Goal: Communication & Community: Answer question/provide support

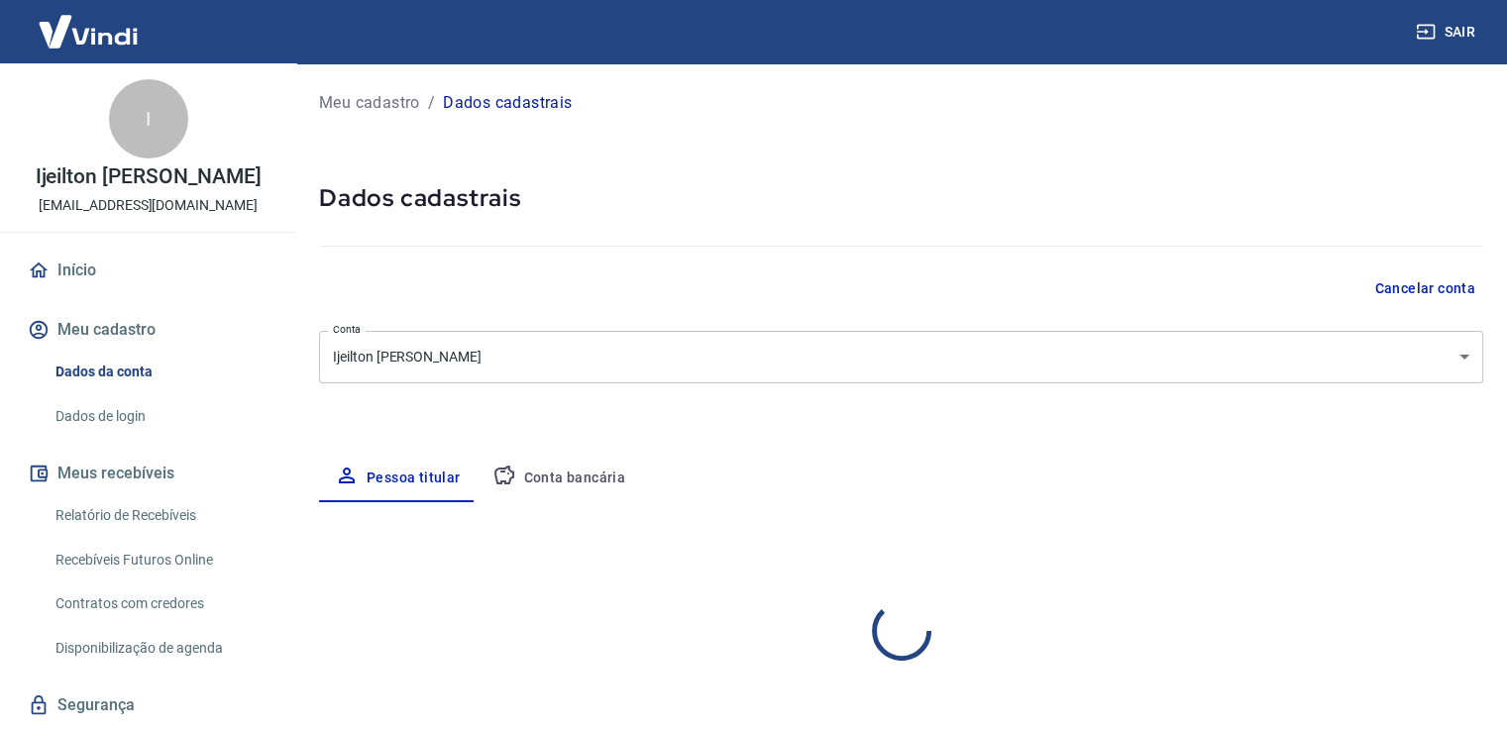
select select "SP"
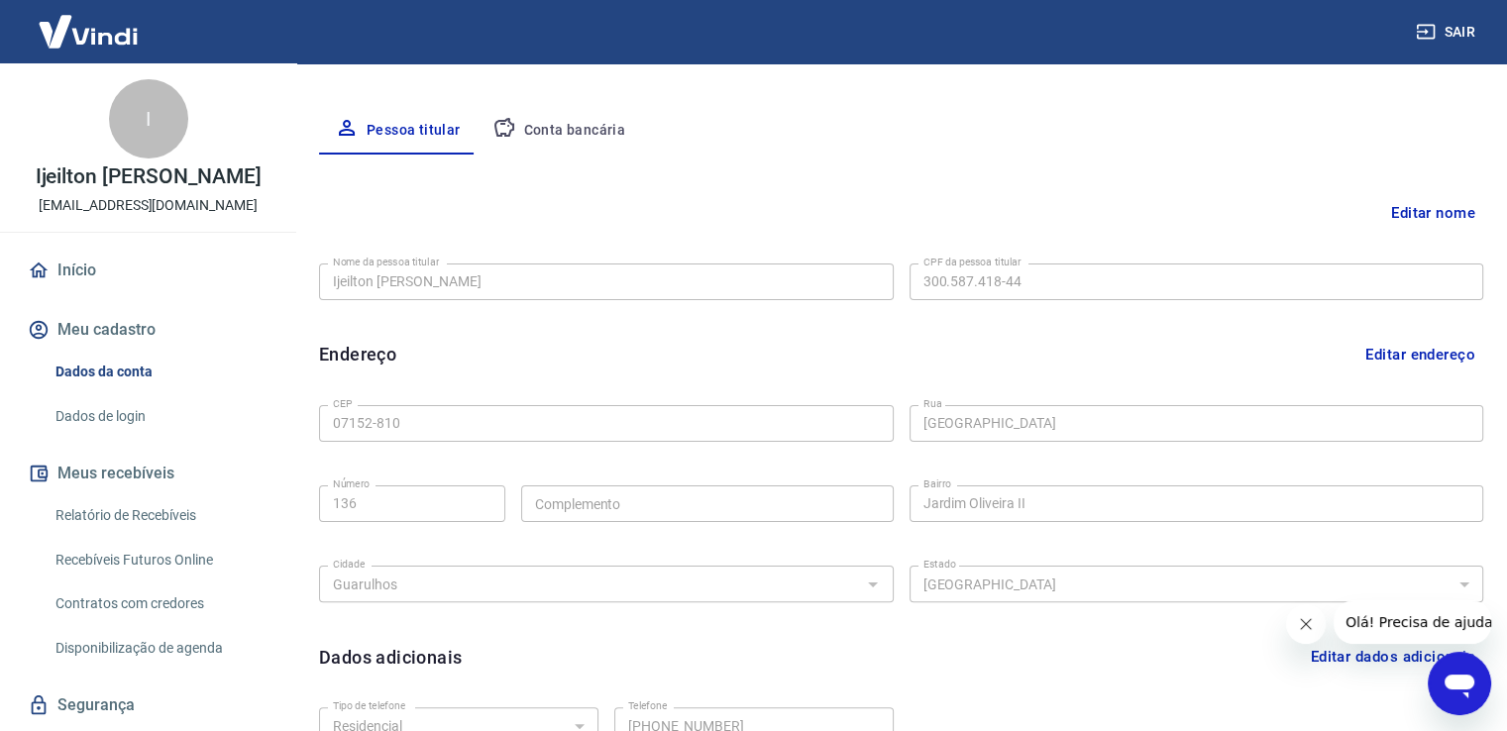
scroll to position [99, 0]
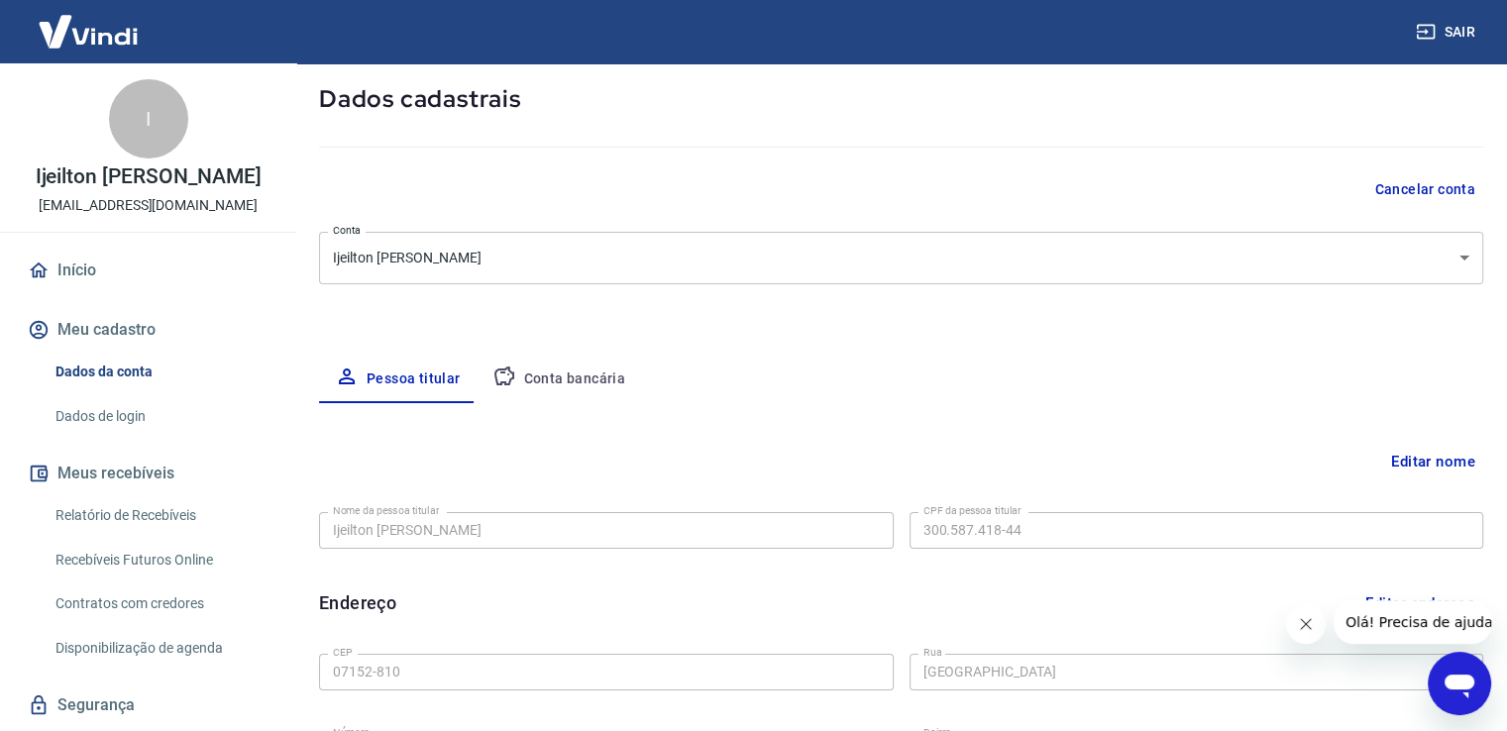
click at [561, 383] on button "Conta bancária" at bounding box center [559, 380] width 165 height 48
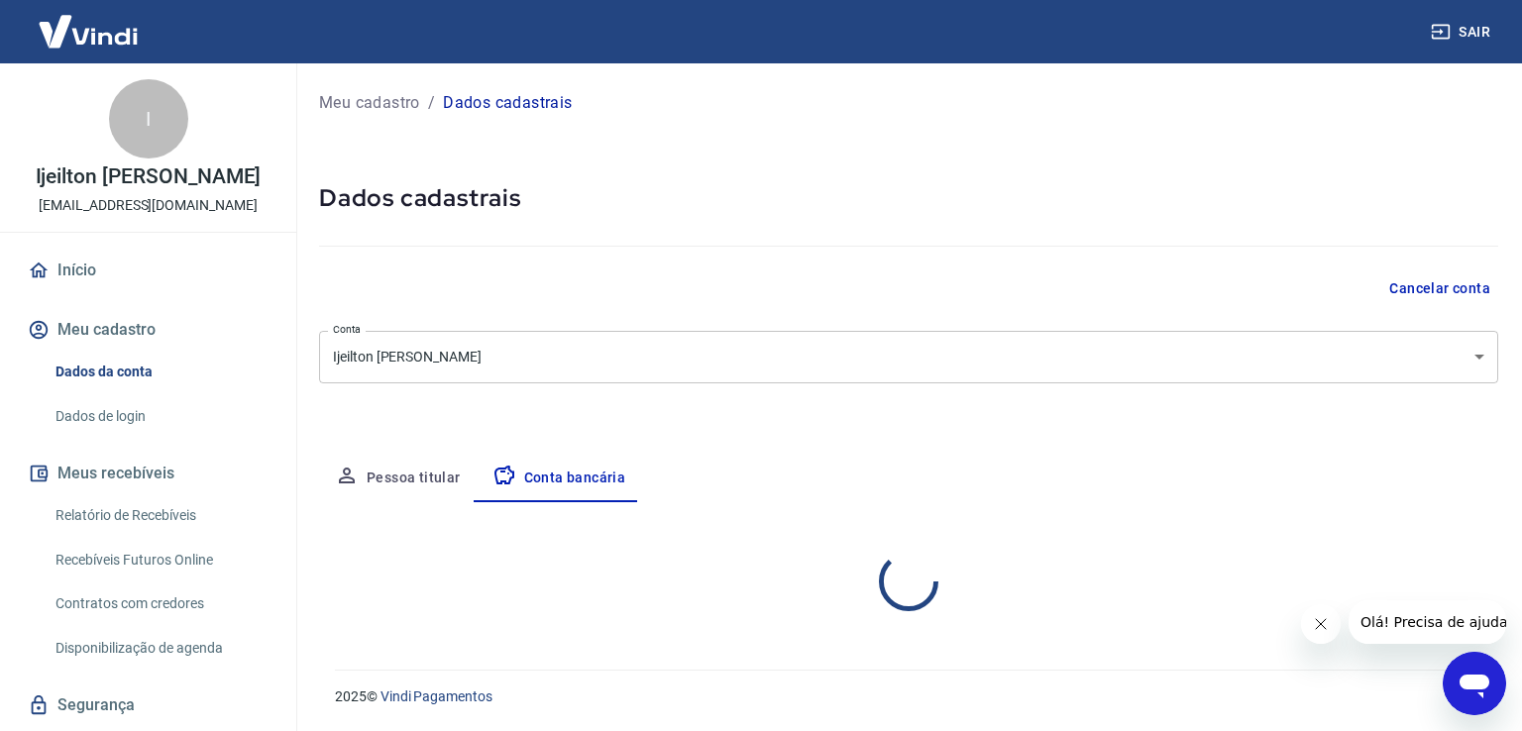
select select "1"
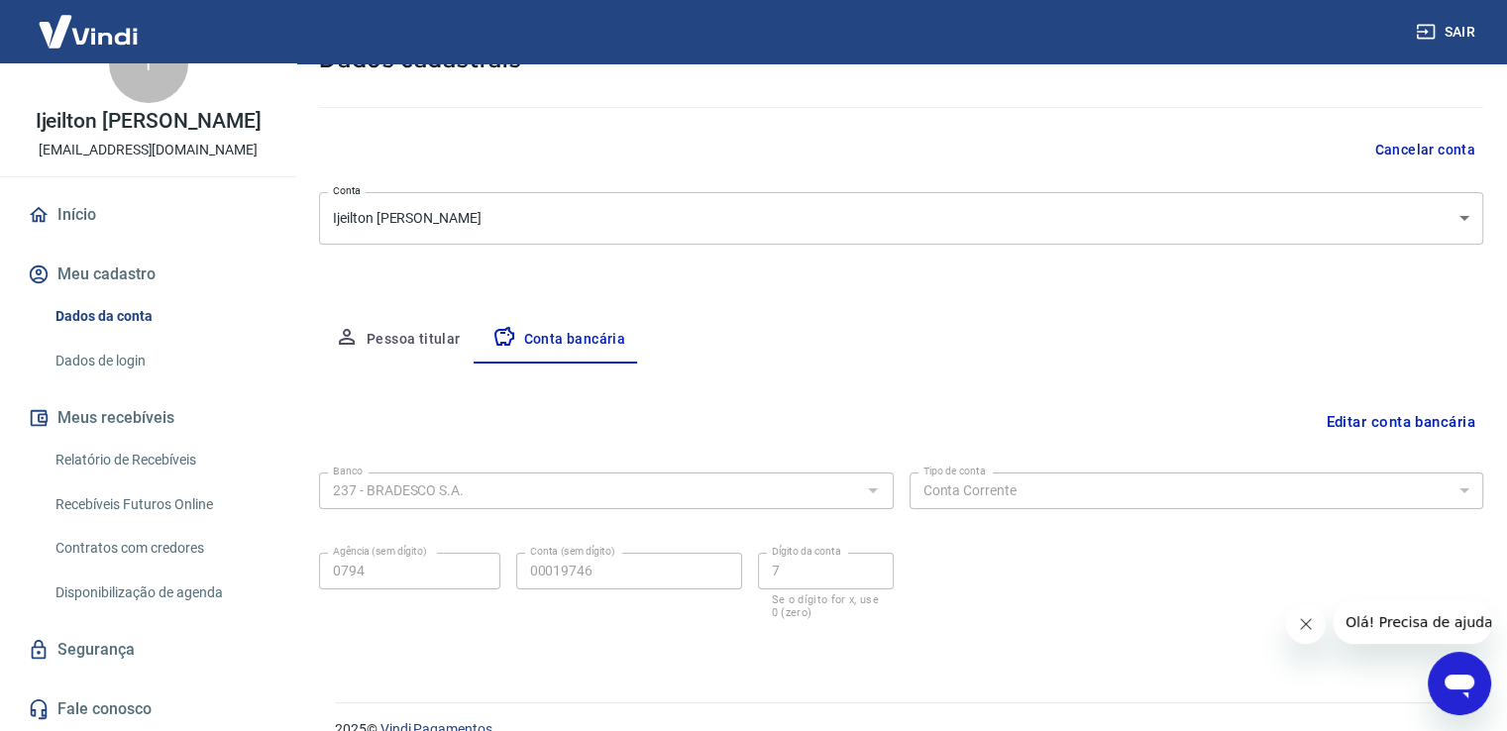
scroll to position [170, 0]
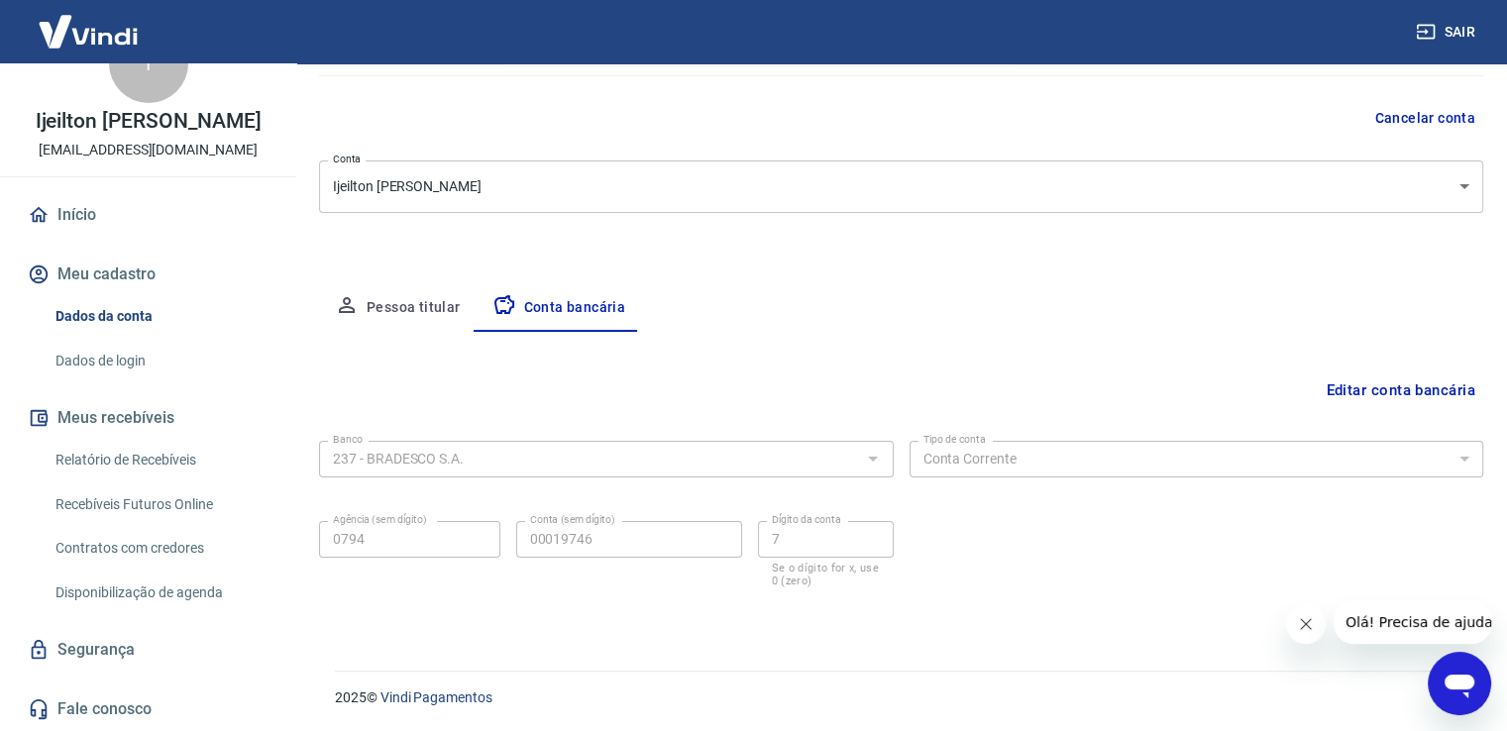
click at [78, 643] on link "Segurança" at bounding box center [148, 650] width 249 height 44
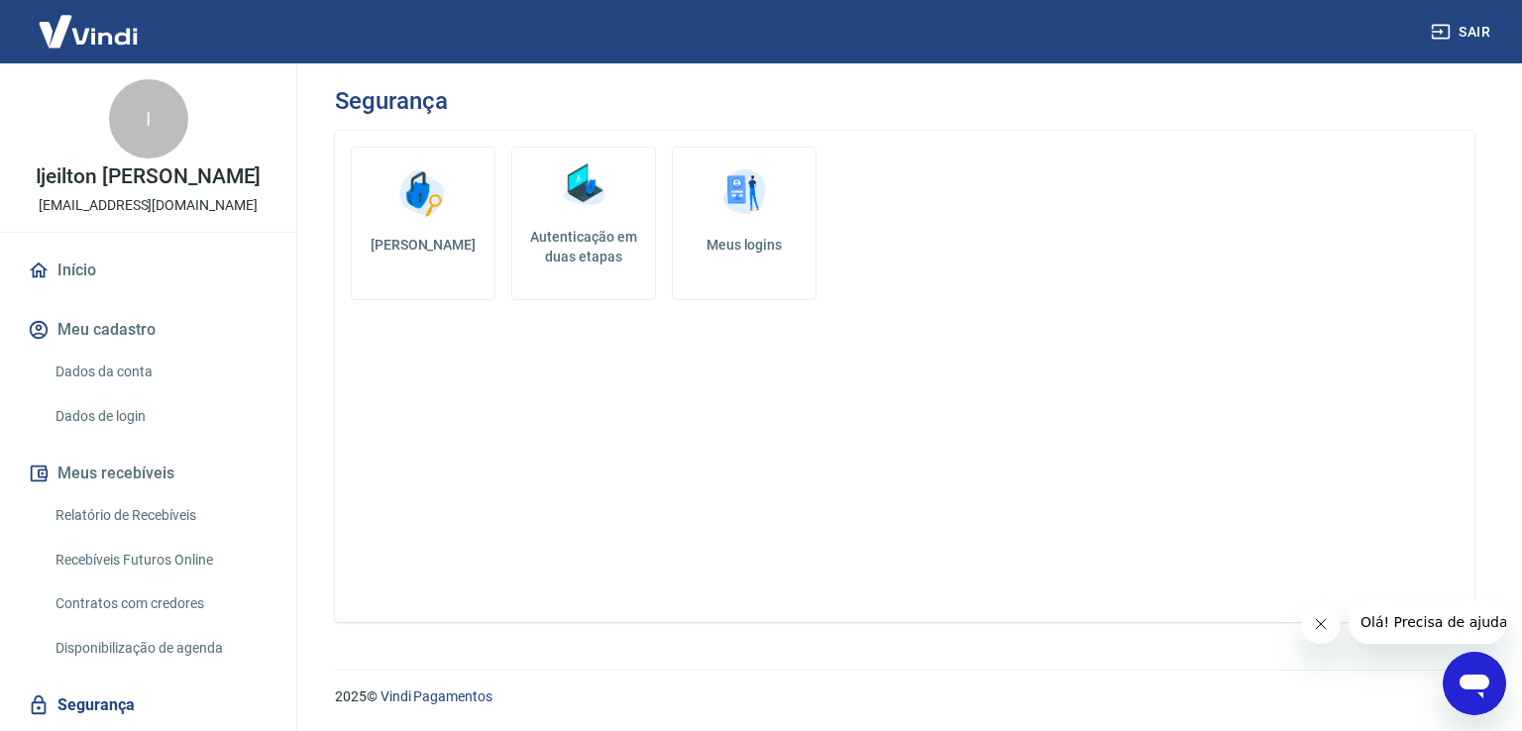
click at [82, 267] on link "Início" at bounding box center [148, 271] width 249 height 44
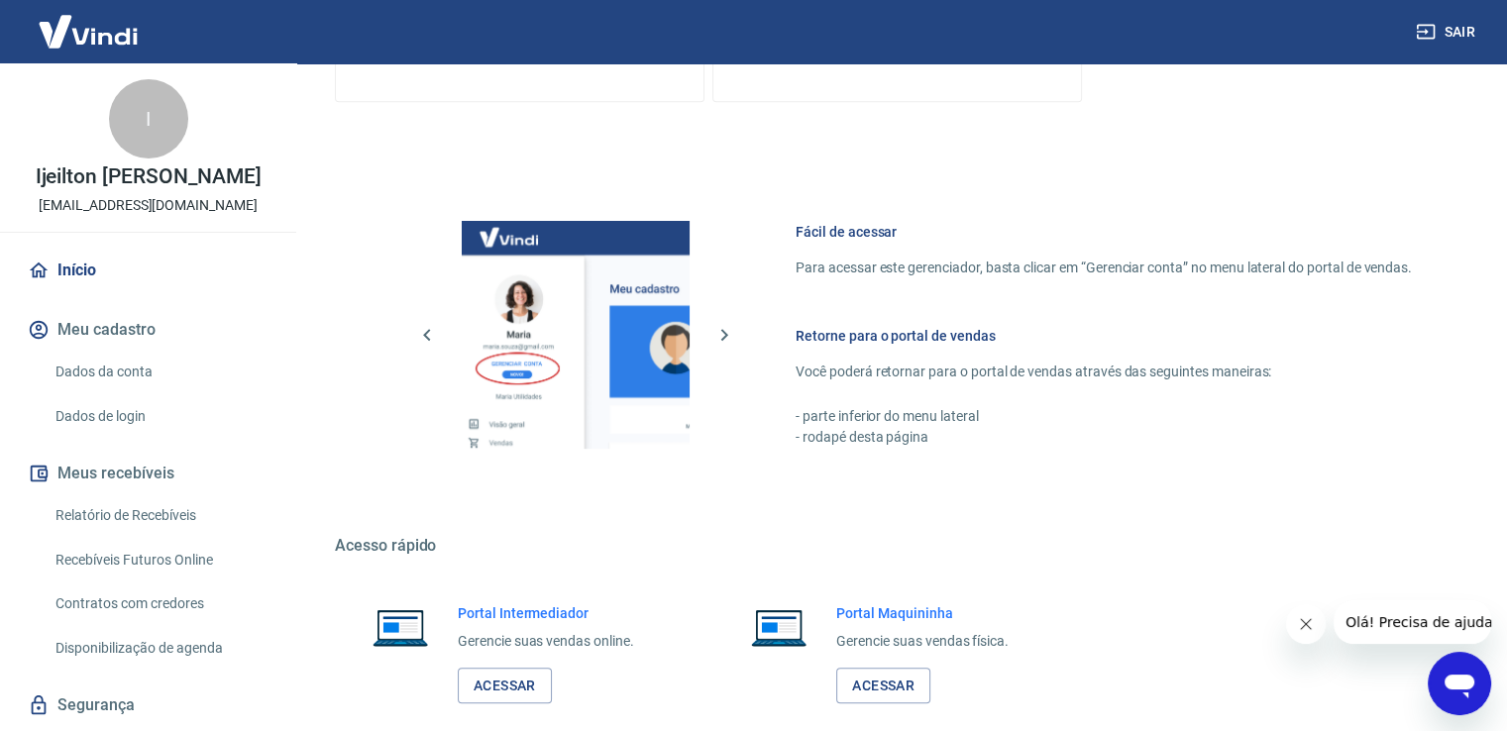
scroll to position [1038, 0]
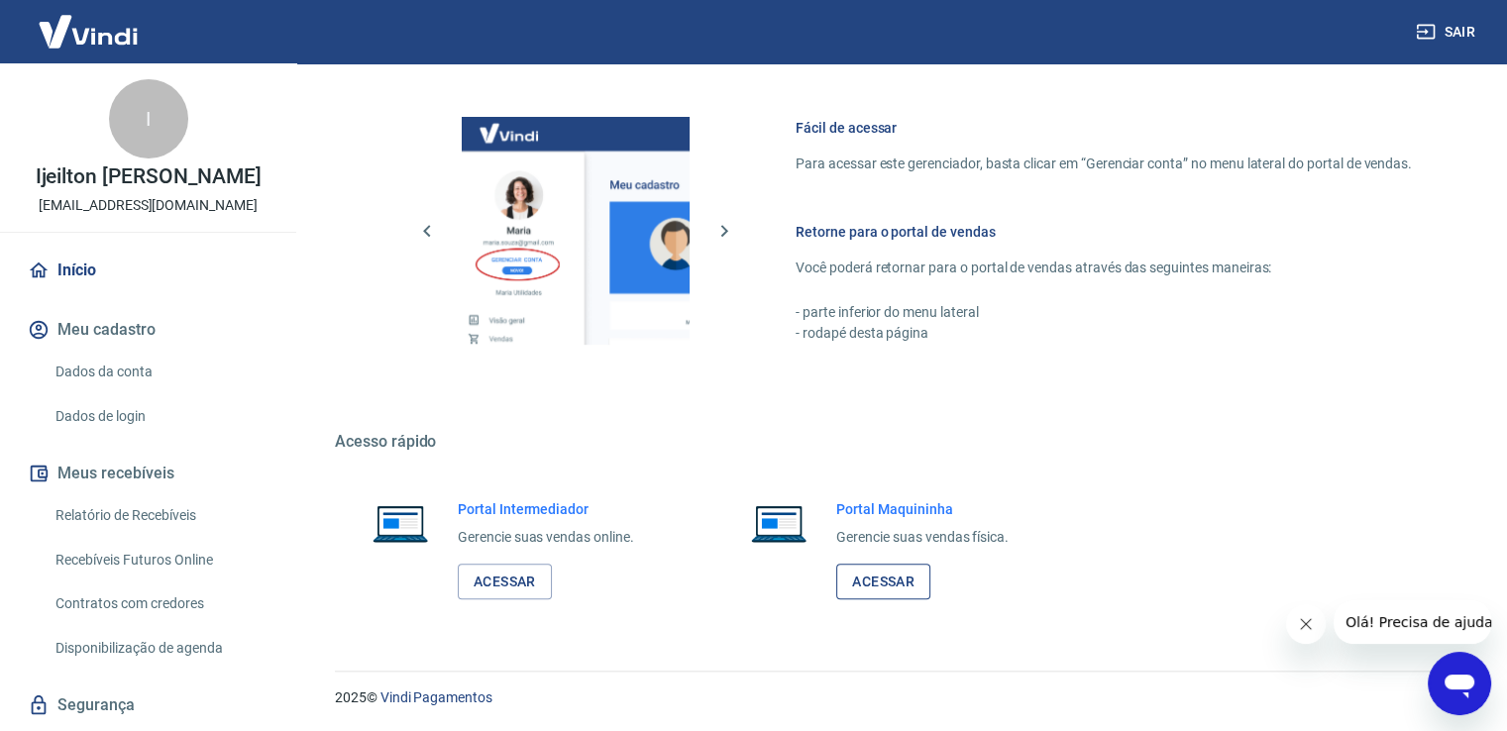
click at [883, 580] on link "Acessar" at bounding box center [883, 582] width 94 height 37
click at [527, 582] on link "Acessar" at bounding box center [505, 582] width 94 height 37
click at [892, 578] on link "Acessar" at bounding box center [883, 582] width 94 height 37
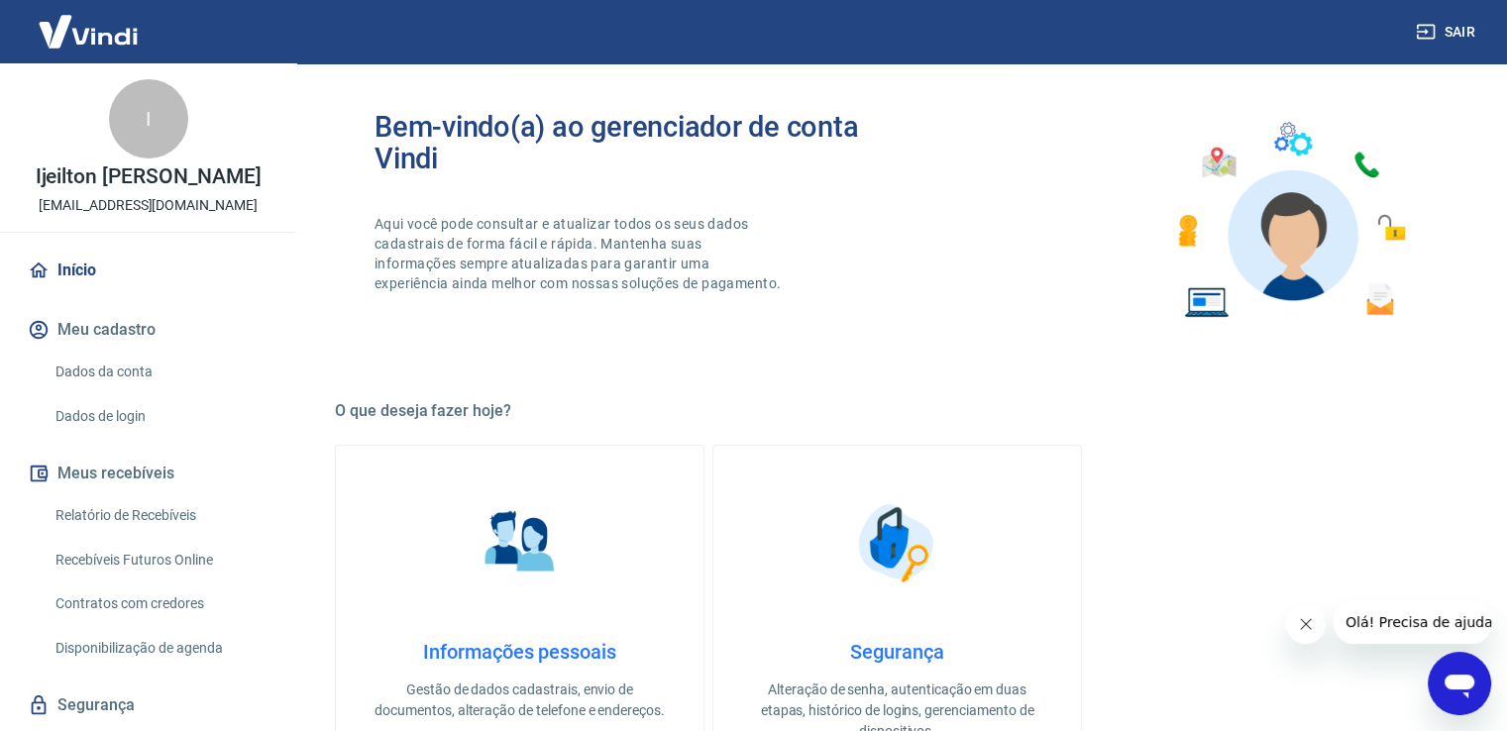
scroll to position [0, 0]
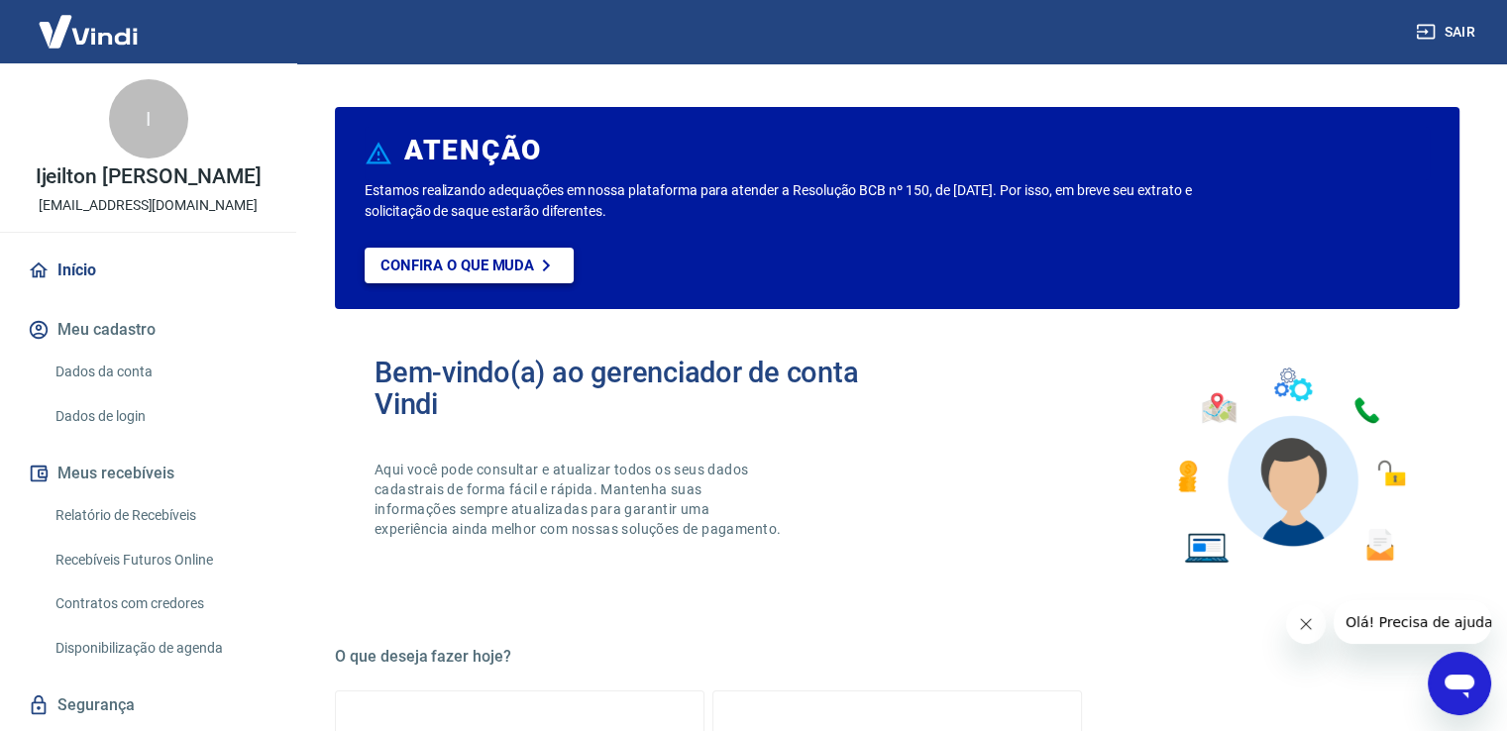
click at [468, 259] on p "Confira o que muda" at bounding box center [457, 266] width 154 height 18
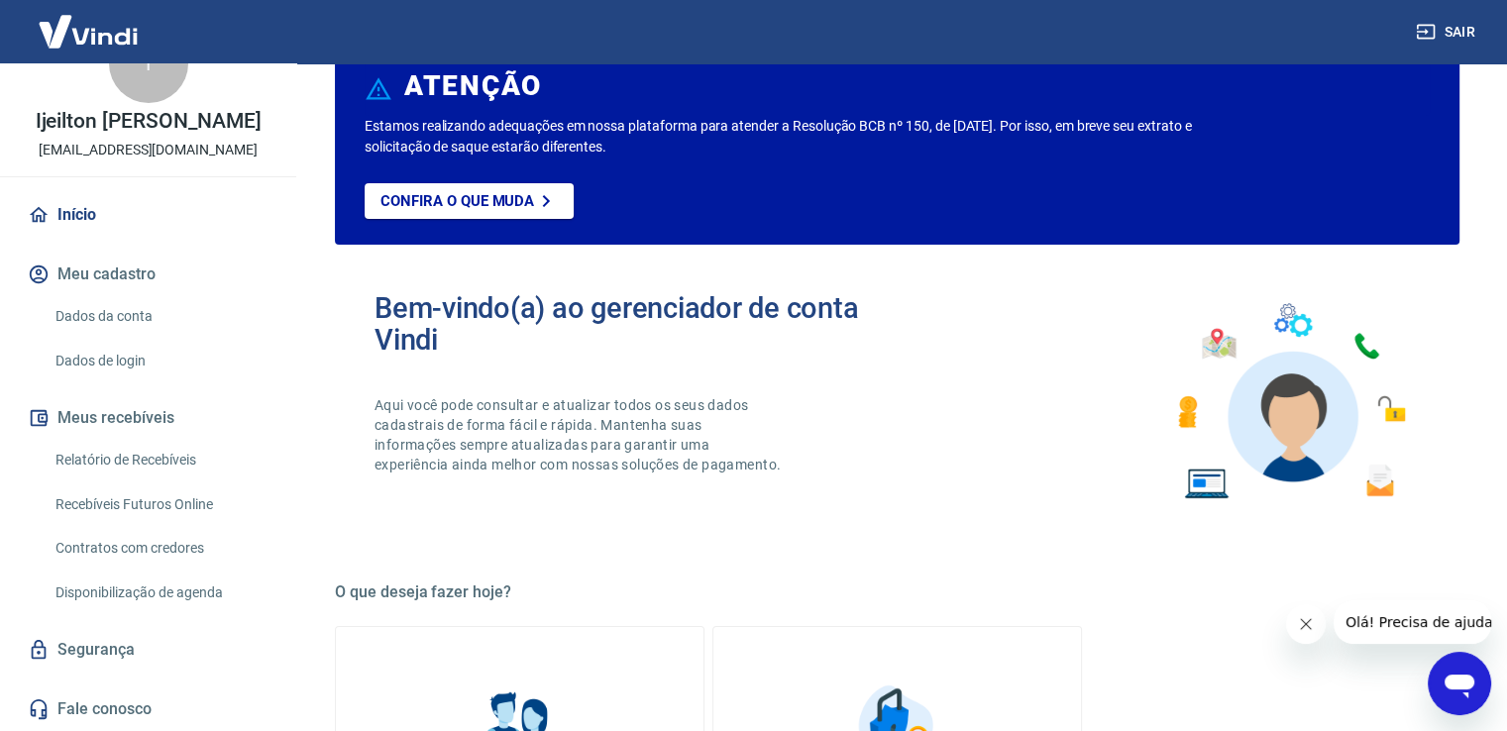
scroll to position [99, 0]
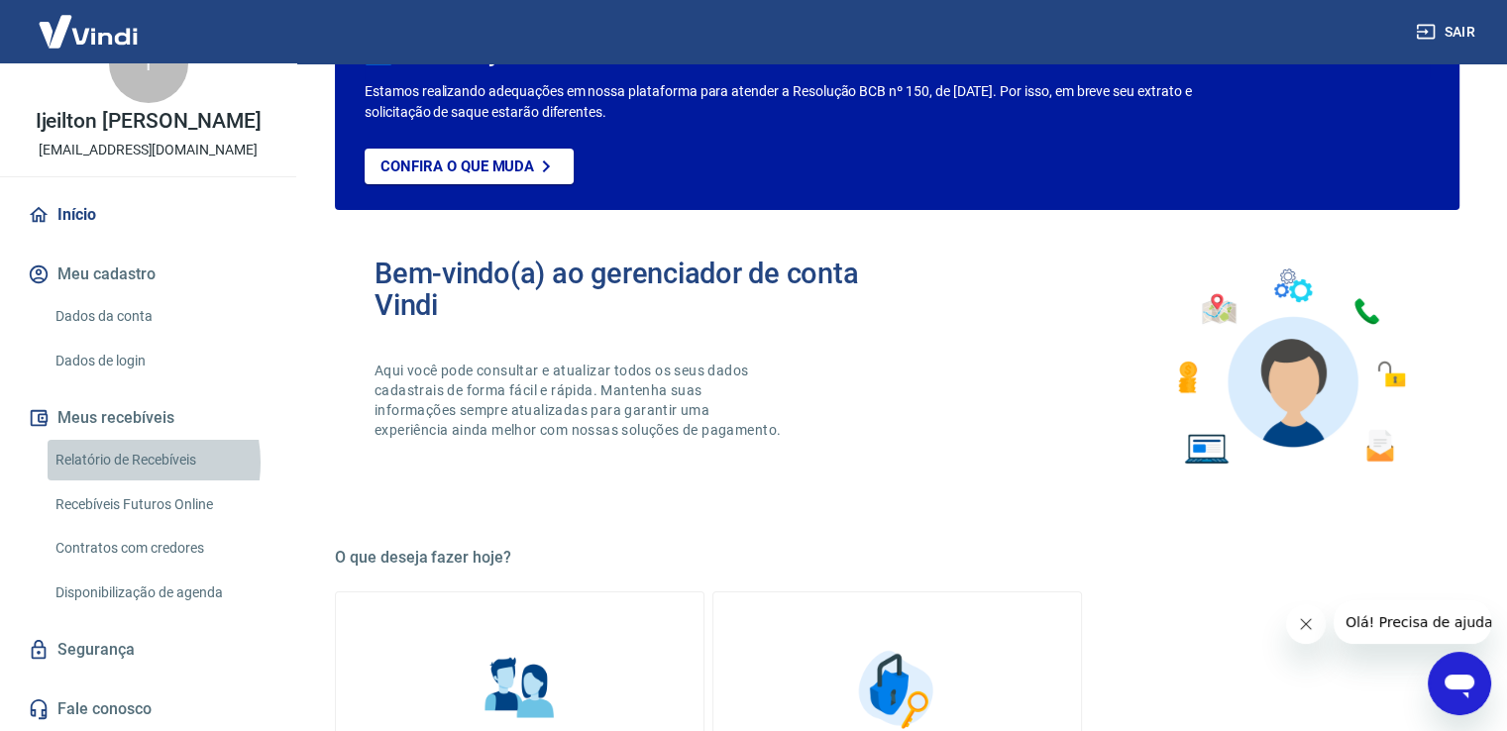
click at [119, 463] on link "Relatório de Recebíveis" at bounding box center [160, 460] width 225 height 41
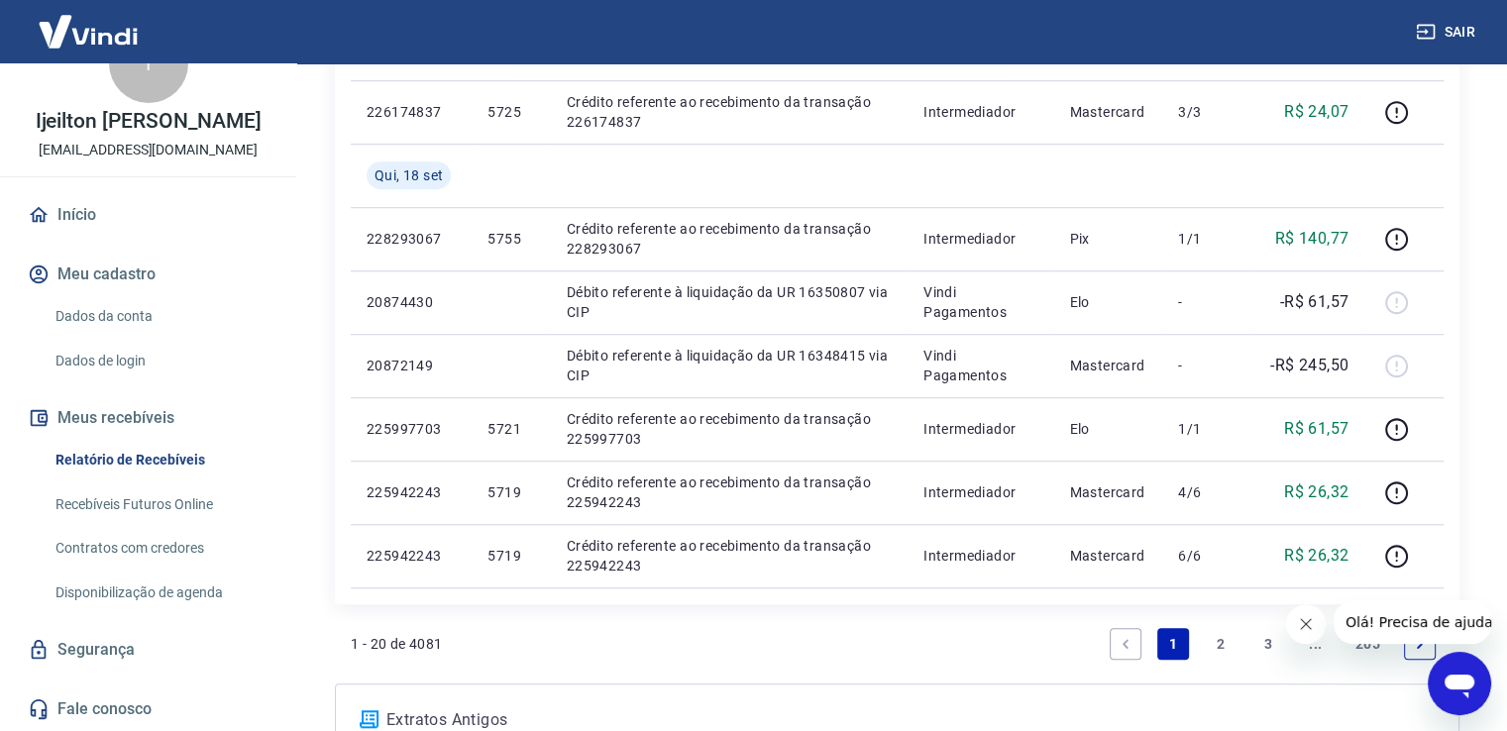
scroll to position [1585, 0]
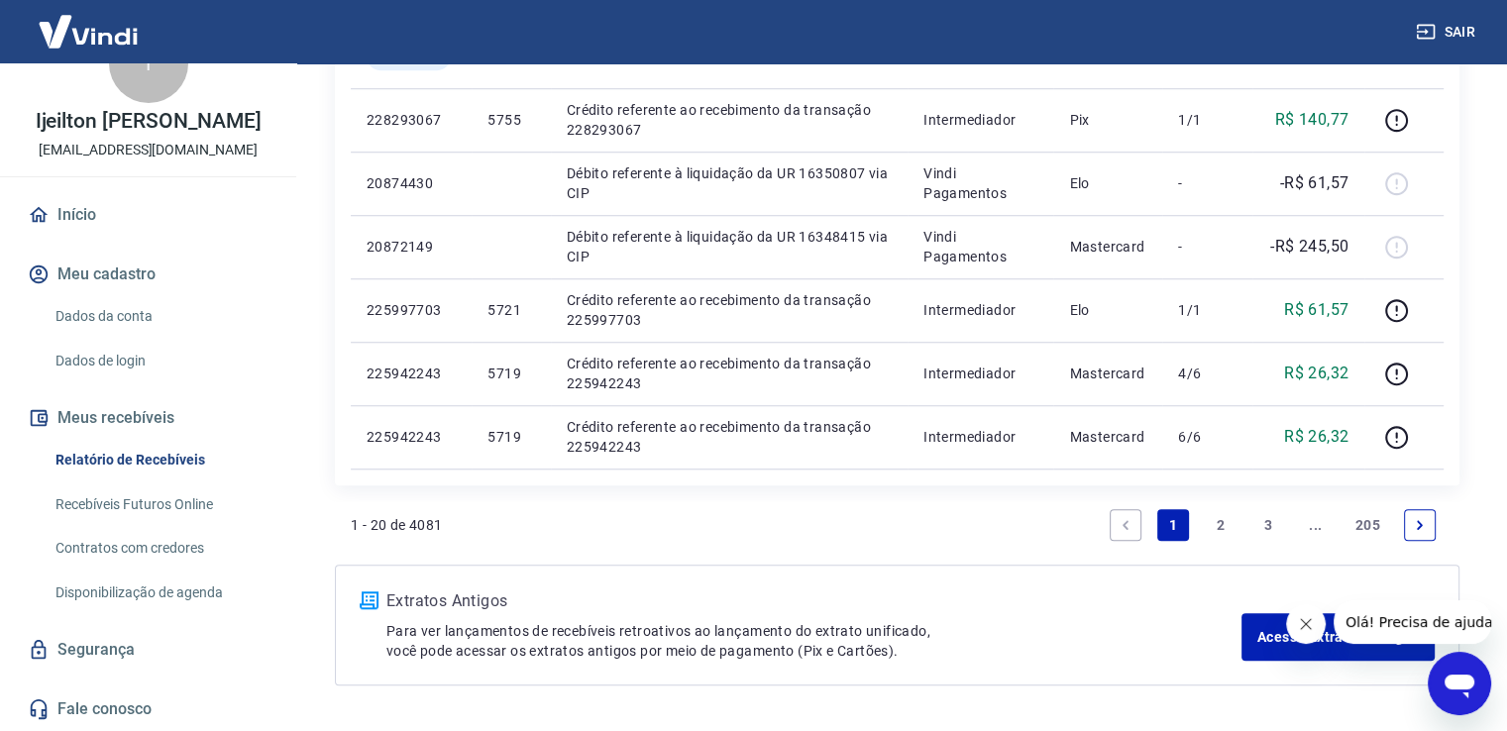
click at [108, 710] on link "Fale conosco" at bounding box center [148, 710] width 249 height 44
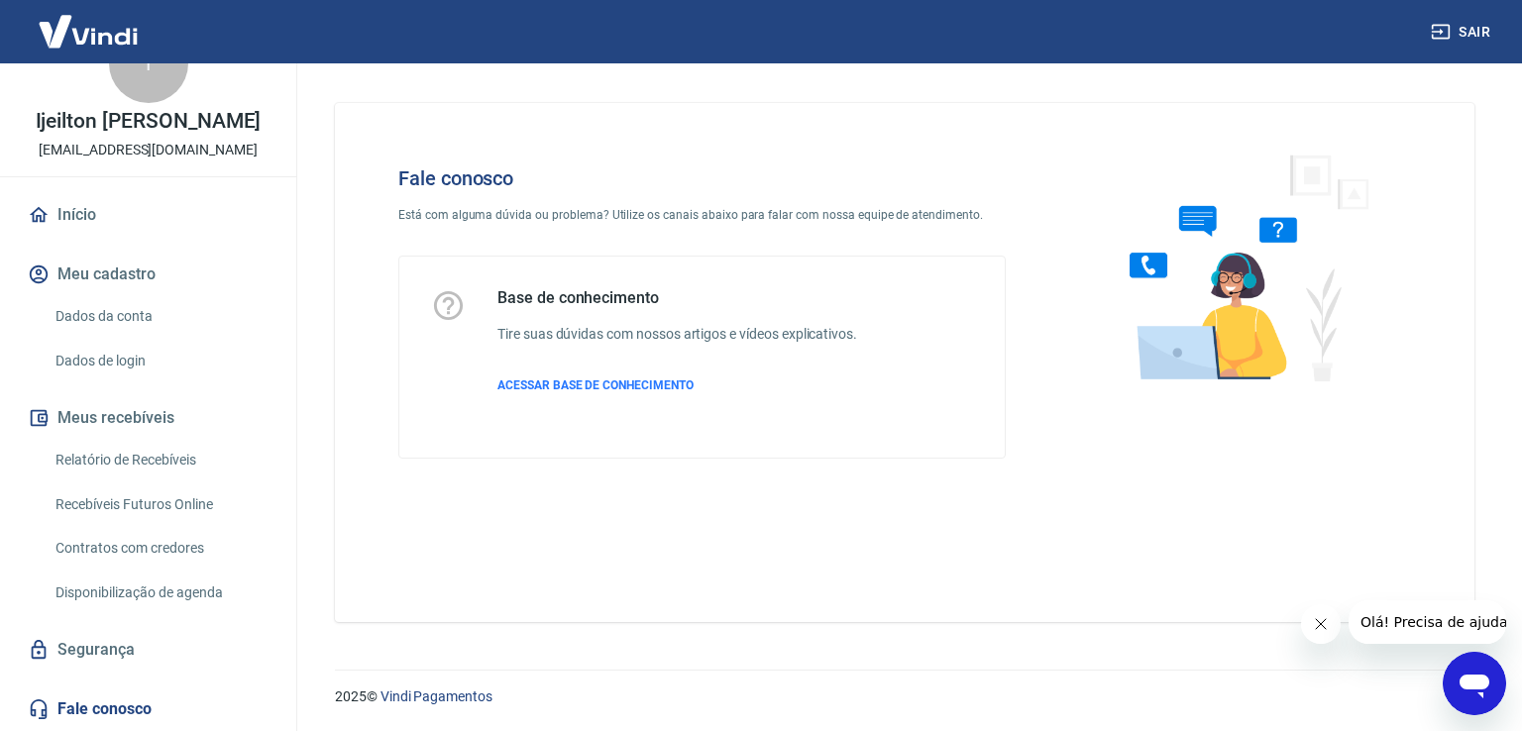
click at [1469, 677] on icon "Abrir janela de mensagens" at bounding box center [1474, 687] width 30 height 24
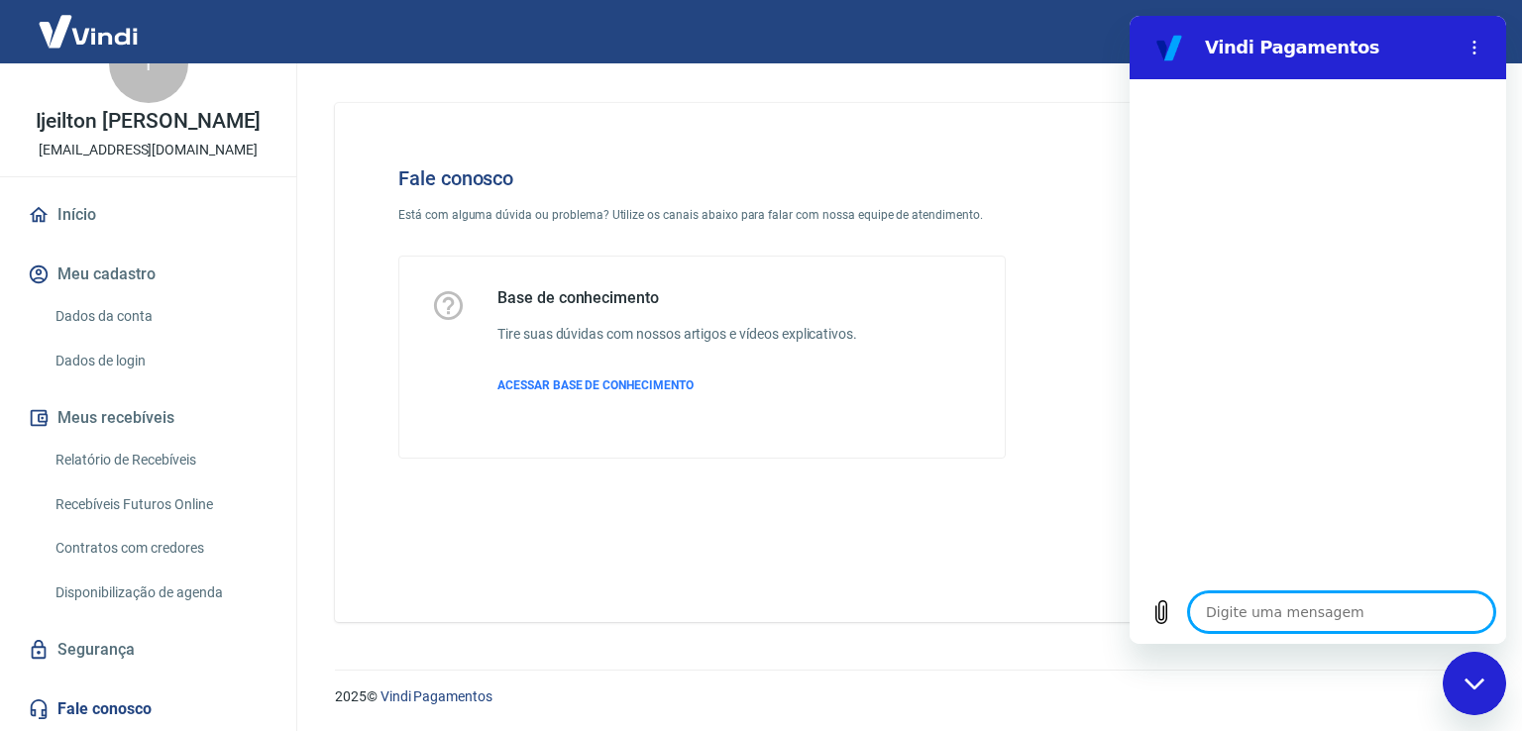
click at [1276, 615] on textarea at bounding box center [1341, 612] width 305 height 40
type textarea "B"
type textarea "x"
type textarea "Bo"
type textarea "x"
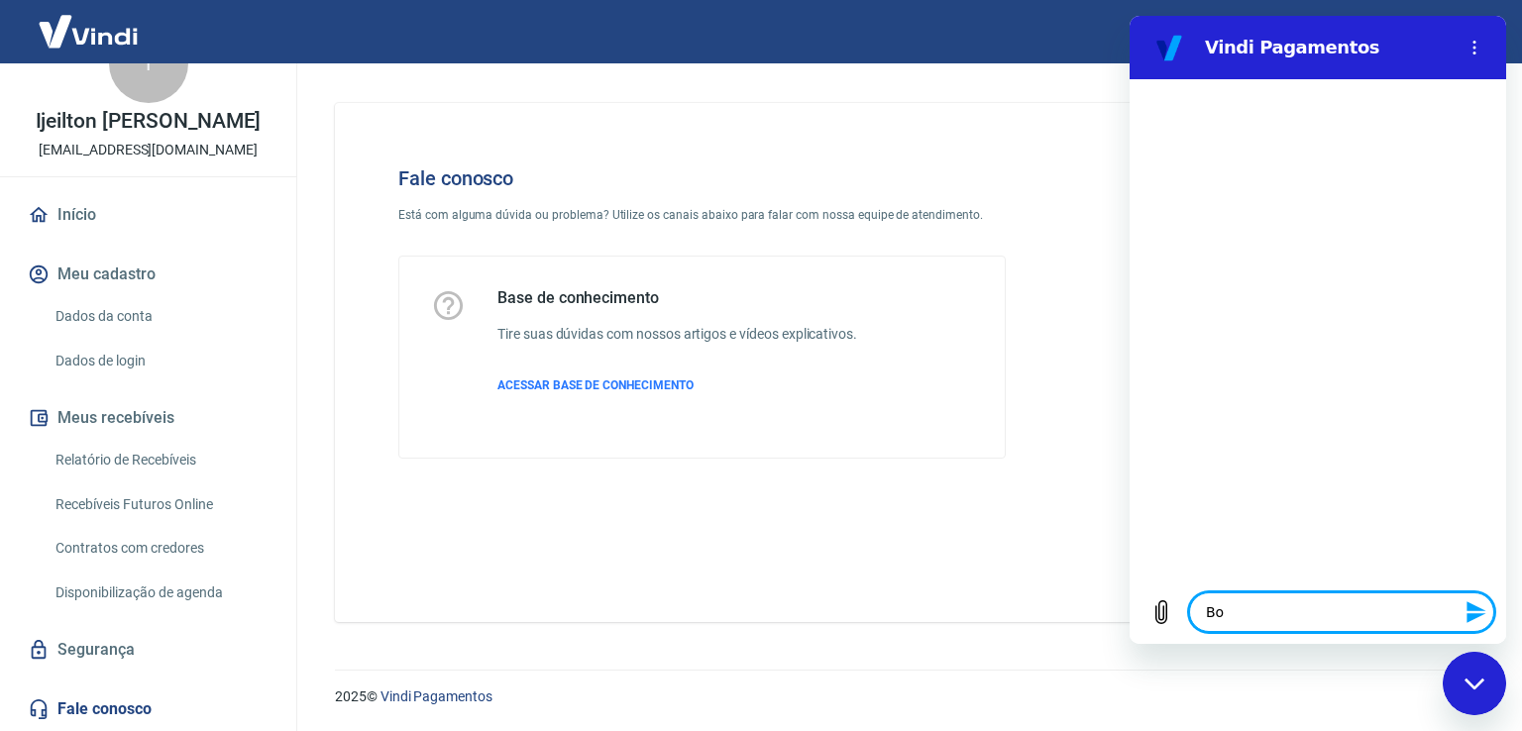
type textarea "Boa"
type textarea "x"
type textarea "Boa"
type textarea "x"
type textarea "Boa t"
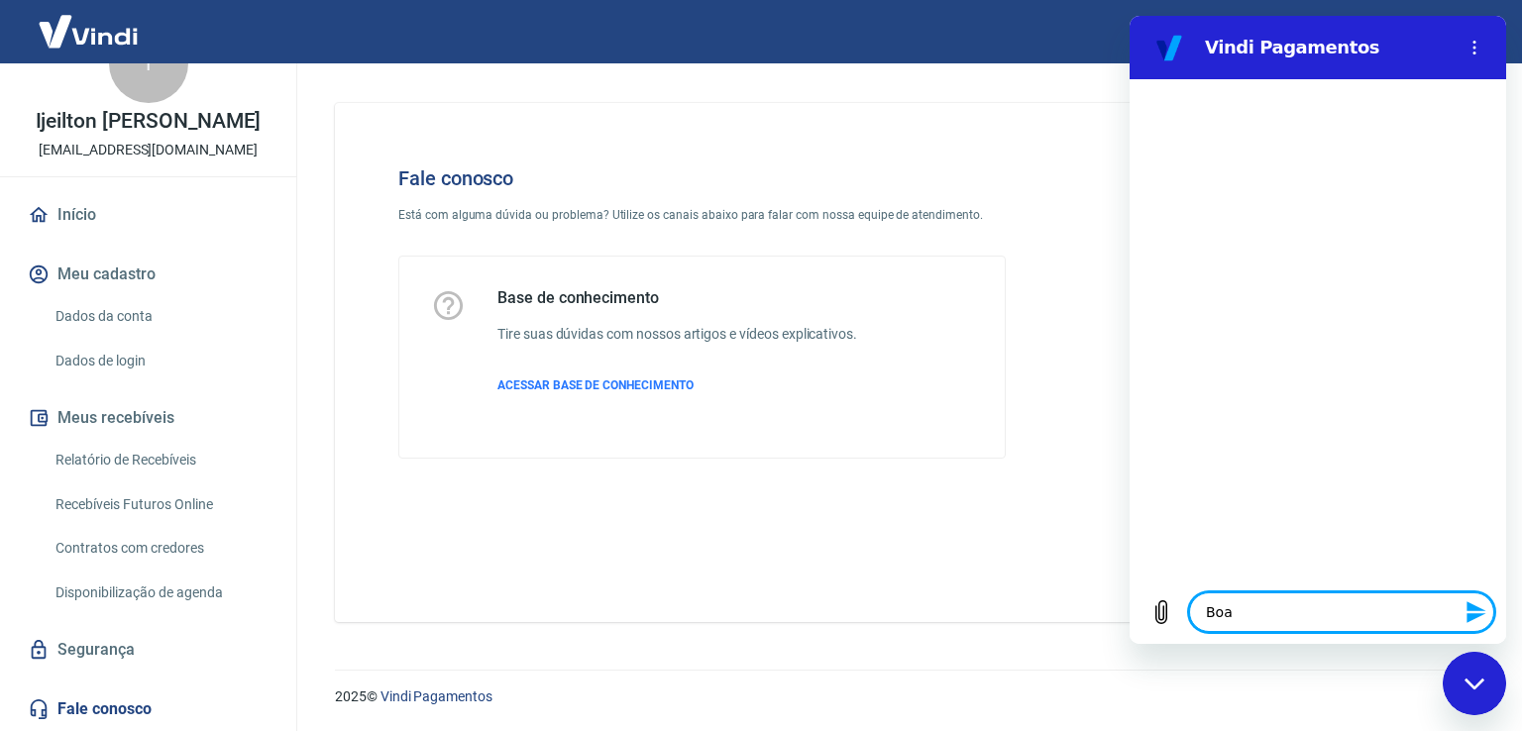
type textarea "x"
type textarea "Boa ta"
type textarea "x"
type textarea "Boa tar"
type textarea "x"
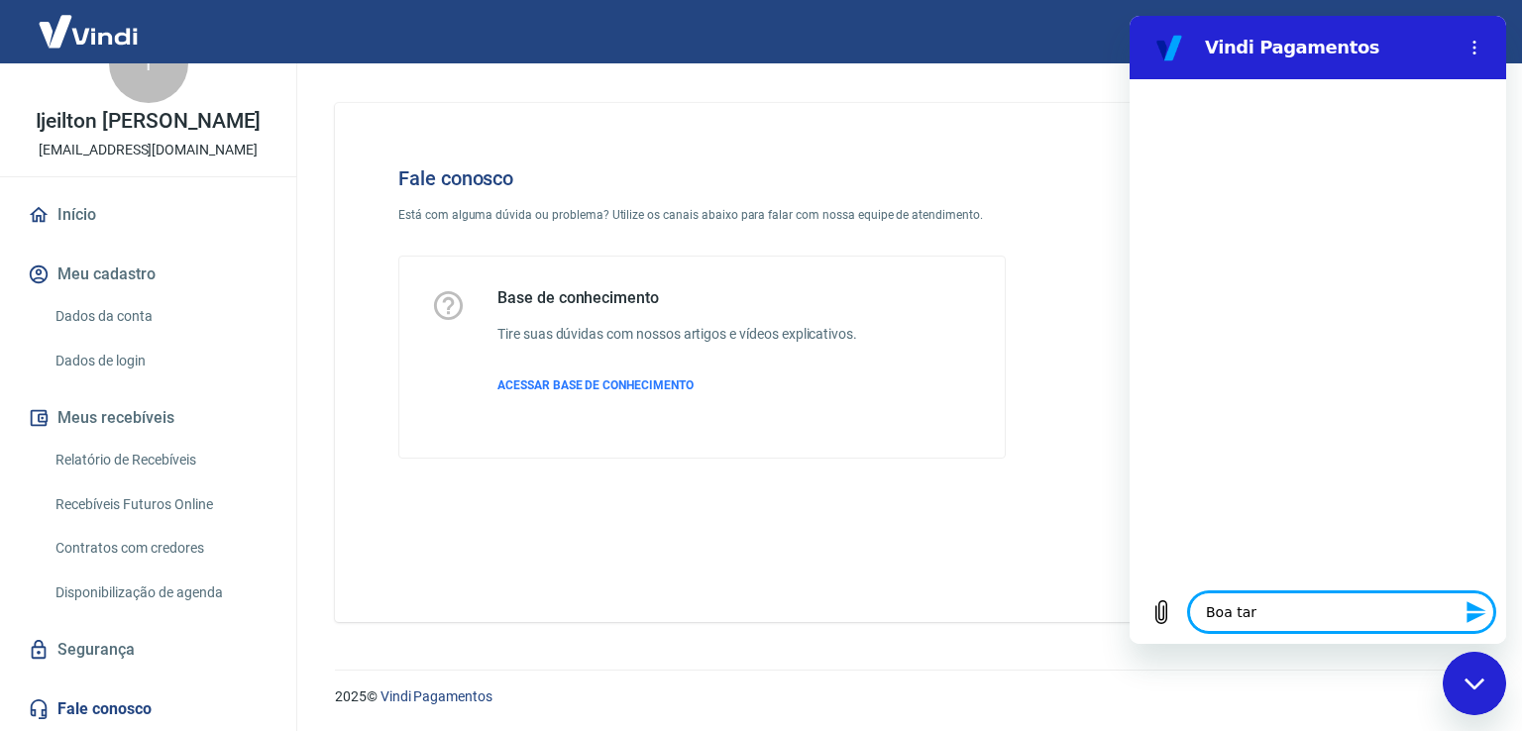
type textarea "Boa tard"
type textarea "x"
type textarea "Boa tarde"
type textarea "x"
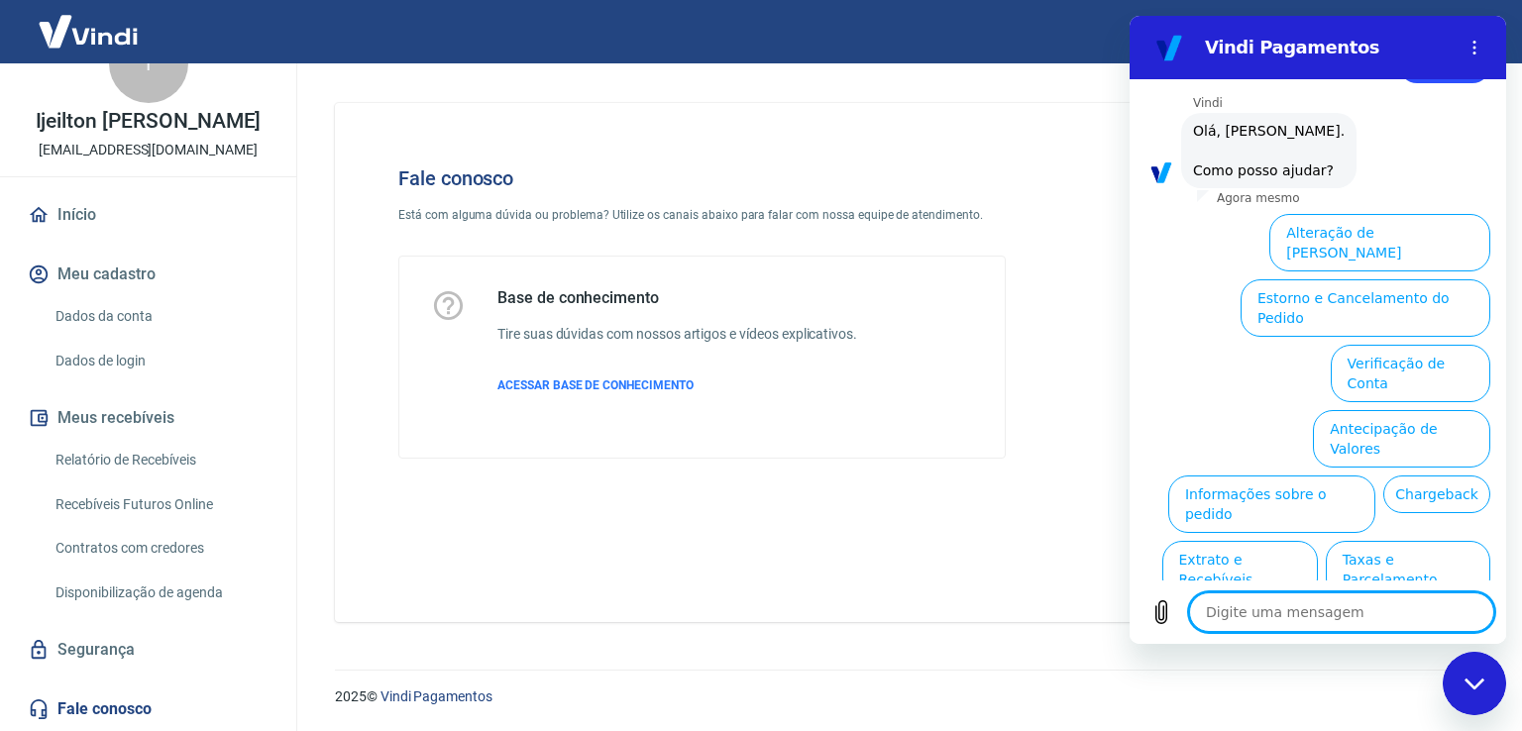
scroll to position [108, 0]
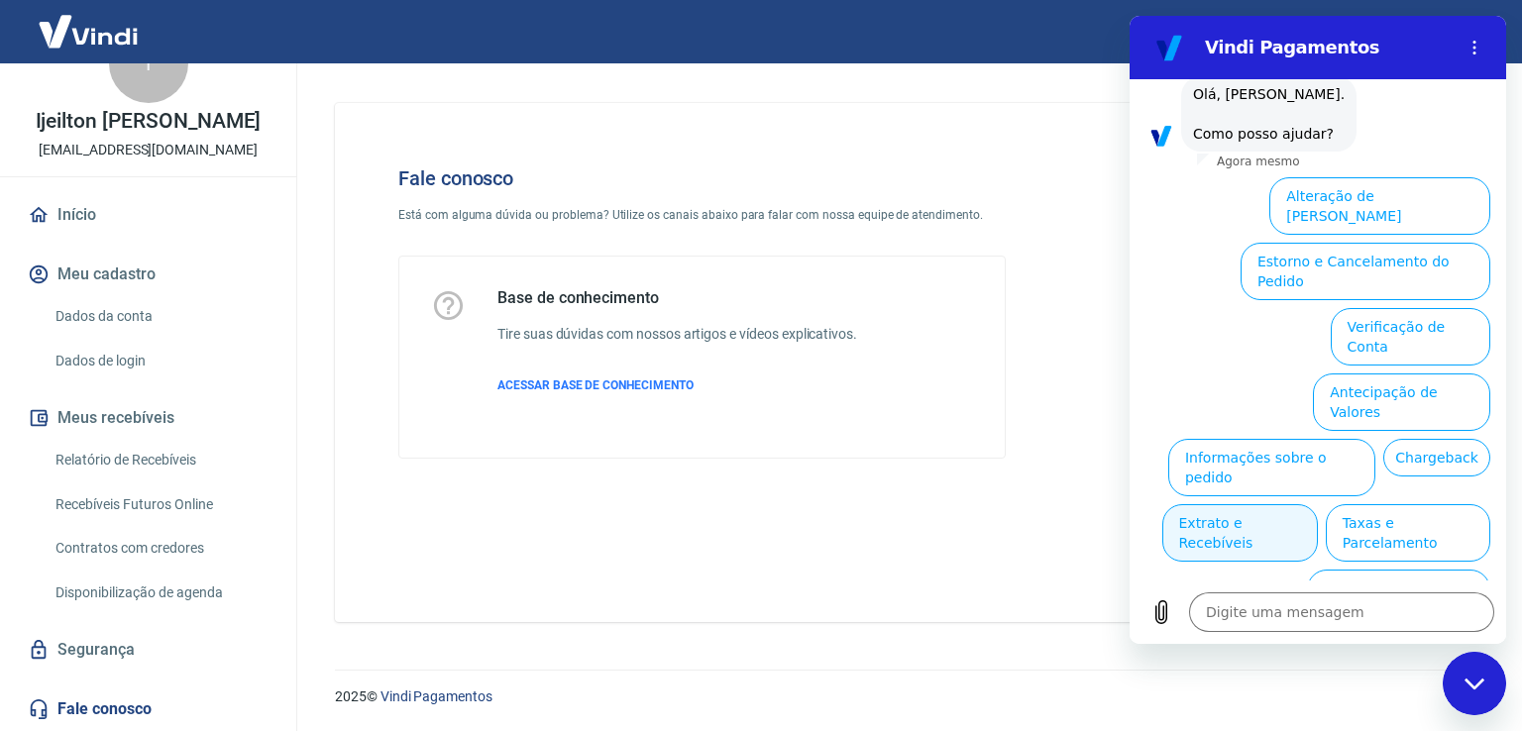
click at [1318, 504] on button "Extrato e Recebíveis" at bounding box center [1240, 532] width 156 height 57
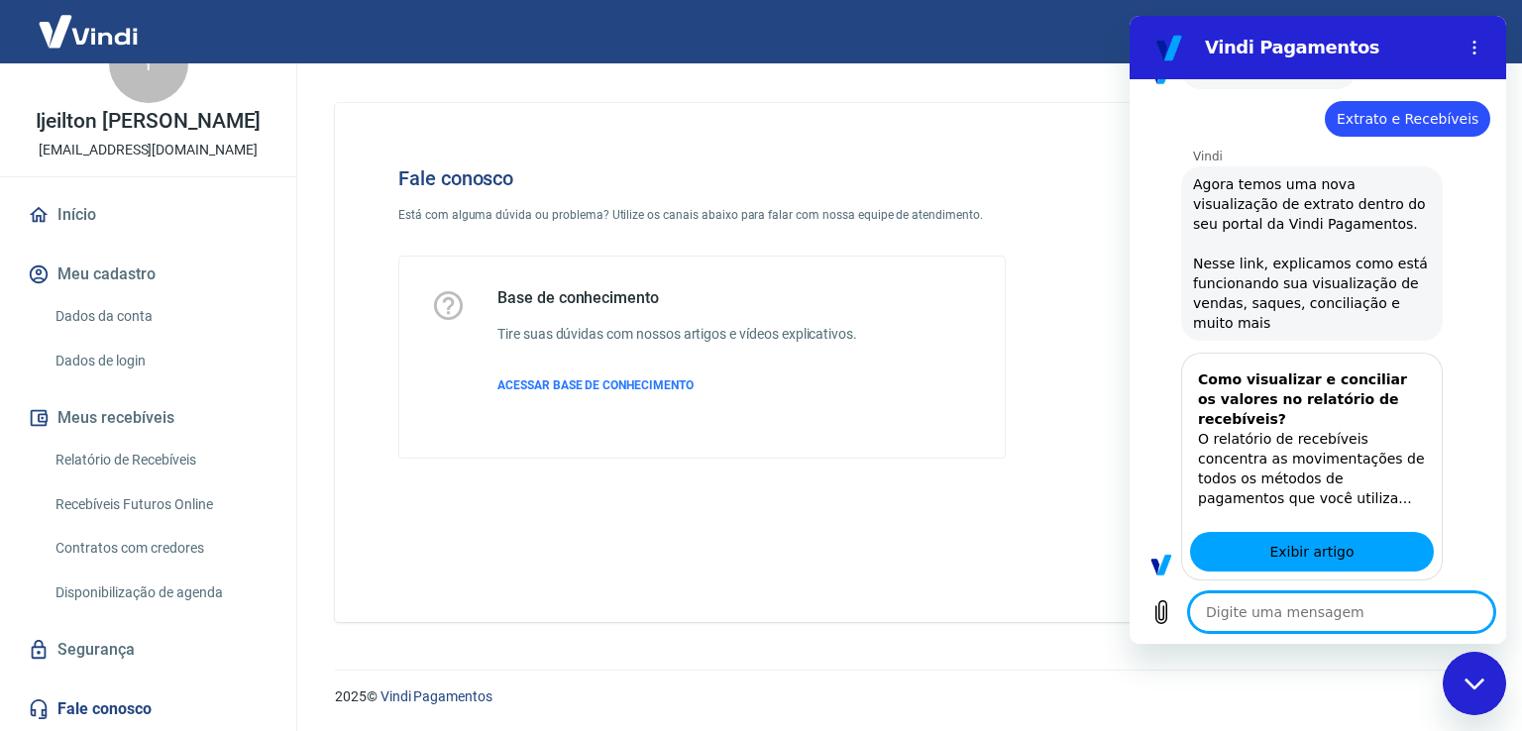
type textarea "x"
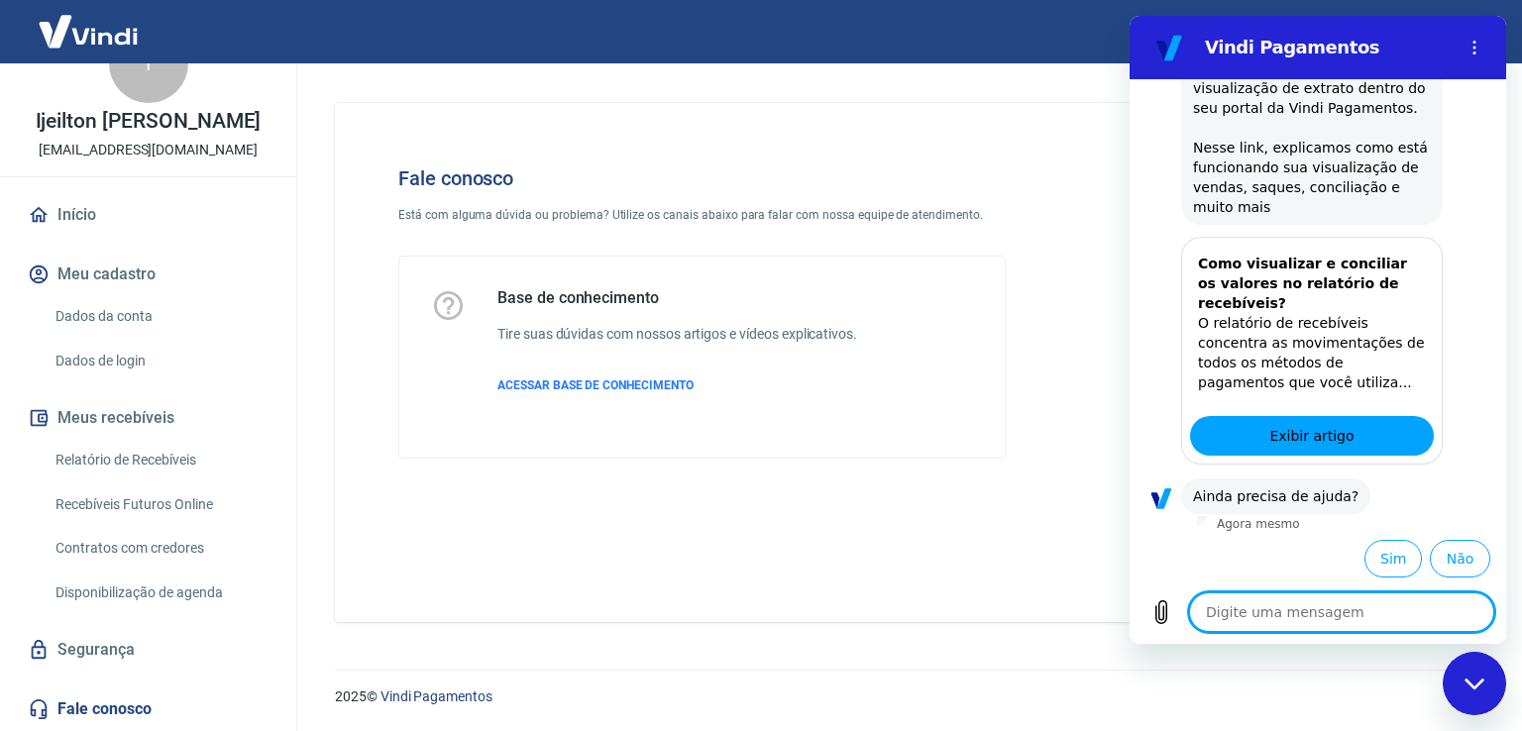
scroll to position [287, 0]
click at [1305, 620] on textarea at bounding box center [1341, 612] width 305 height 40
type textarea "f"
type textarea "x"
type textarea "fa"
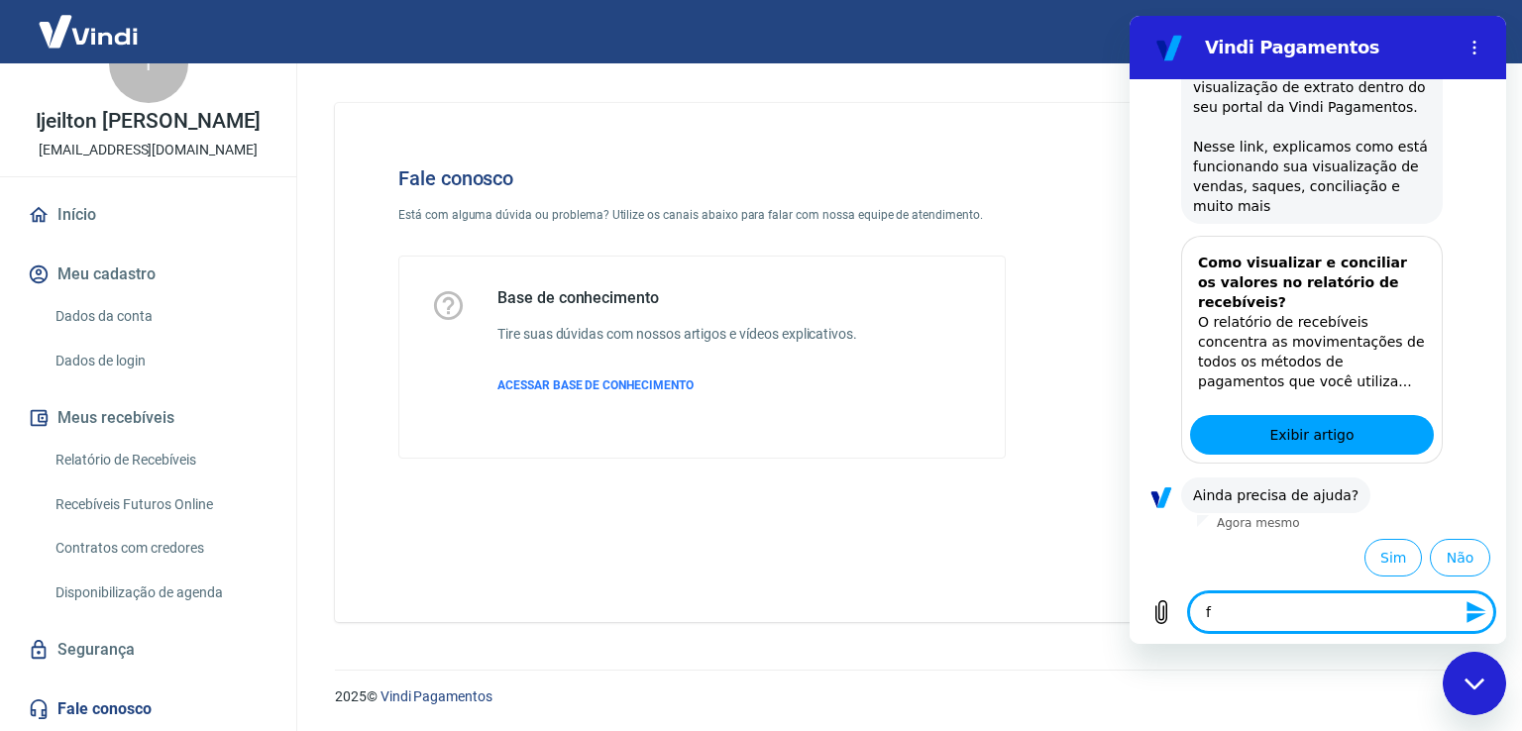
type textarea "x"
type textarea "fal"
type textarea "x"
type textarea "fala"
type textarea "x"
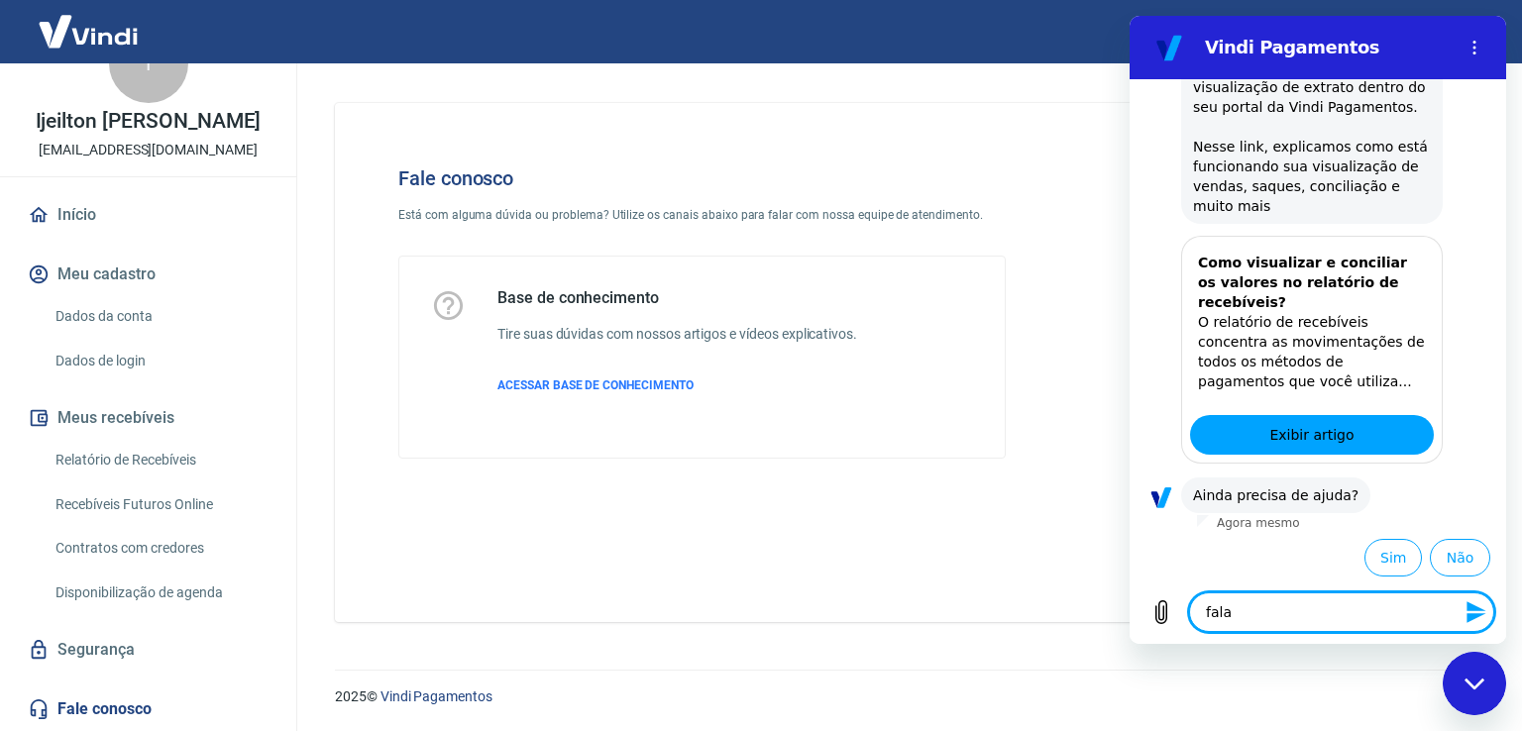
type textarea "falar"
type textarea "x"
type textarea "falar"
type textarea "x"
type textarea "falar c"
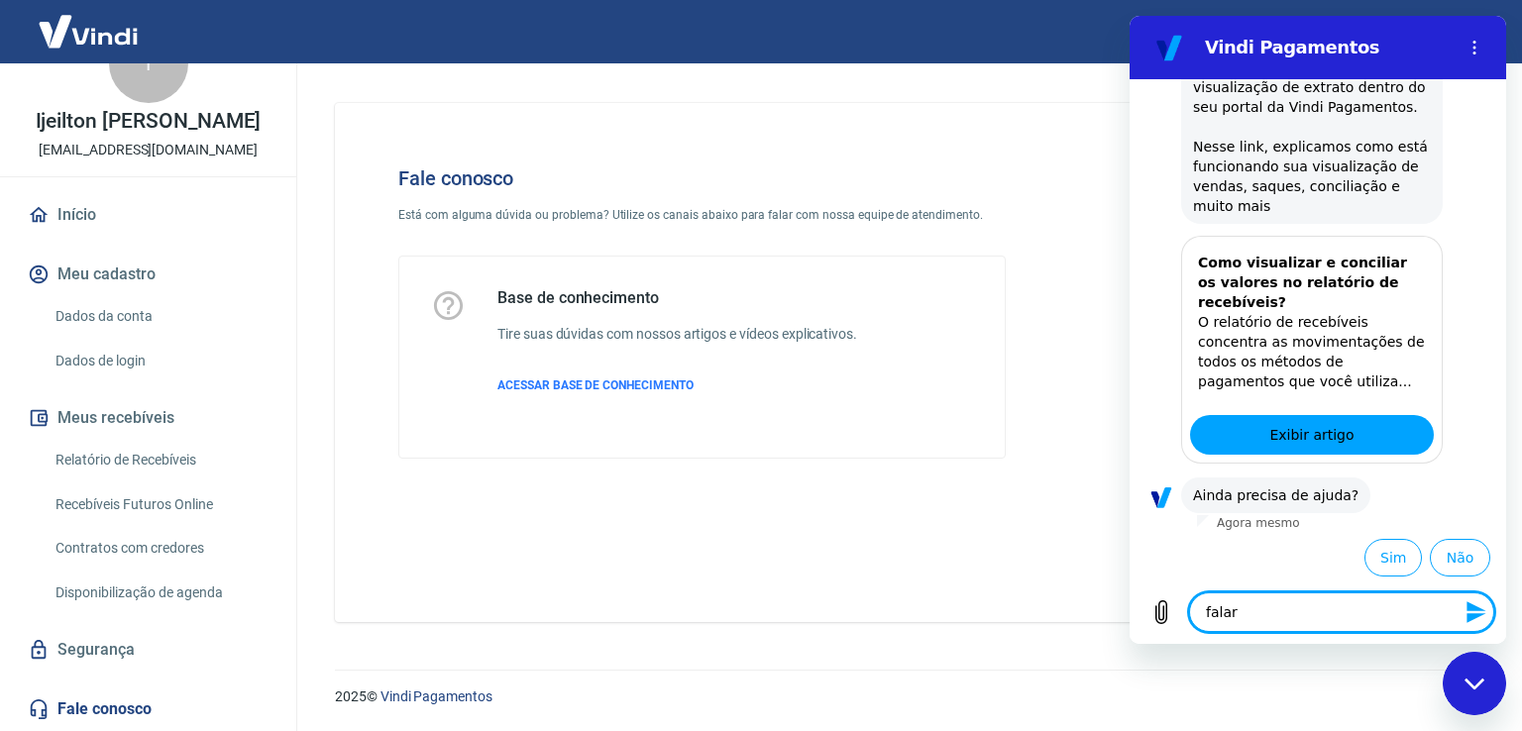
type textarea "x"
type textarea "falar co"
type textarea "x"
type textarea "falar com"
type textarea "x"
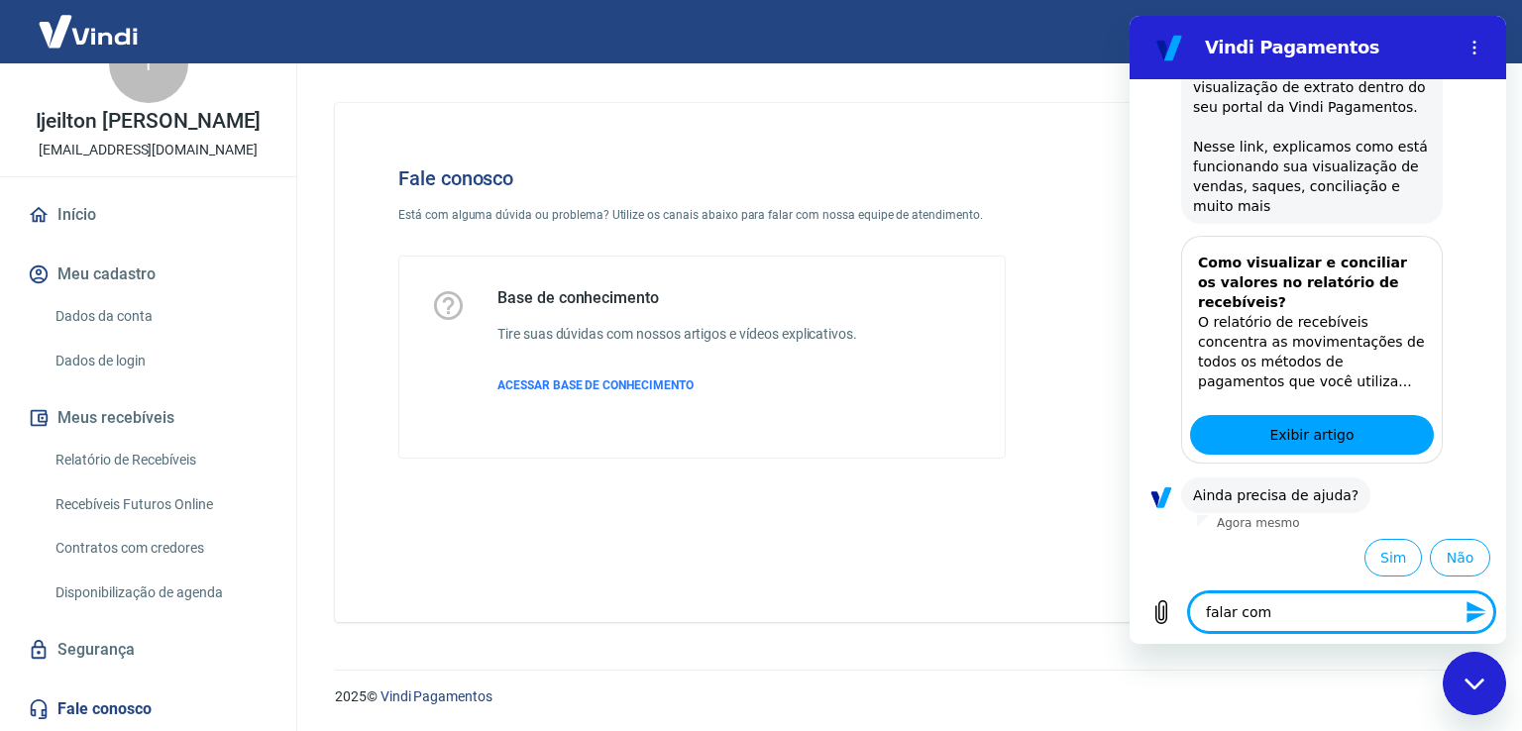
type textarea "falar com"
type textarea "x"
type textarea "falar com u"
type textarea "x"
type textarea "falar com um"
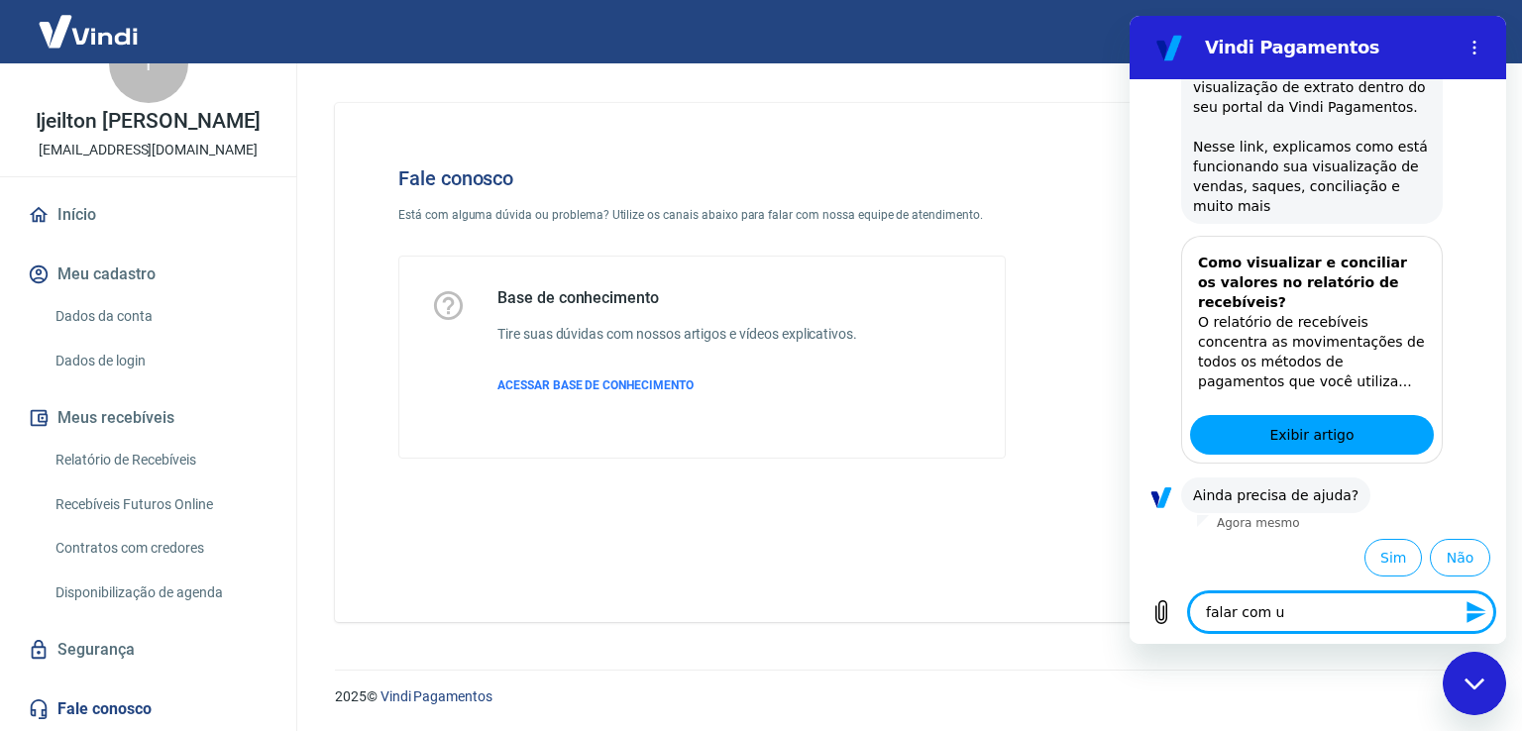
type textarea "x"
type textarea "falar com u"
type textarea "x"
type textarea "falar com"
type textarea "x"
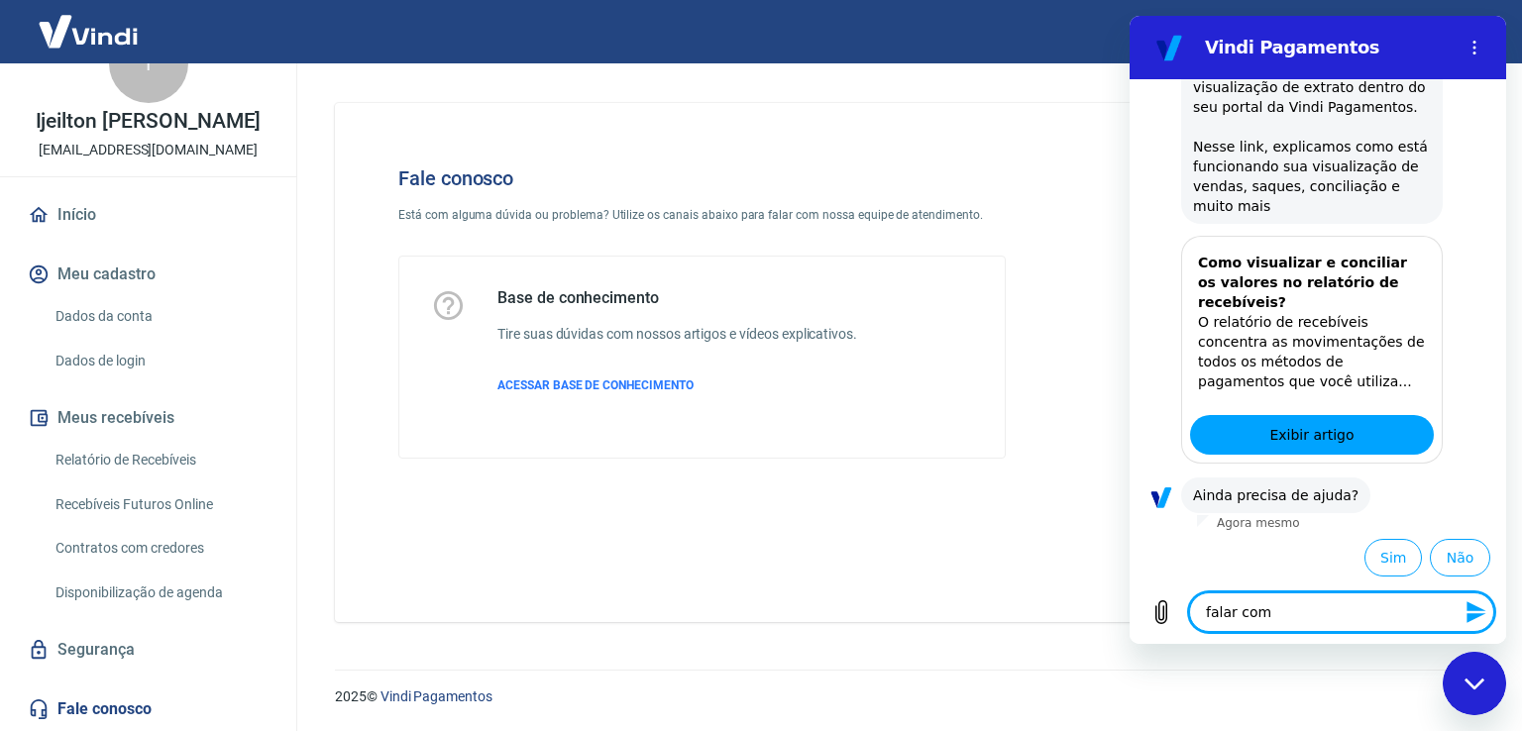
type textarea "falar com h"
type textarea "x"
type textarea "falar com hu"
type textarea "x"
type textarea "falar com hum"
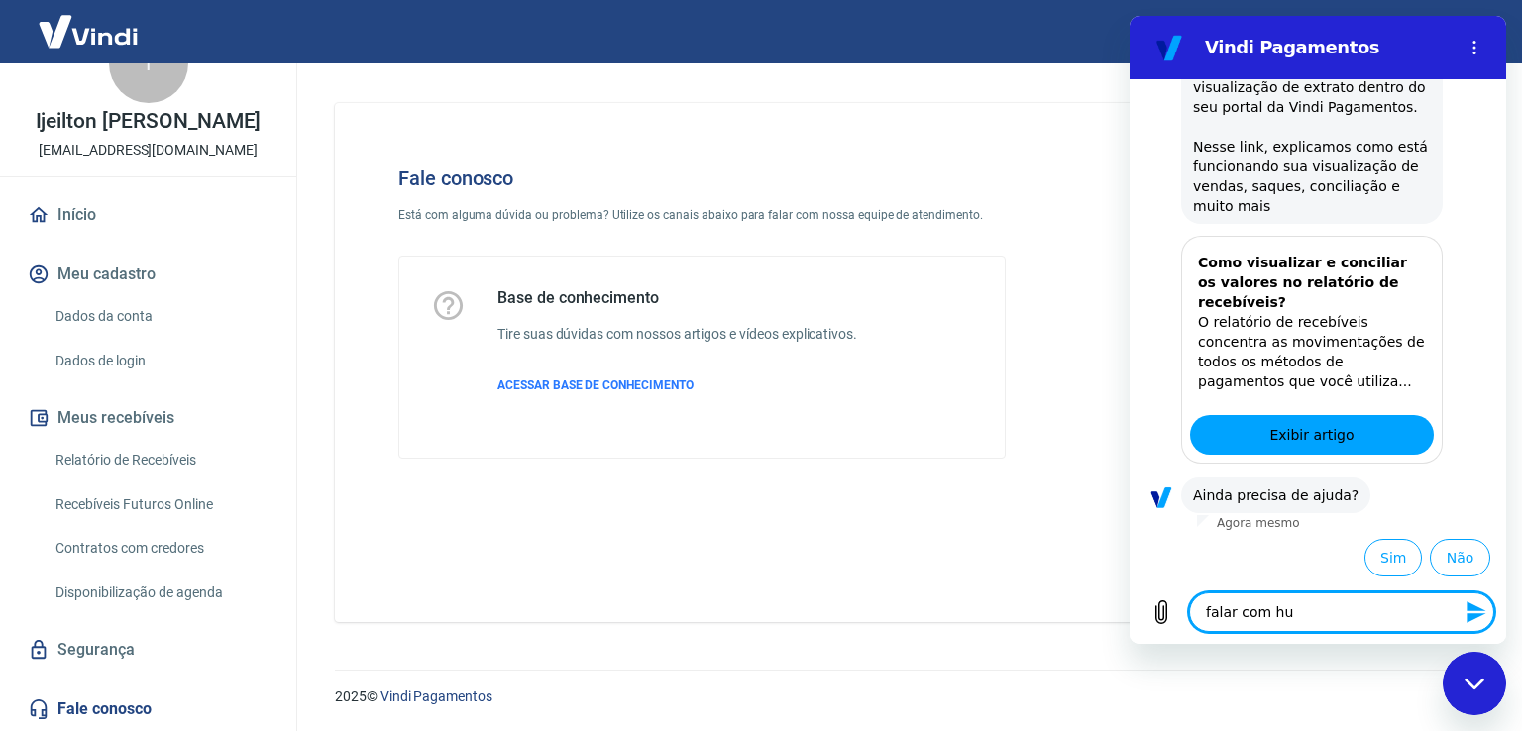
type textarea "x"
type textarea "falar com huma"
type textarea "x"
type textarea "falar com human"
type textarea "x"
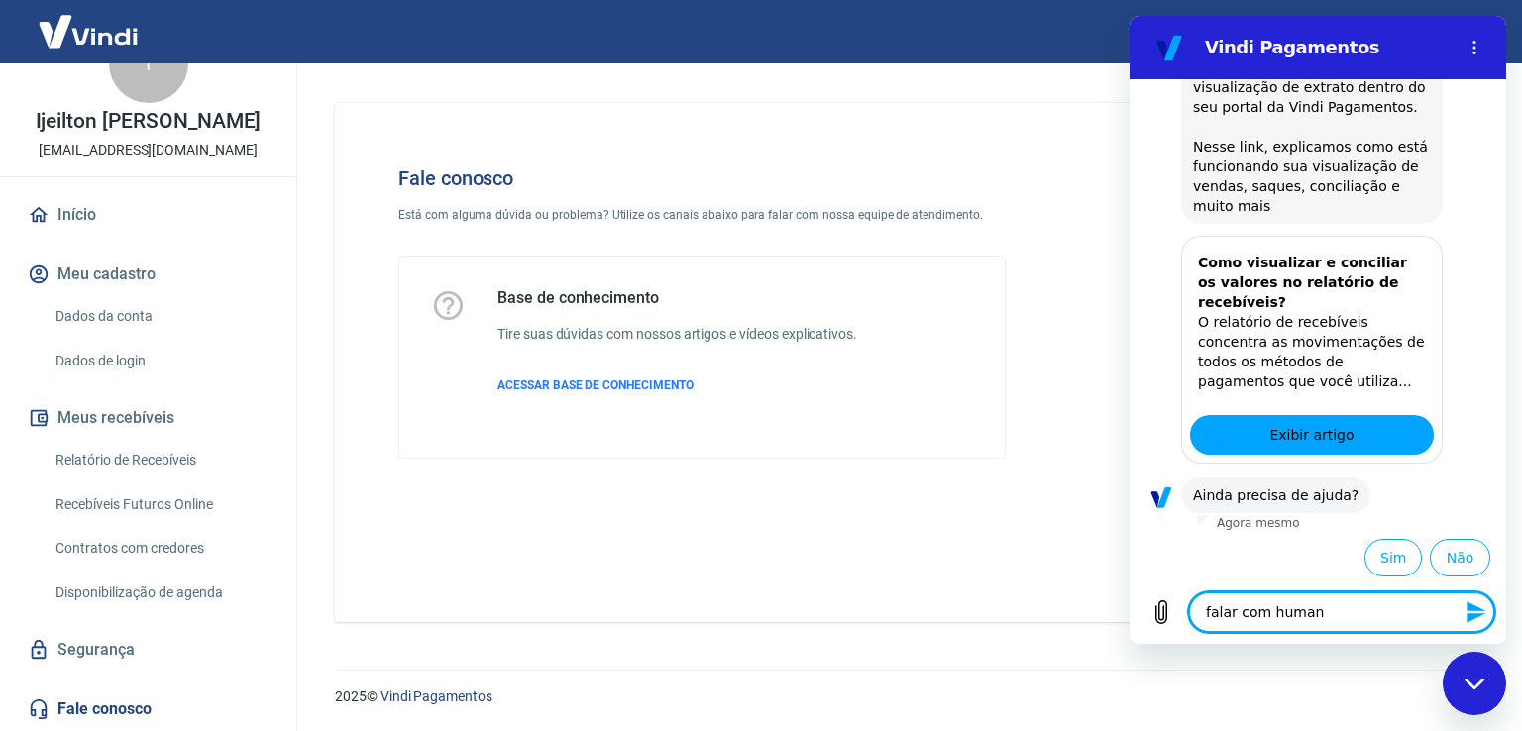
type textarea "falar com humano"
type textarea "x"
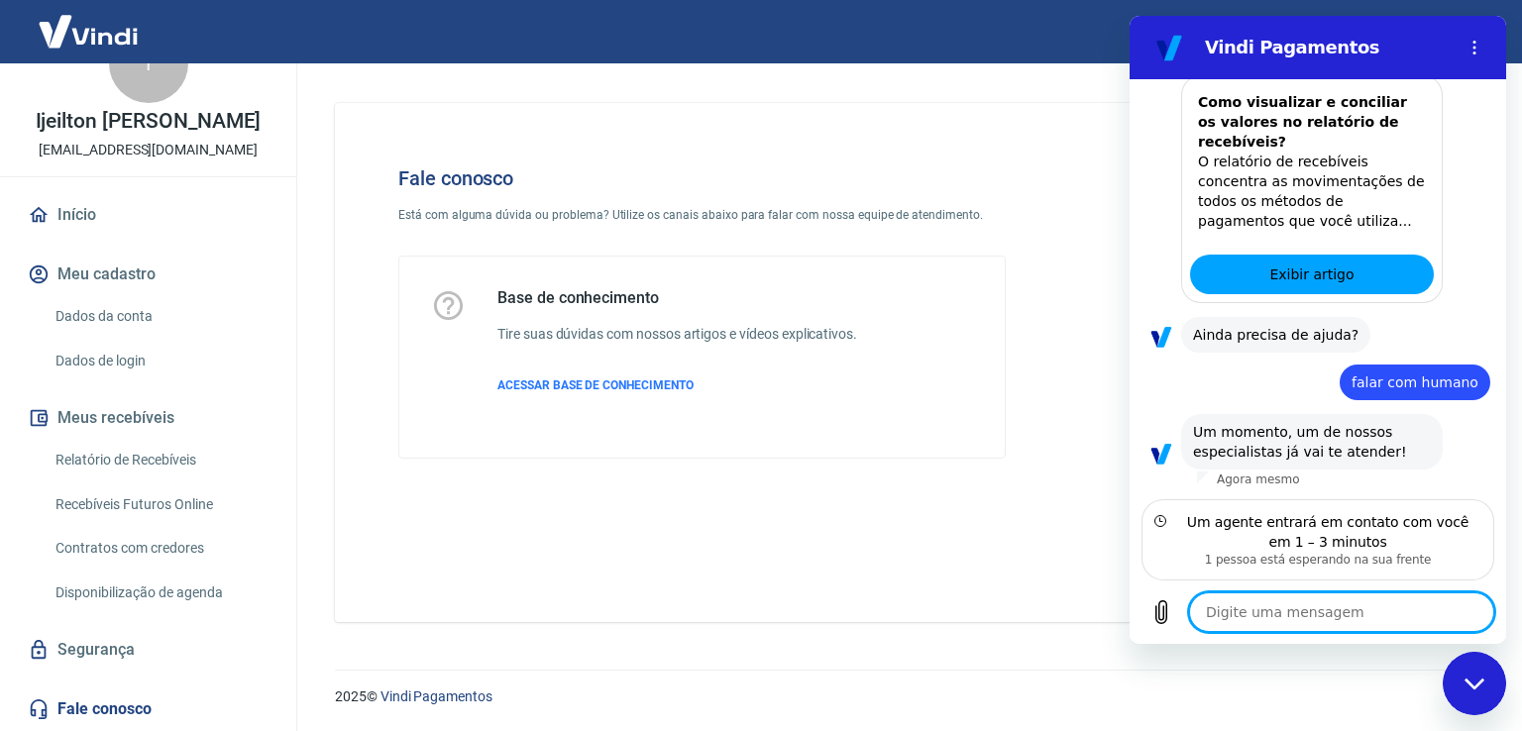
scroll to position [428, 0]
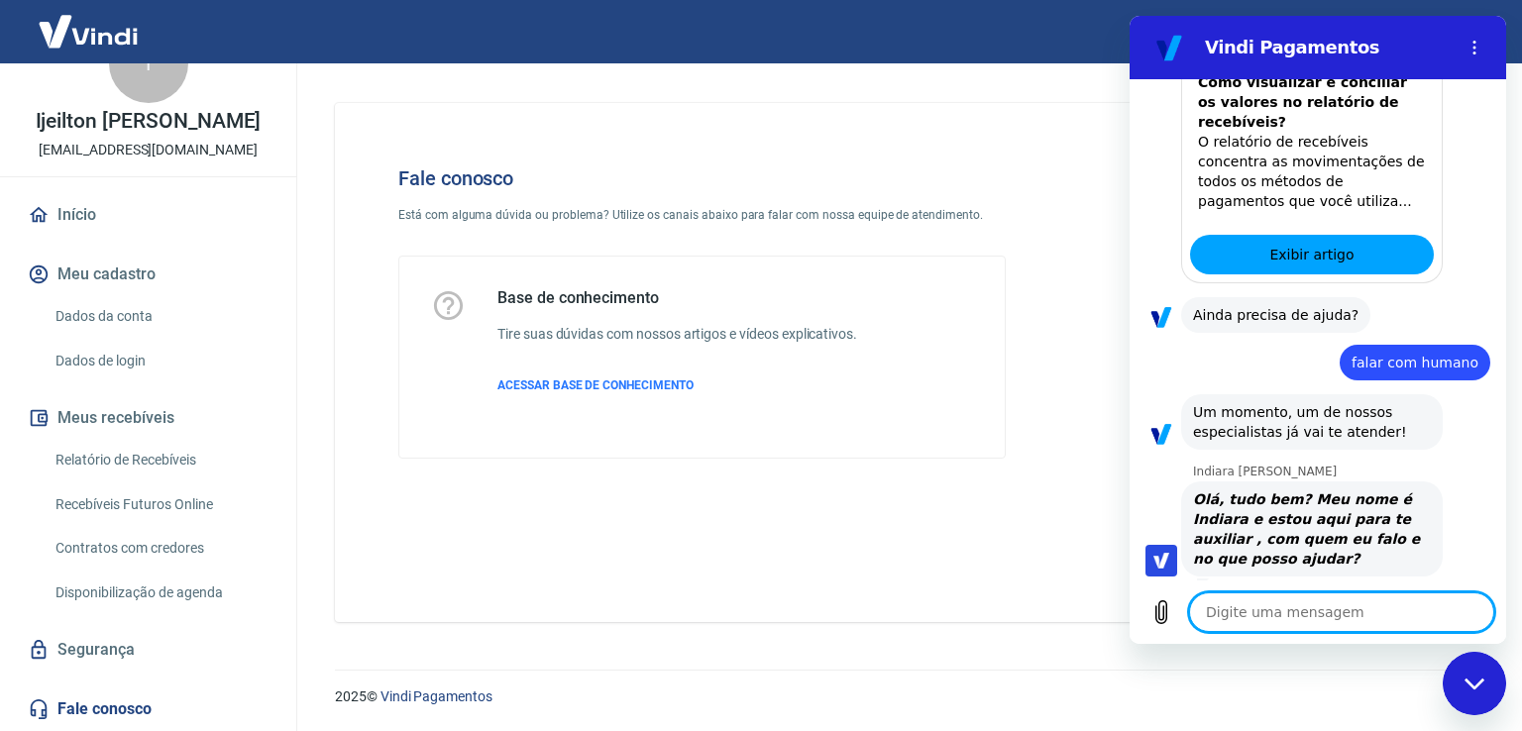
type textarea "x"
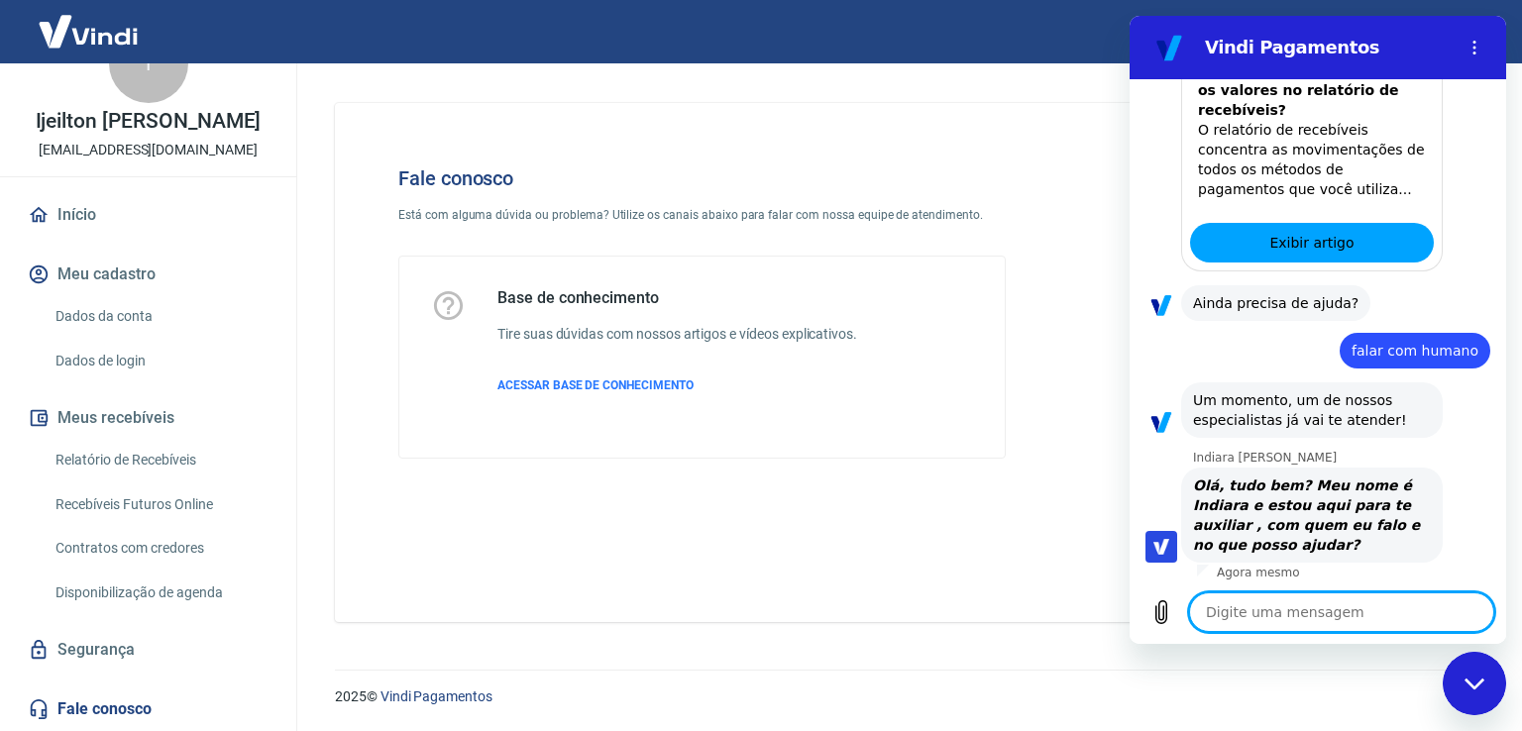
scroll to position [484, 0]
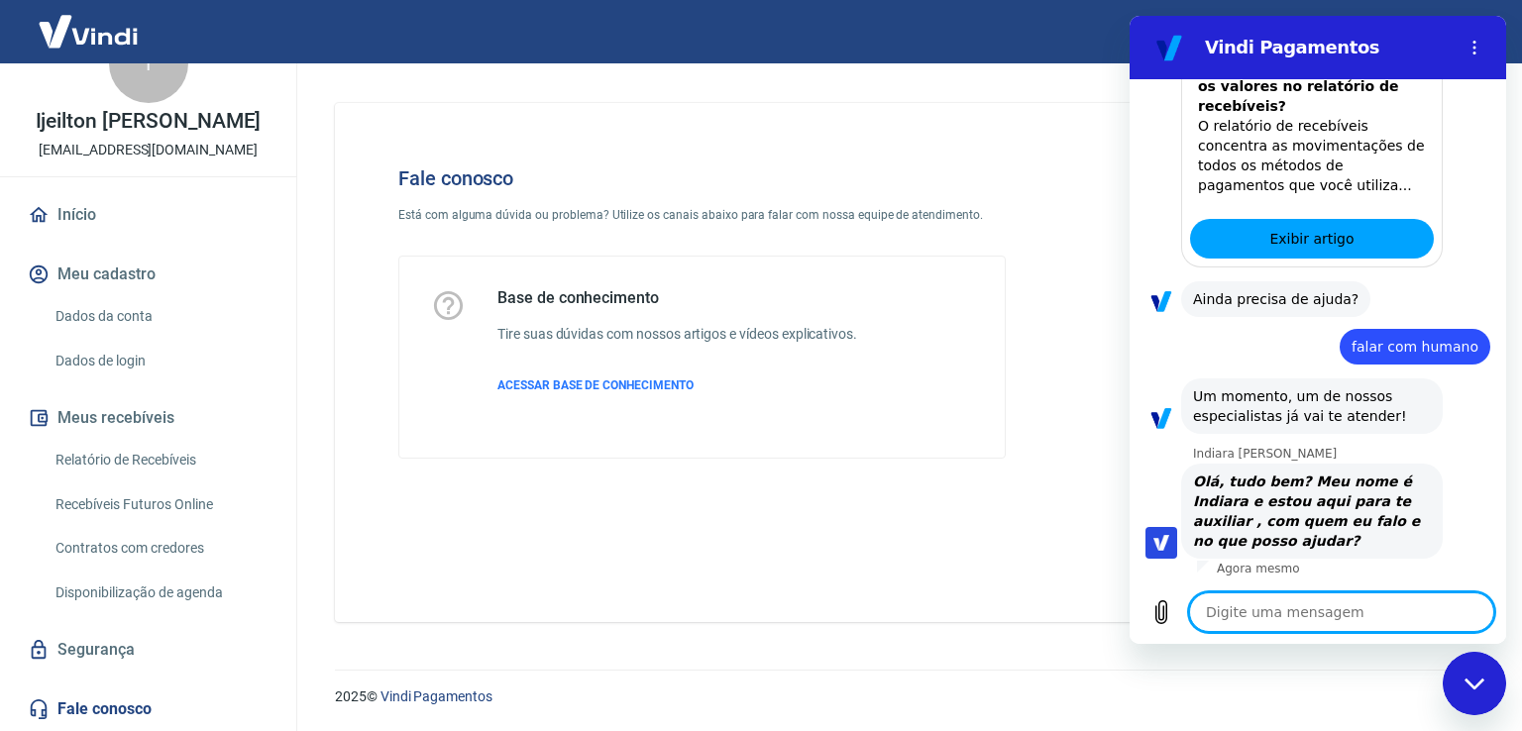
click at [1281, 619] on textarea at bounding box center [1341, 612] width 305 height 40
type textarea "O"
type textarea "x"
type textarea "Ol"
type textarea "x"
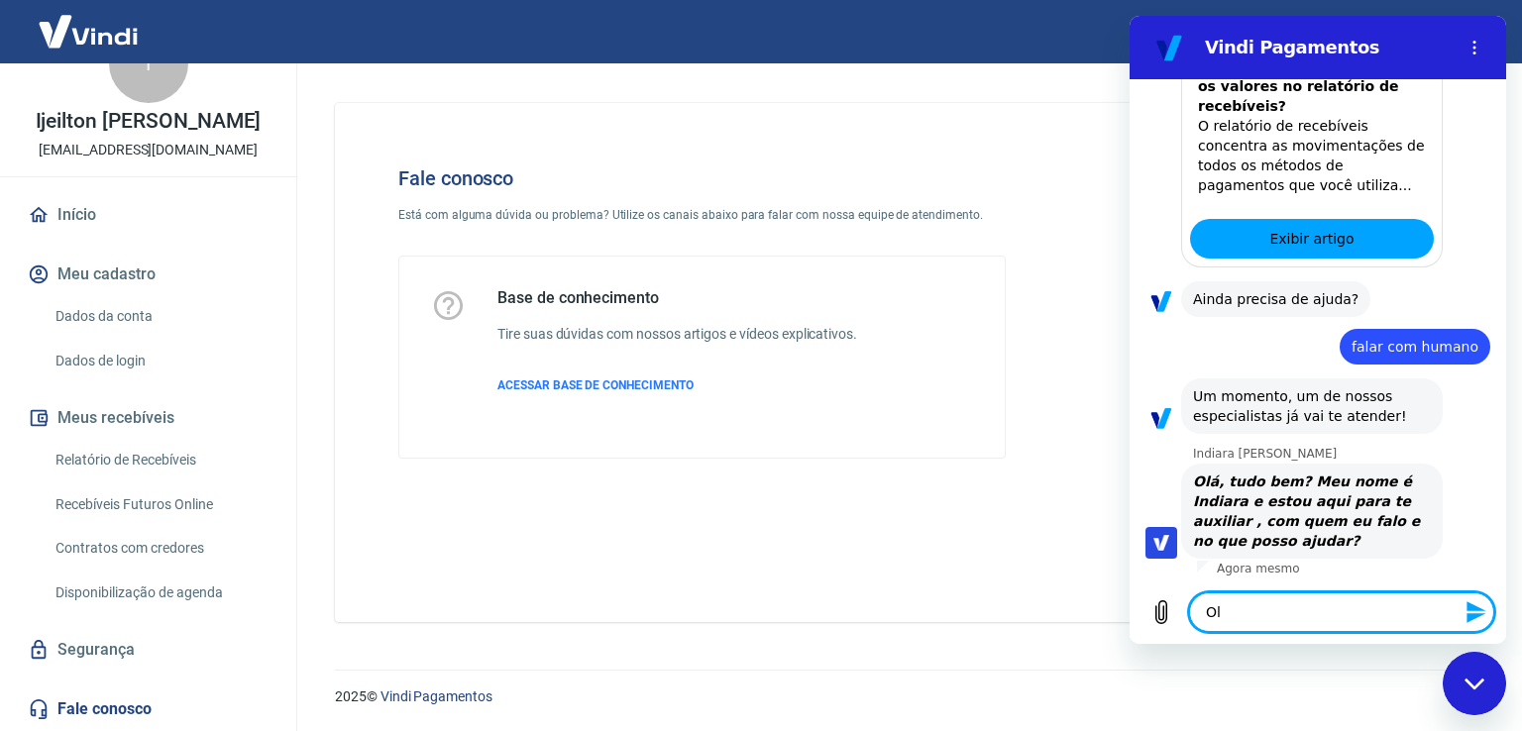
type textarea "Ola"
type textarea "x"
type textarea "Ola"
type textarea "x"
type textarea "Ola b"
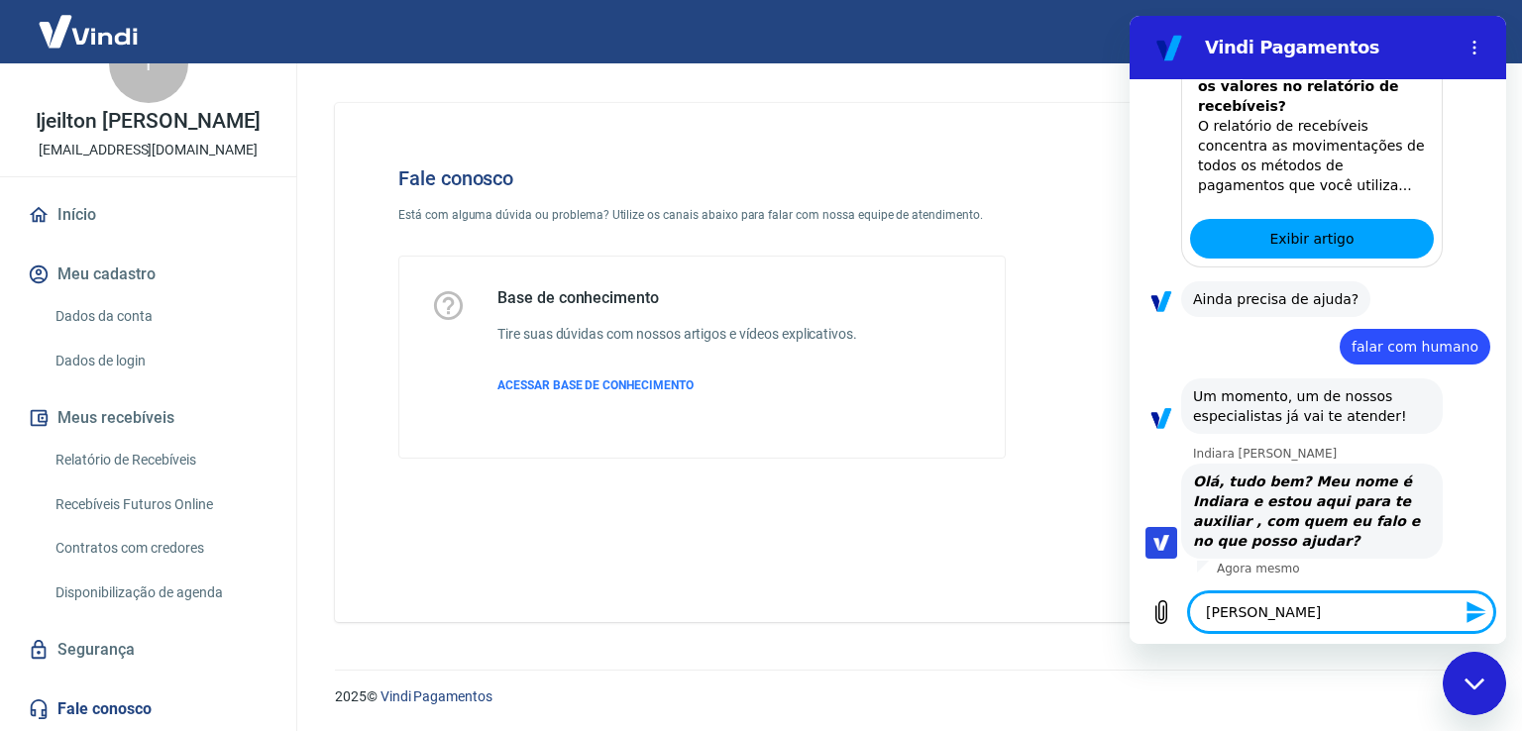
type textarea "x"
type textarea "Ola bo"
type textarea "x"
type textarea "Ola boa"
type textarea "x"
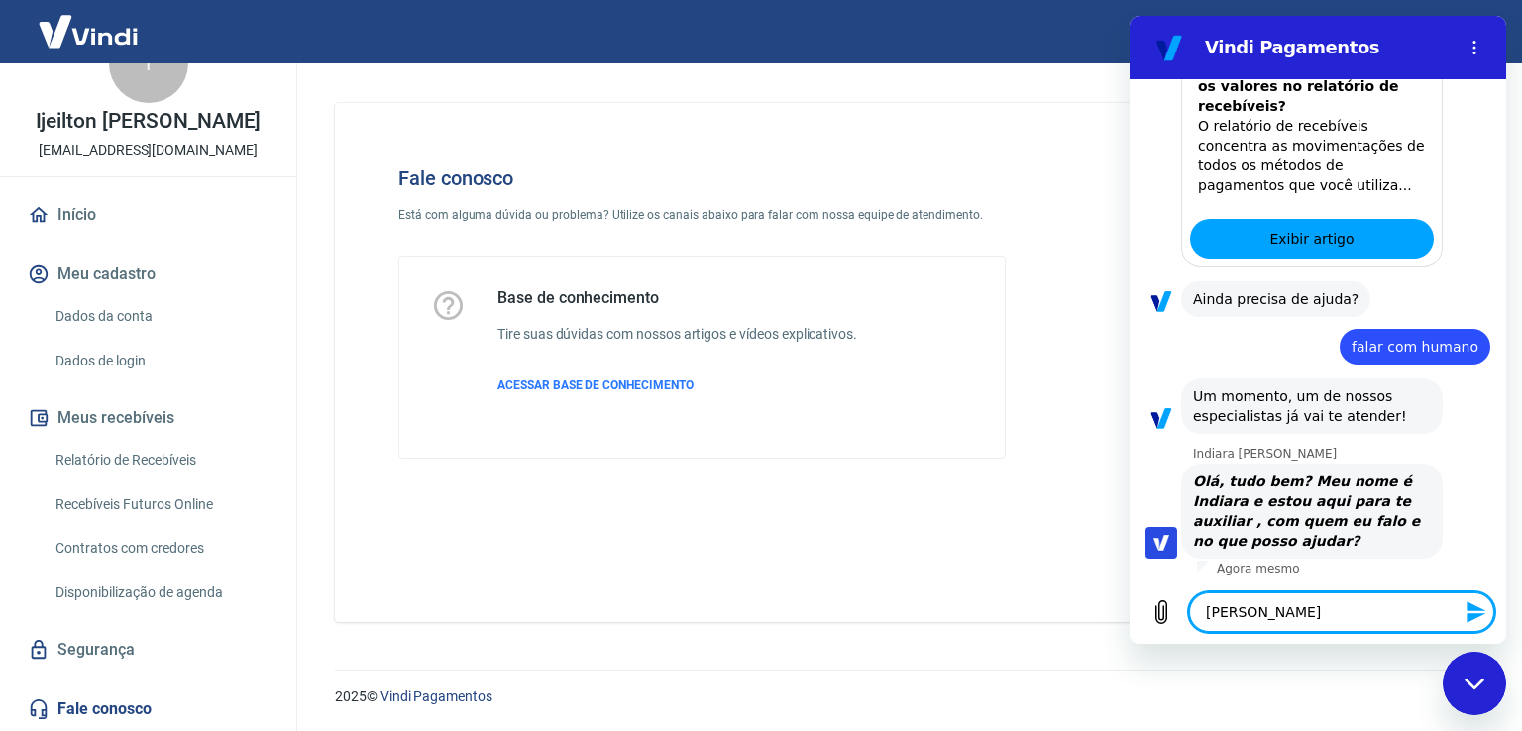
type textarea "Ola boa"
type textarea "x"
type textarea "Ola boa t"
type textarea "x"
type textarea "Ola boa ta"
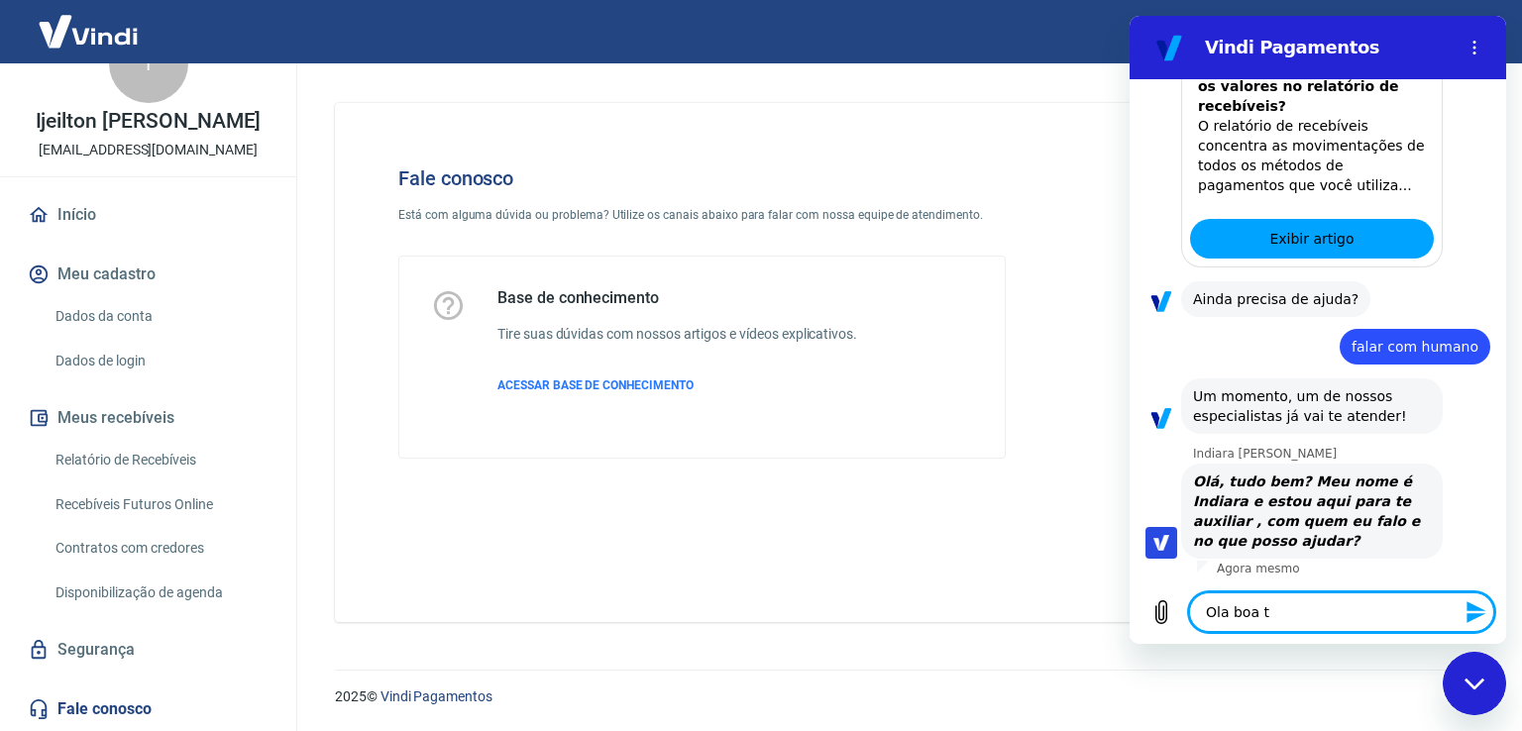
type textarea "x"
type textarea "Ola boa tar"
type textarea "x"
type textarea "Ola boa tard"
type textarea "x"
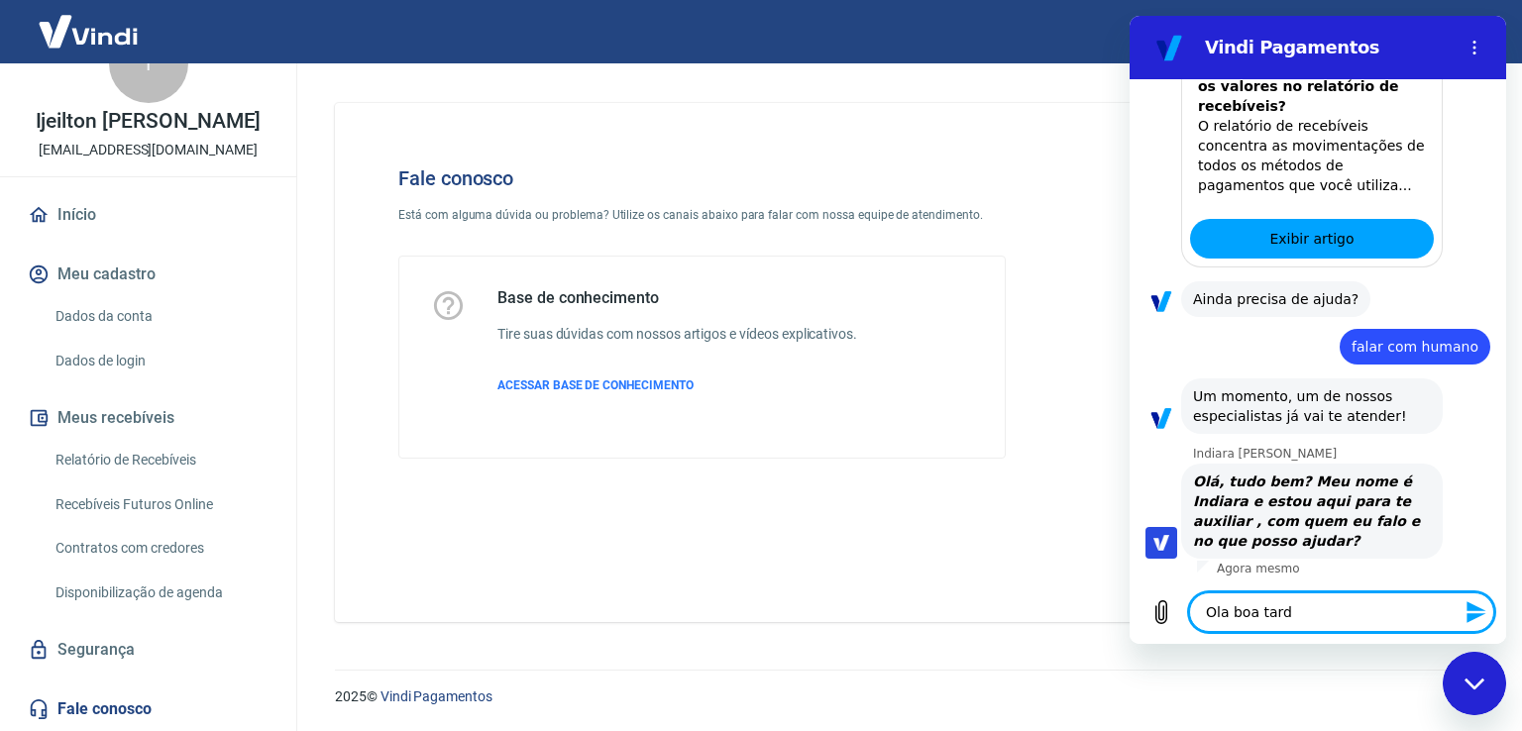
type textarea "Ola boa tarde"
type textarea "x"
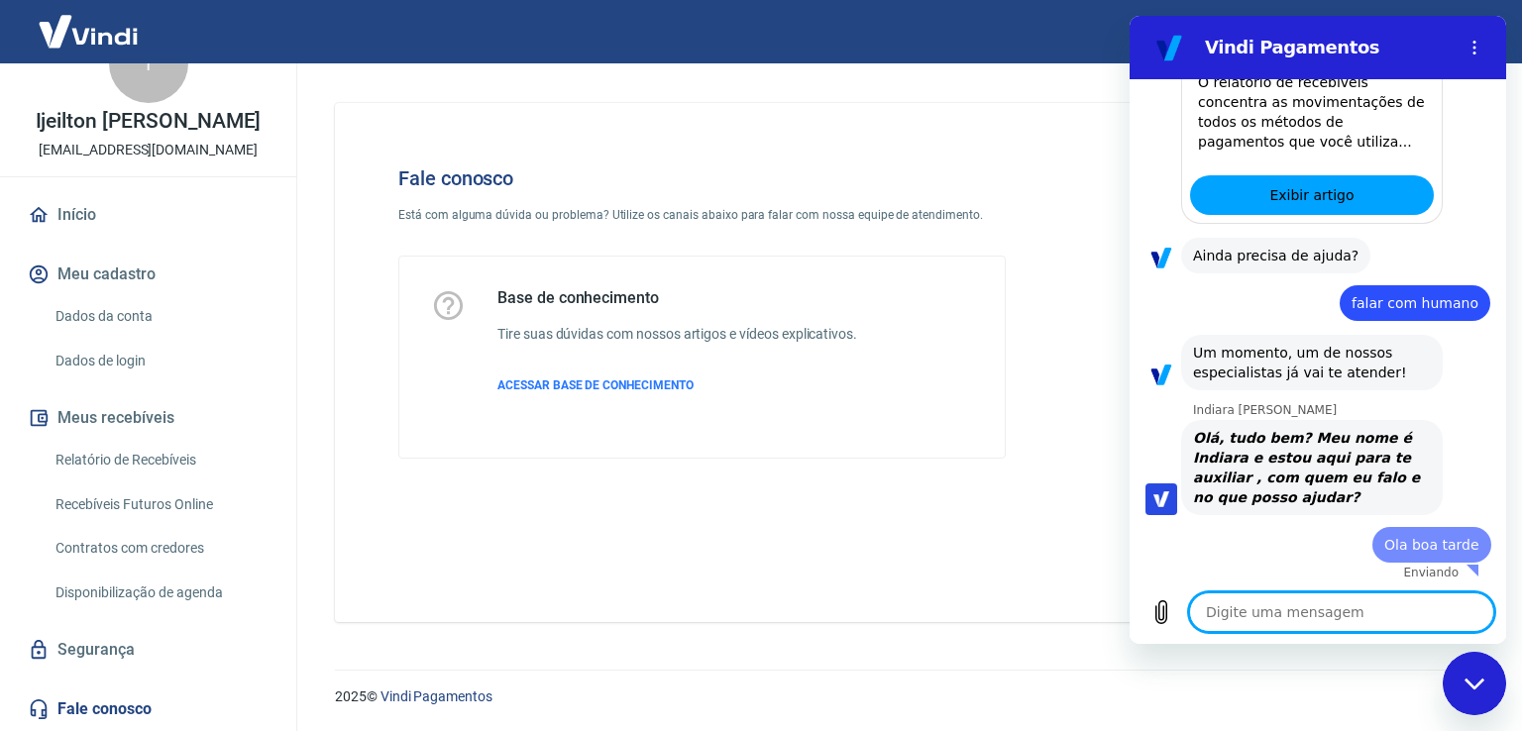
type textarea "x"
type textarea "I"
type textarea "x"
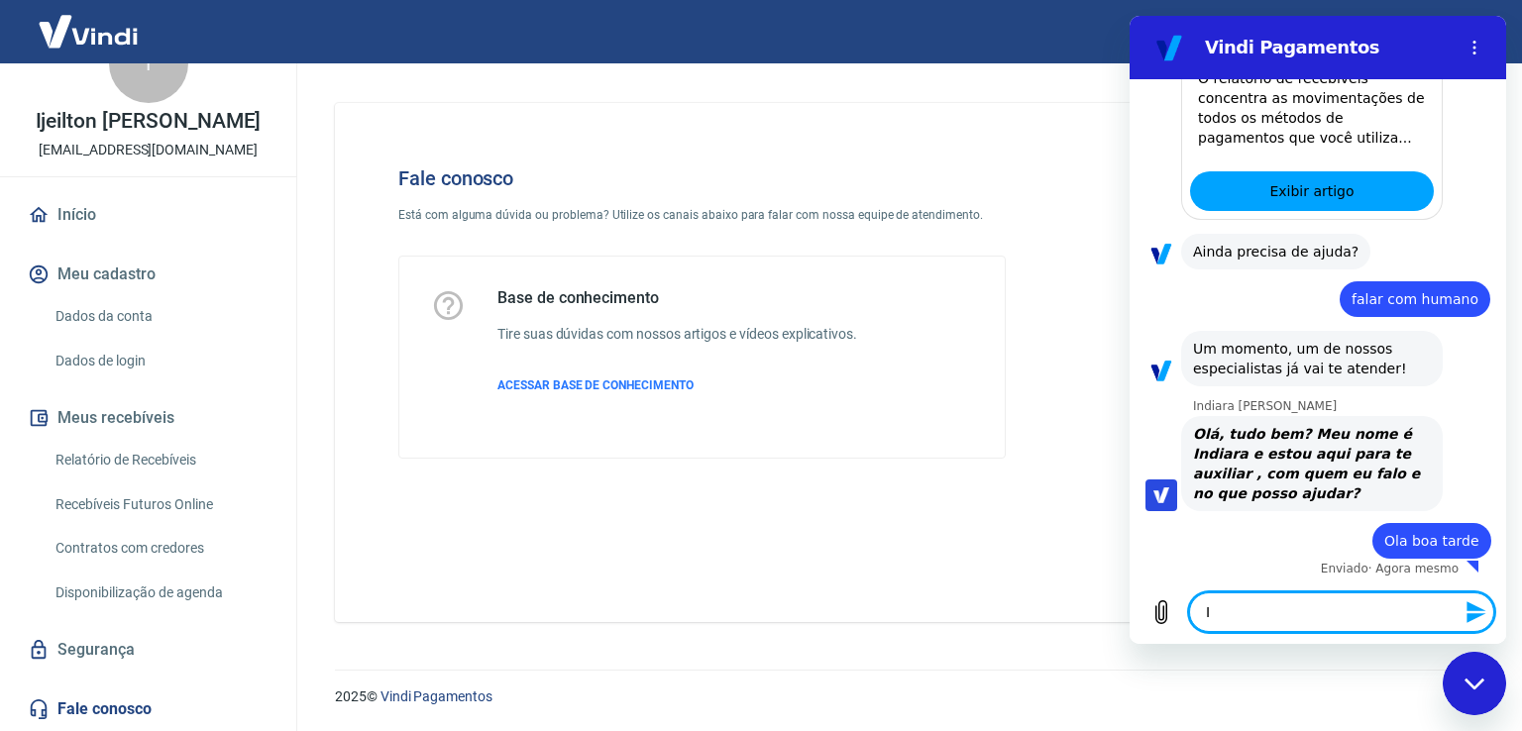
type textarea "Ij"
type textarea "x"
type textarea "Ije"
type textarea "x"
type textarea "Ijei"
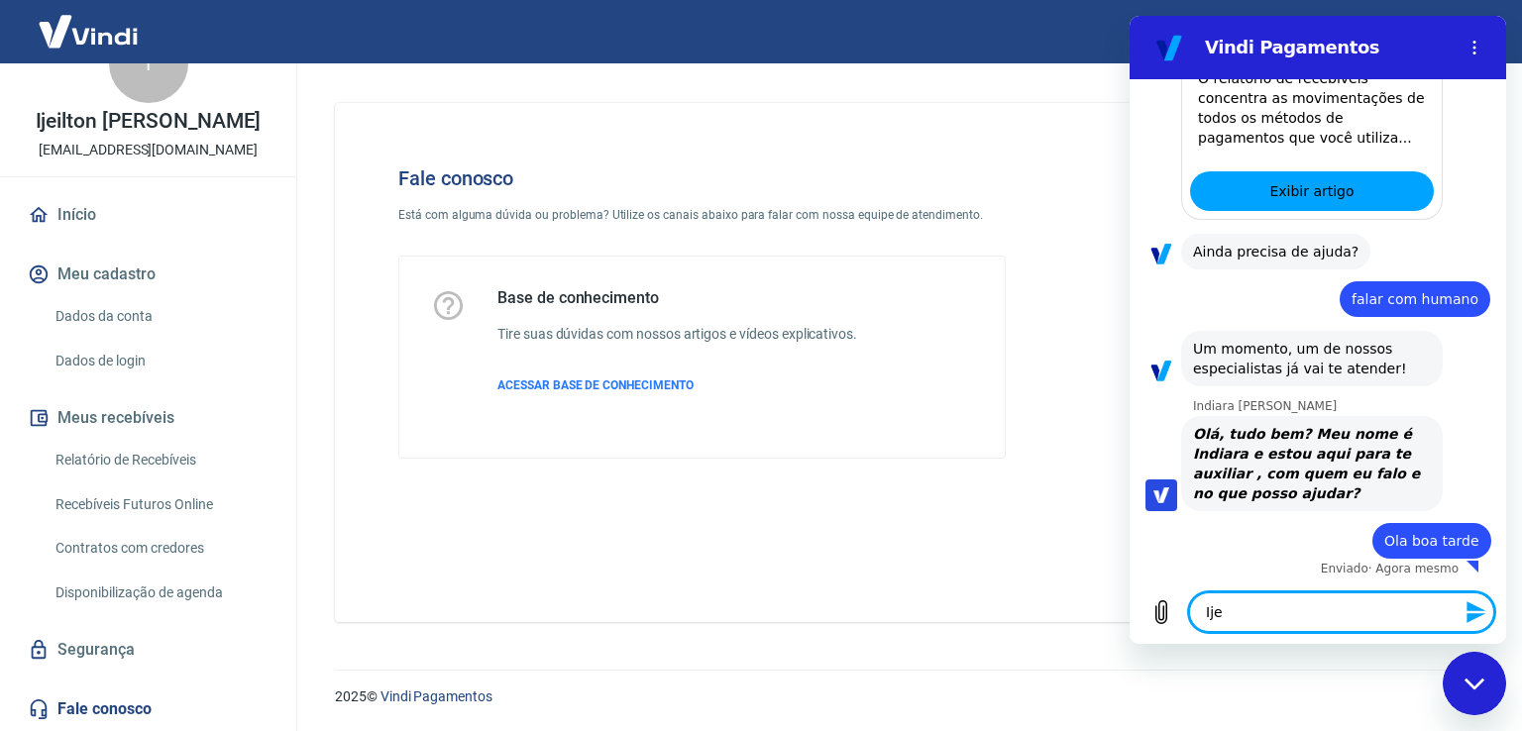
type textarea "x"
type textarea "Ijeil"
type textarea "x"
type textarea "Ijeilt"
type textarea "x"
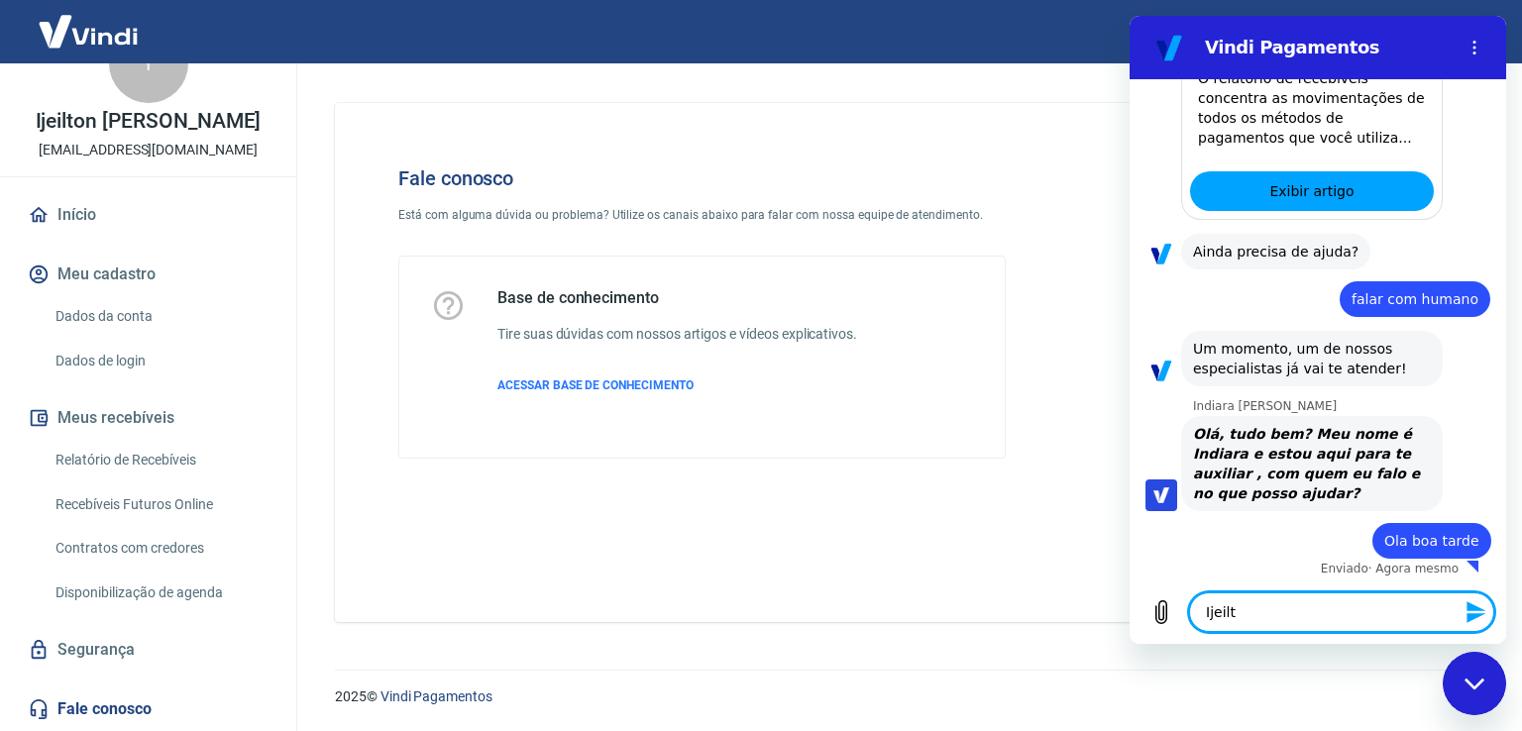
type textarea "Ijeilto"
type textarea "x"
type textarea "Ijeilton"
type textarea "x"
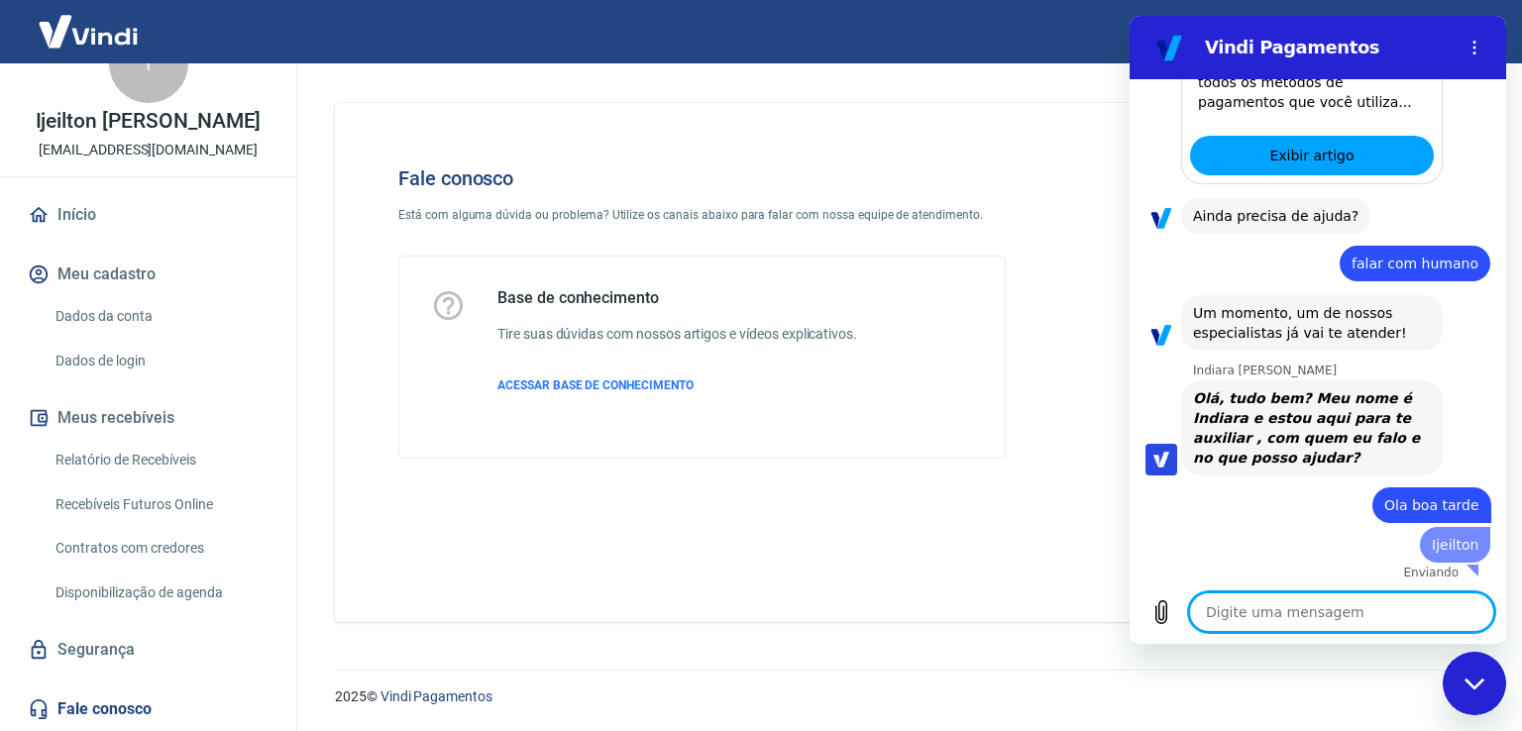
type textarea "x"
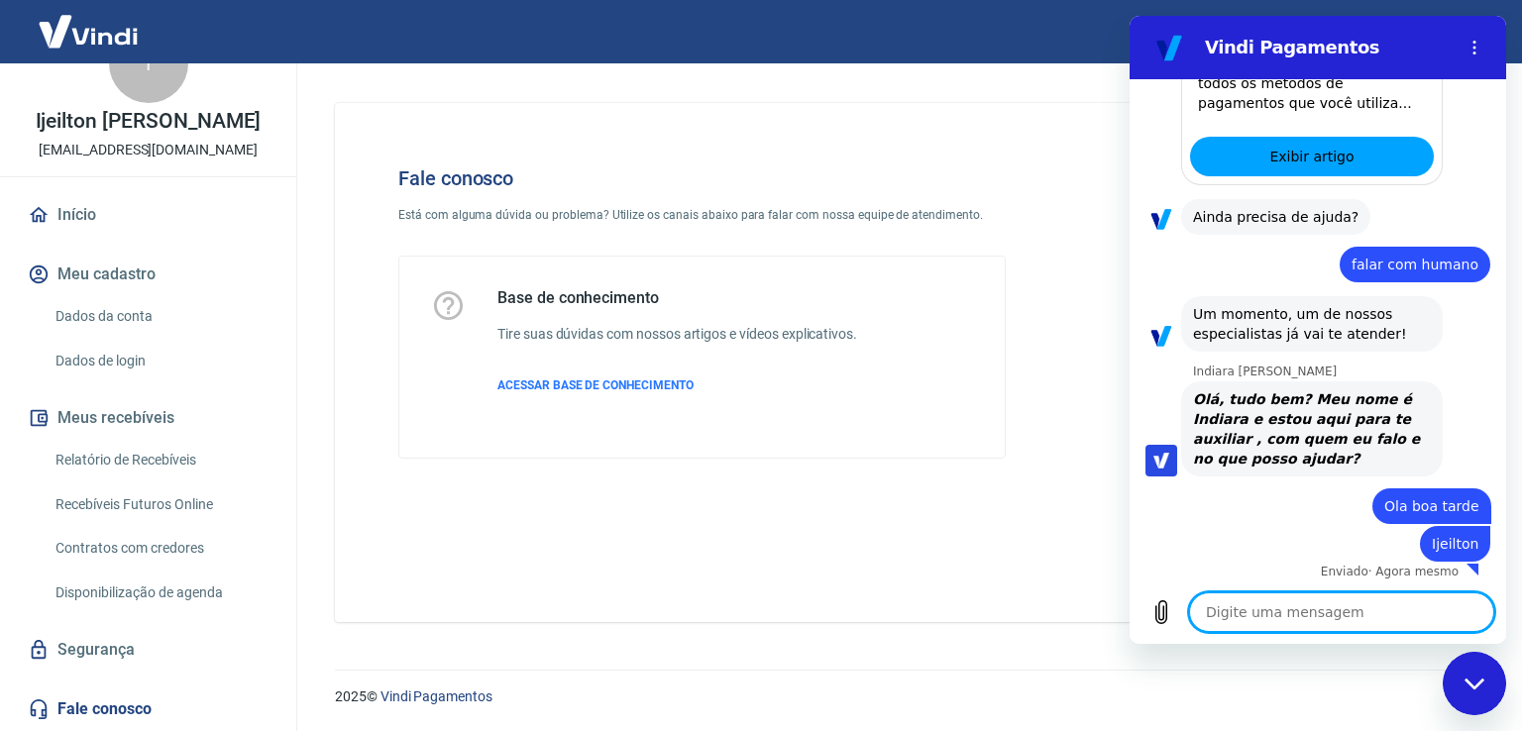
scroll to position [570, 0]
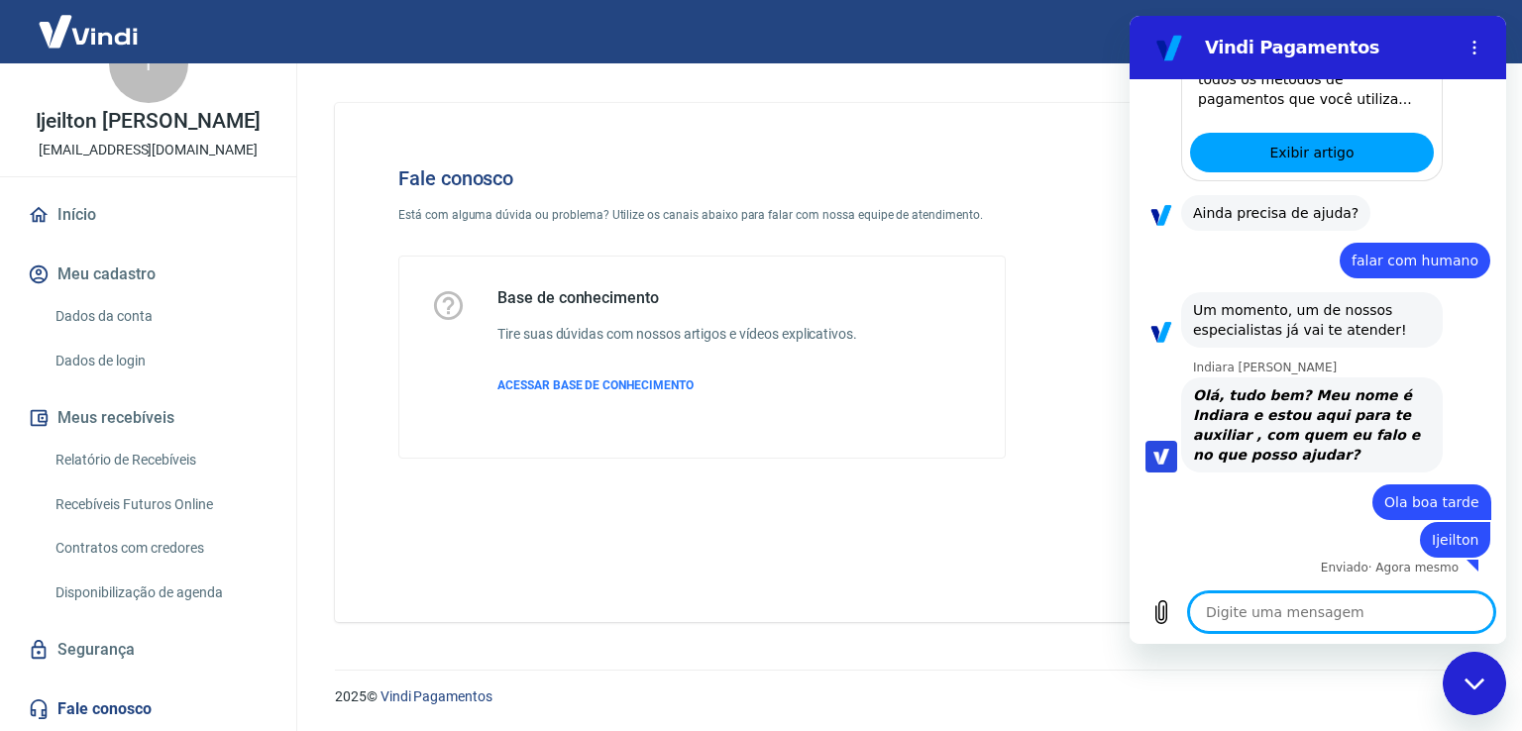
click at [1256, 615] on textarea at bounding box center [1341, 612] width 305 height 40
type textarea "e"
type textarea "x"
type textarea "eu"
type textarea "x"
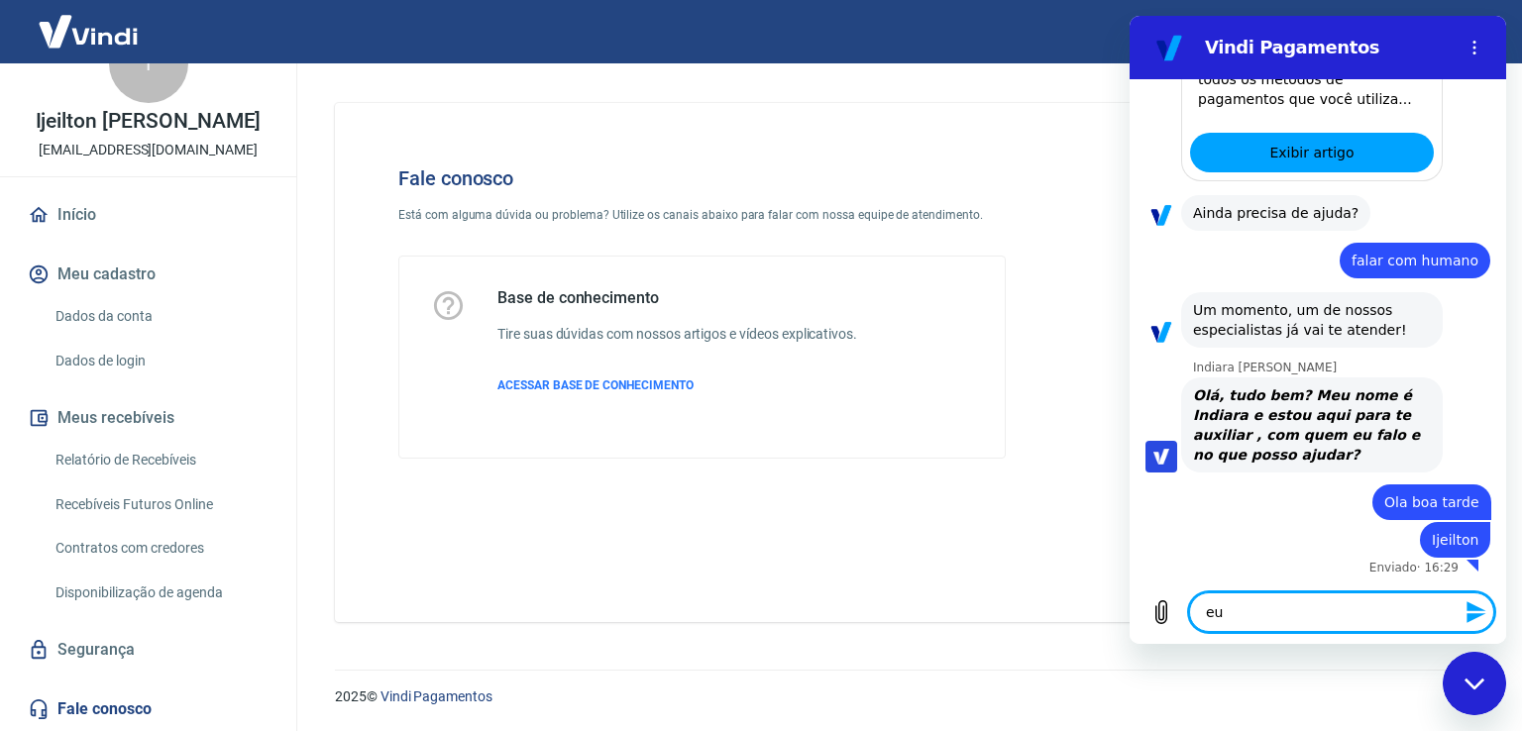
type textarea "eu"
type textarea "x"
type textarea "eu t"
type textarea "x"
type textarea "eu ti"
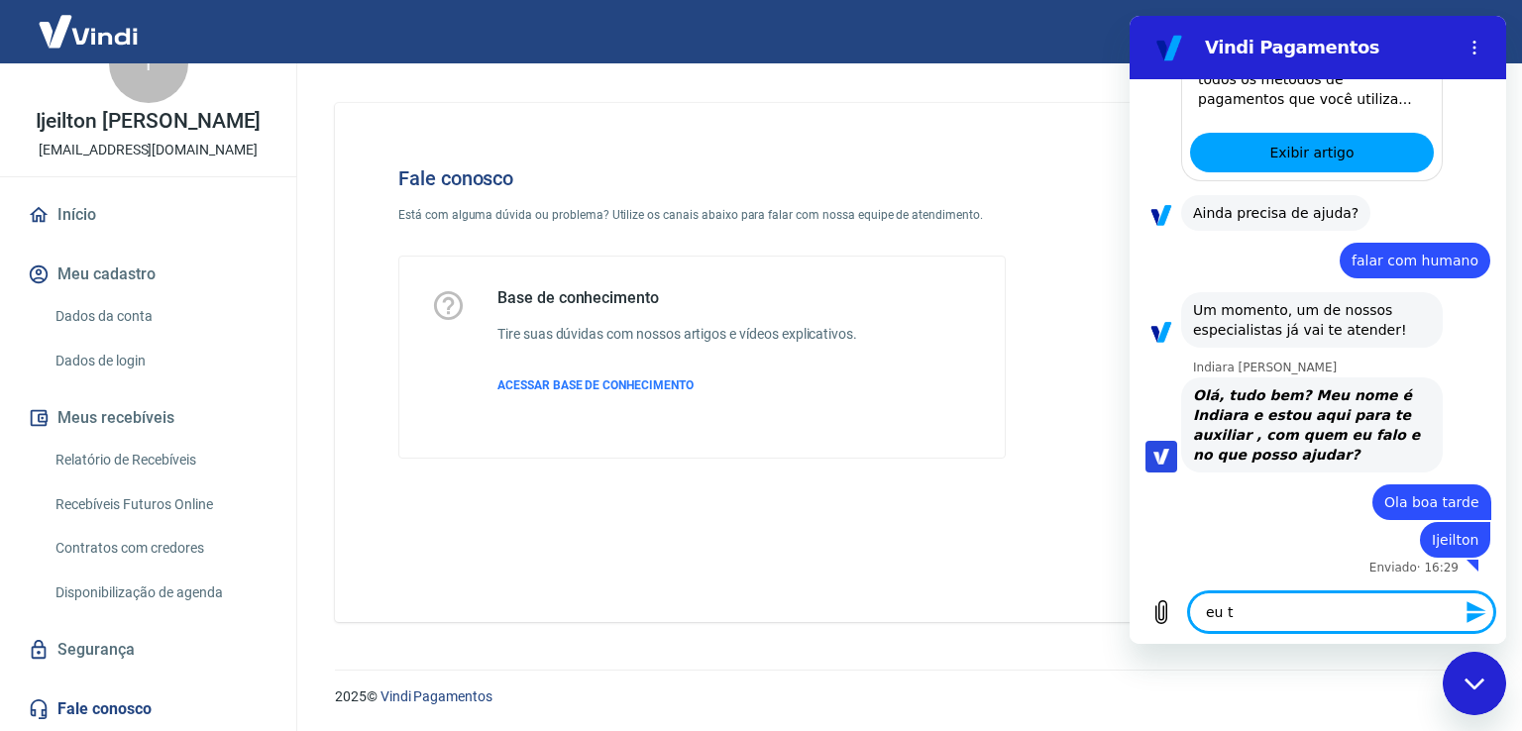
type textarea "x"
type textarea "eu tin"
type textarea "x"
type textarea "eu tinh"
type textarea "x"
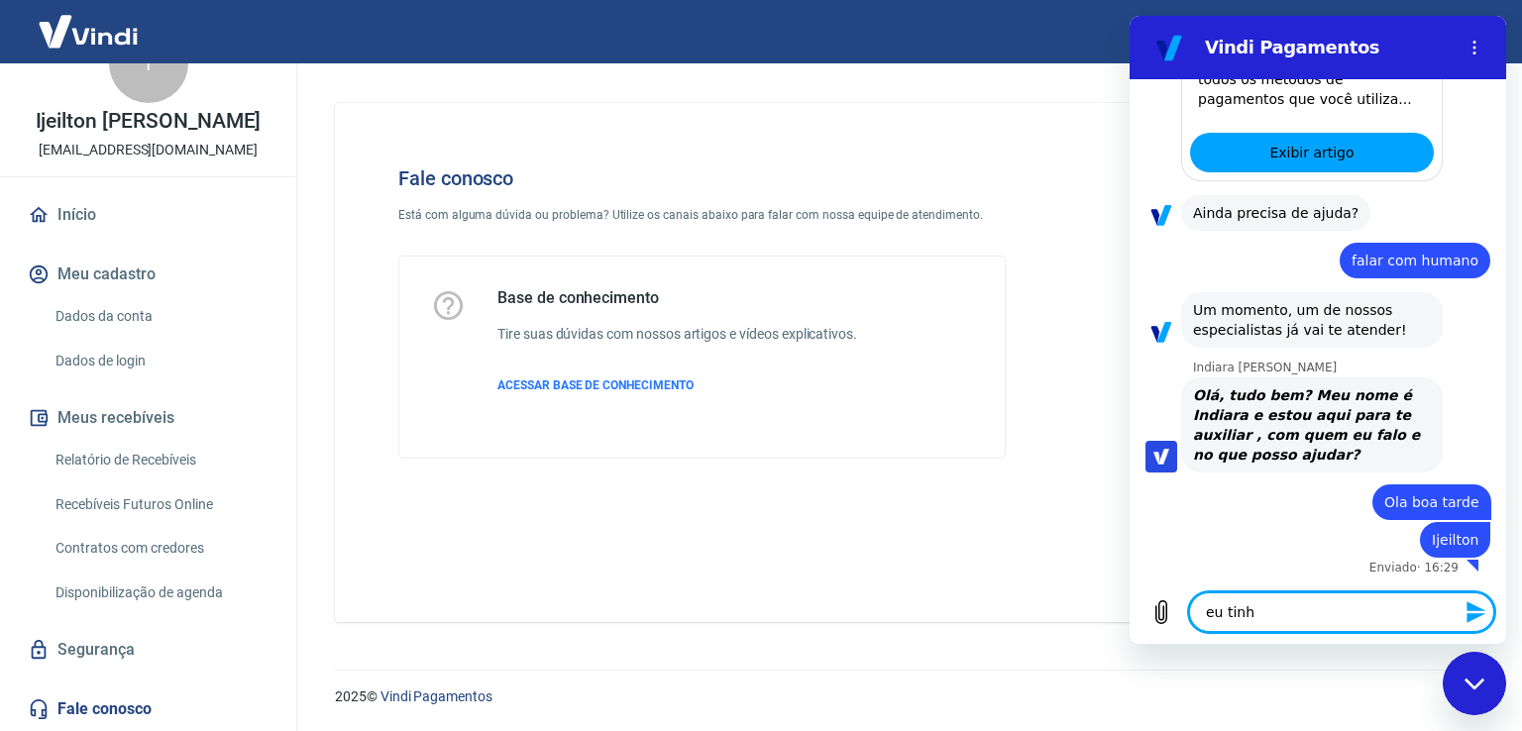
type textarea "eu tinha"
type textarea "x"
type textarea "eu tinha"
type textarea "x"
type textarea "eu tinha u"
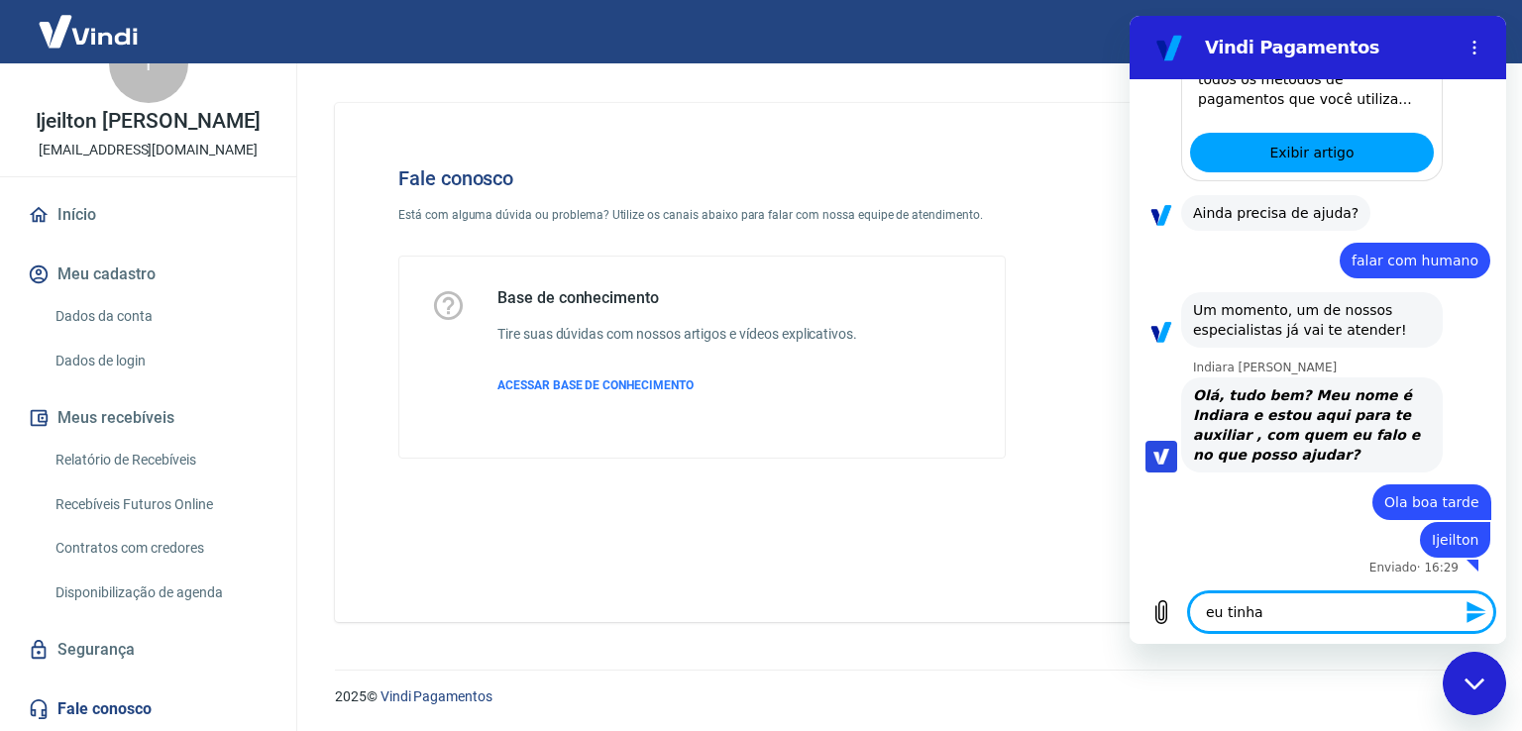
type textarea "x"
type textarea "eu tinha um"
type textarea "x"
type textarea "eu tinha um"
type textarea "x"
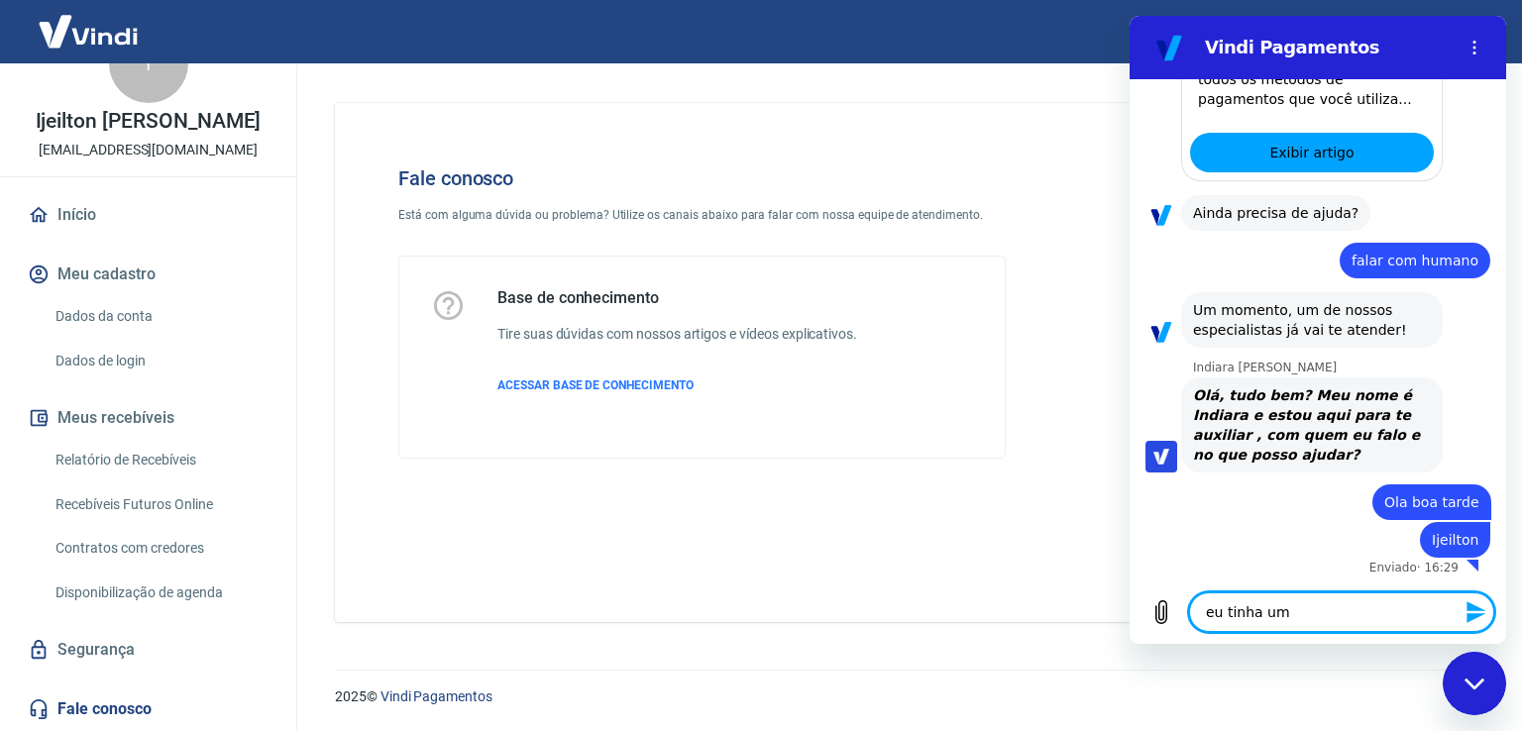
type textarea "eu tinha um s"
type textarea "x"
type textarea "eu tinha um sa"
type textarea "x"
type textarea "eu tinha um sal"
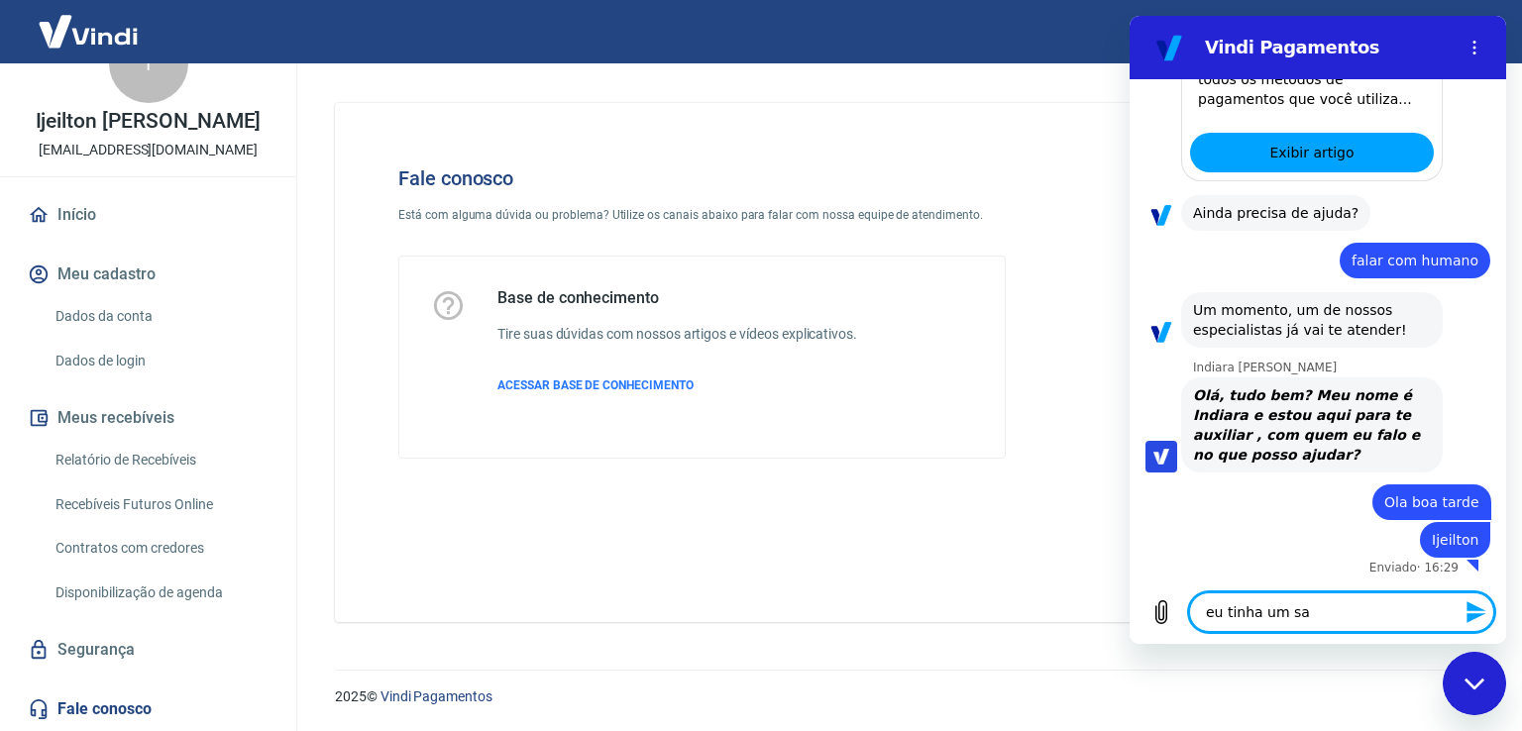
type textarea "x"
type textarea "eu tinha um sald"
type textarea "x"
type textarea "eu tinha um saldo"
type textarea "x"
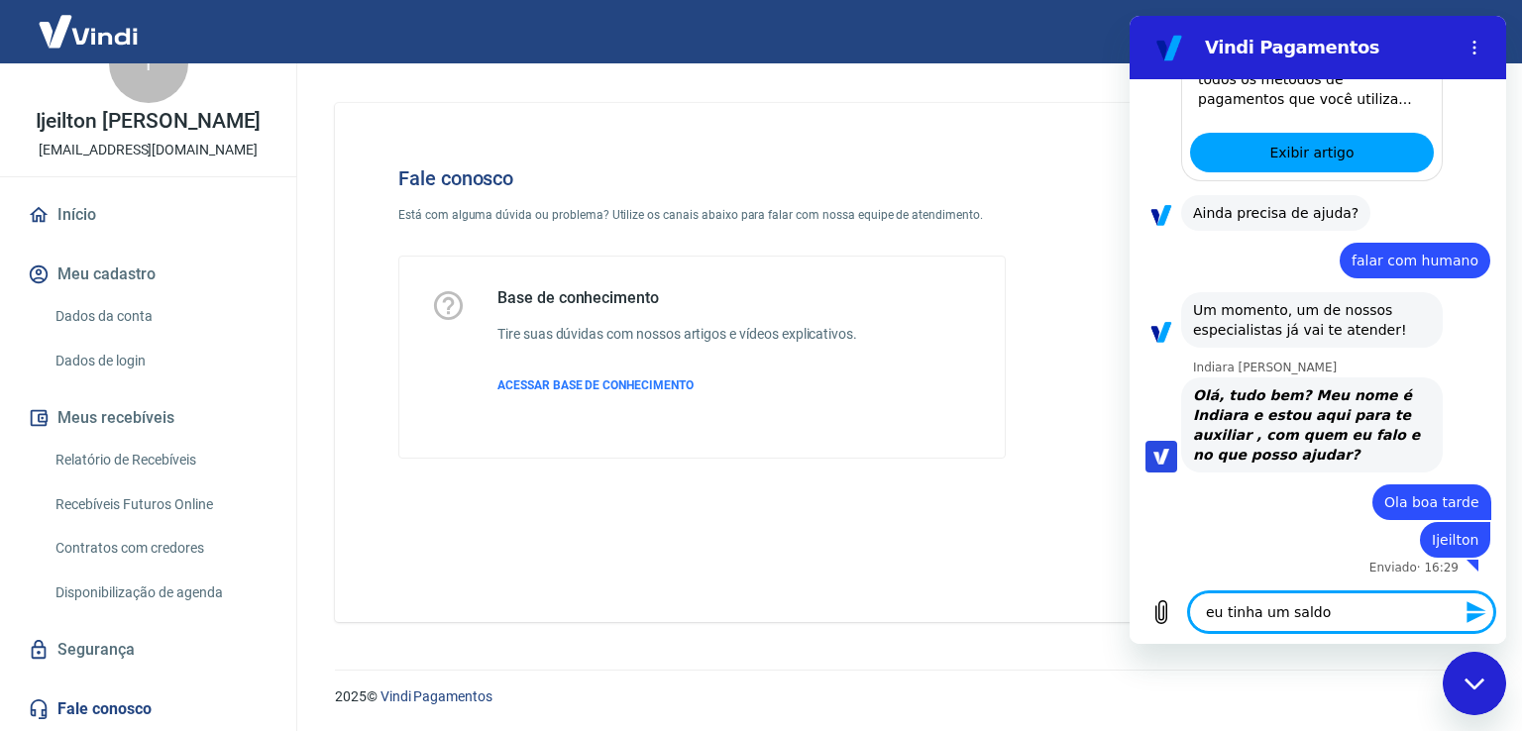
type textarea "eu tinha um saldo"
type textarea "x"
type textarea "eu tinha um saldo e"
type textarea "x"
type textarea "eu tinha um saldo e"
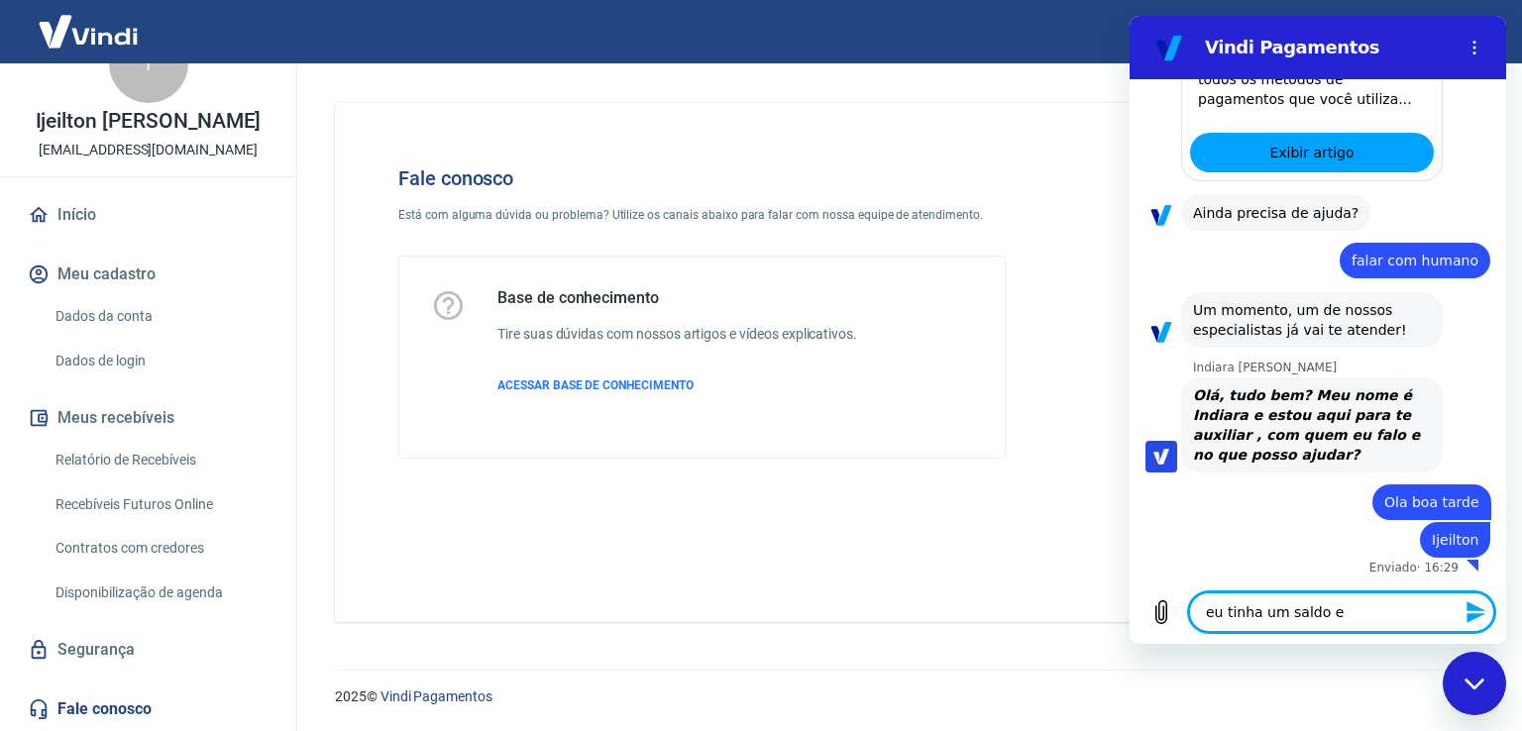
type textarea "x"
type textarea "eu tinha um saldo e a"
type textarea "x"
type textarea "eu tinha um saldo e ag"
type textarea "x"
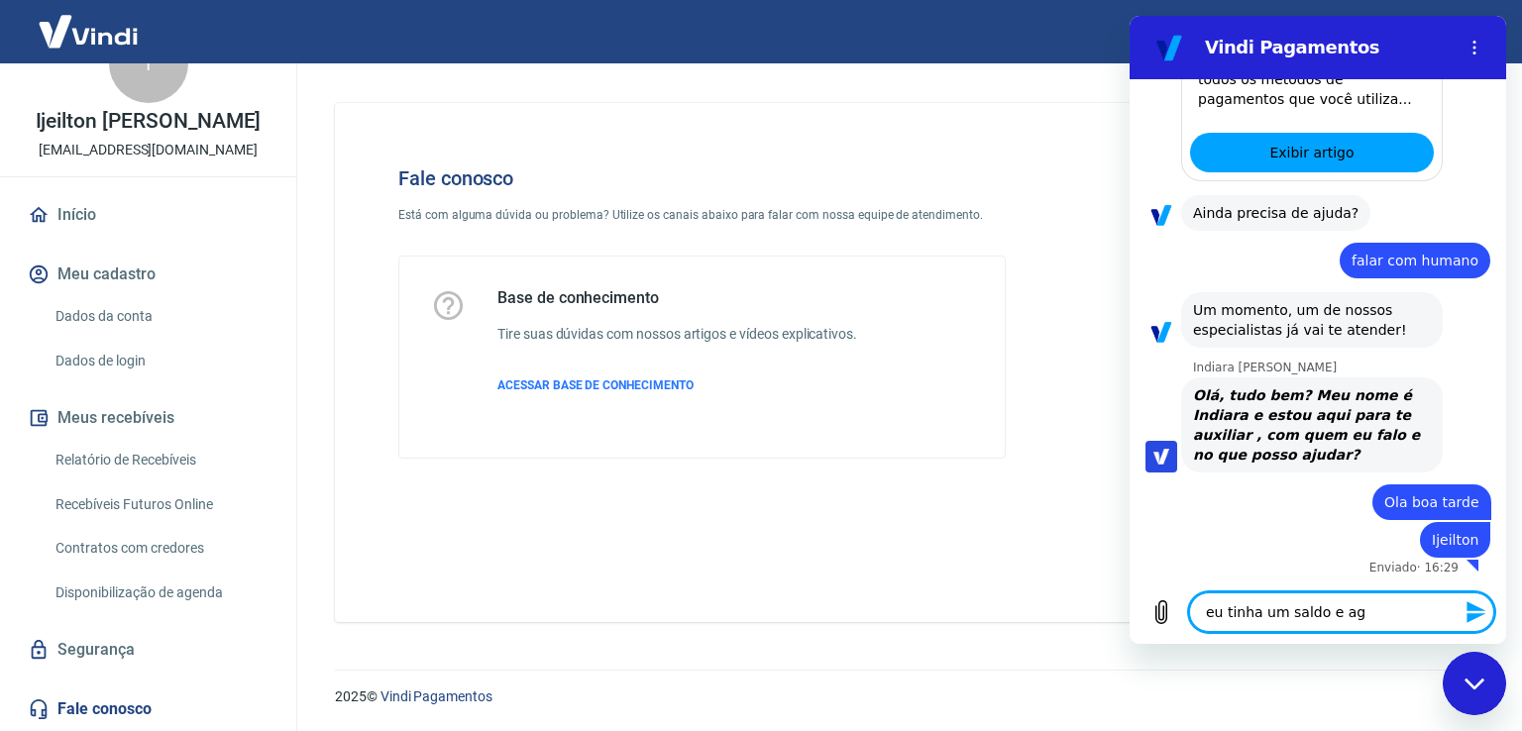
type textarea "eu tinha um saldo e ago"
type textarea "x"
type textarea "eu tinha um saldo e agor"
type textarea "x"
type textarea "eu tinha um saldo e agora"
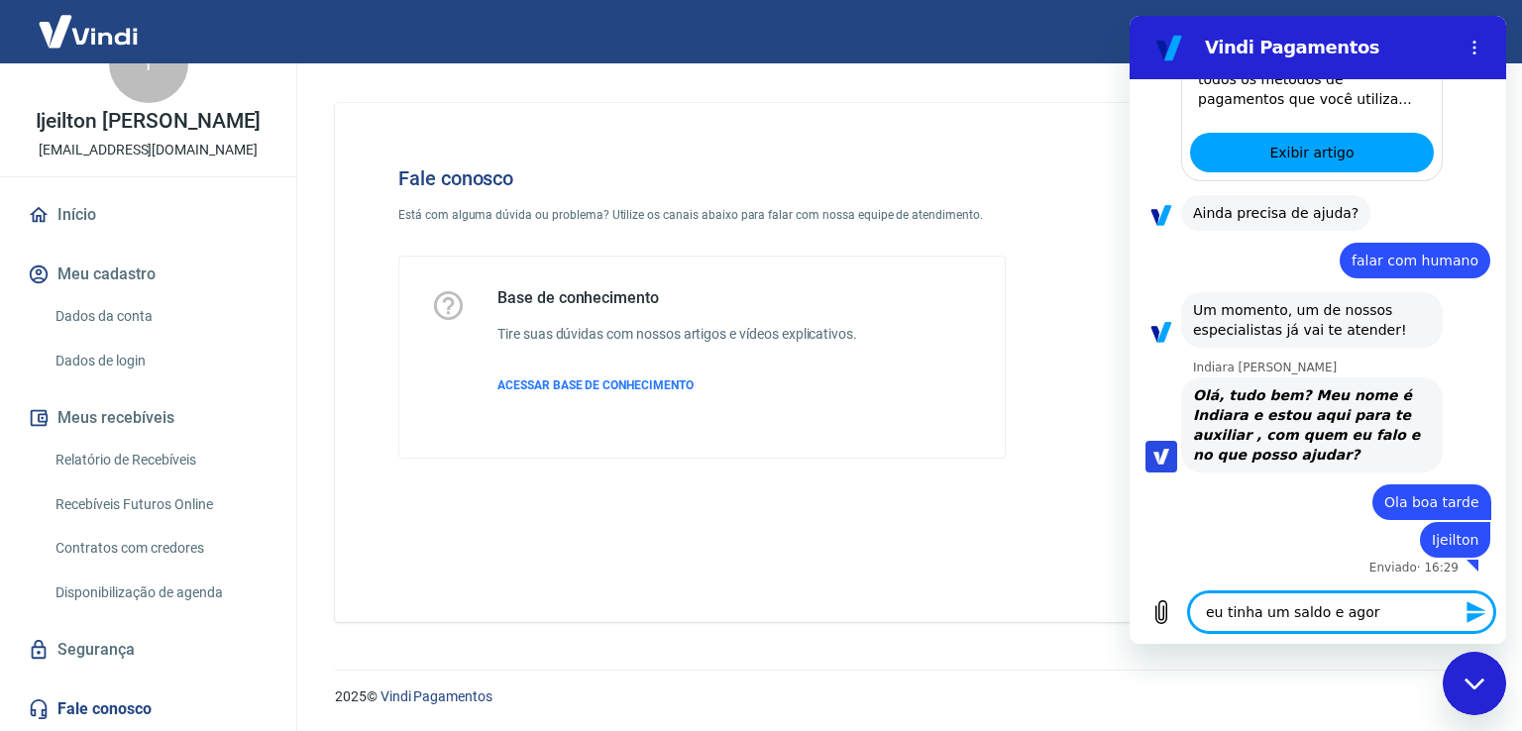
type textarea "x"
type textarea "eu tinha um saldo e agora"
type textarea "x"
type textarea "eu tinha um saldo e agora n"
type textarea "x"
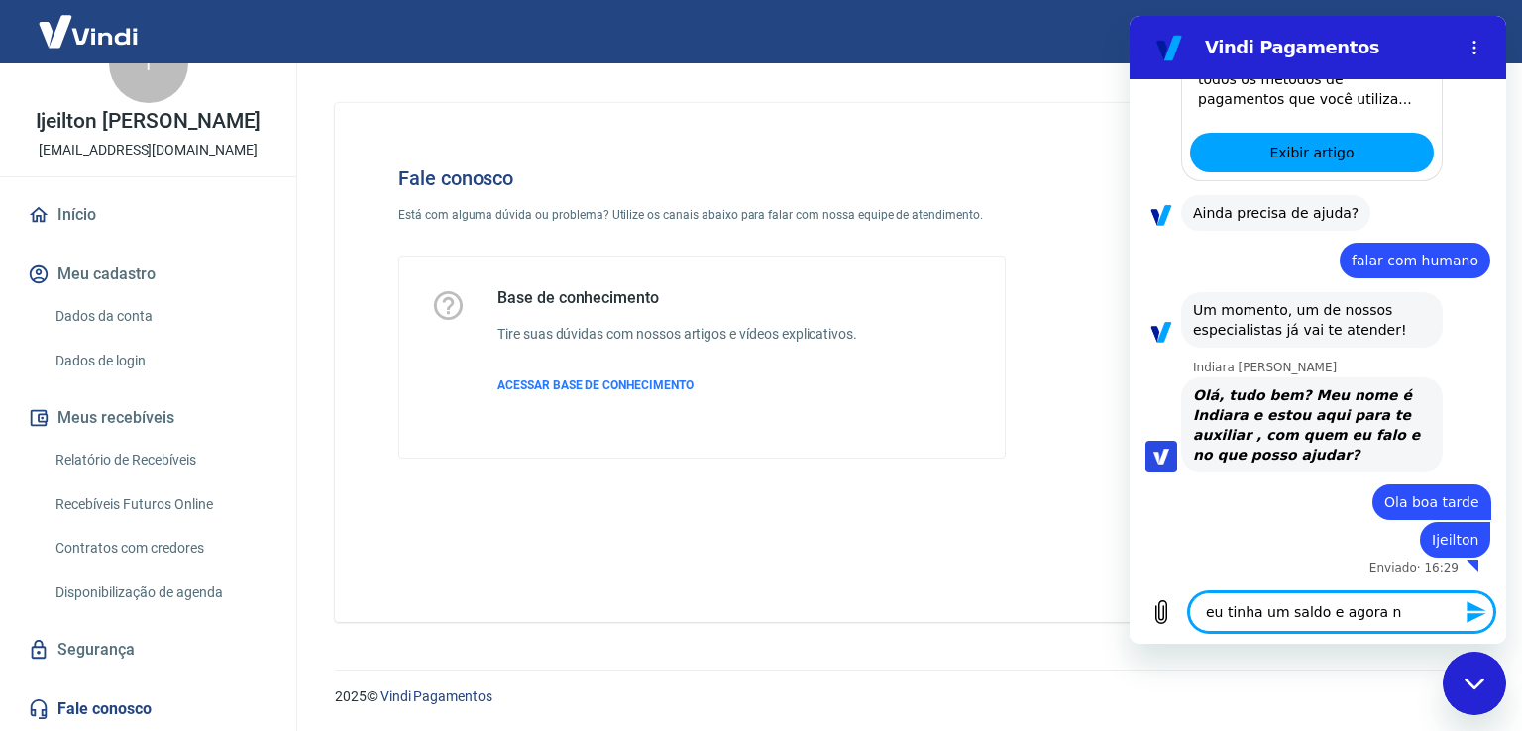
type textarea "eu tinha um saldo e agora nã"
type textarea "x"
type textarea "eu tinha um saldo e agora não"
type textarea "x"
type textarea "eu tinha um saldo e agora não"
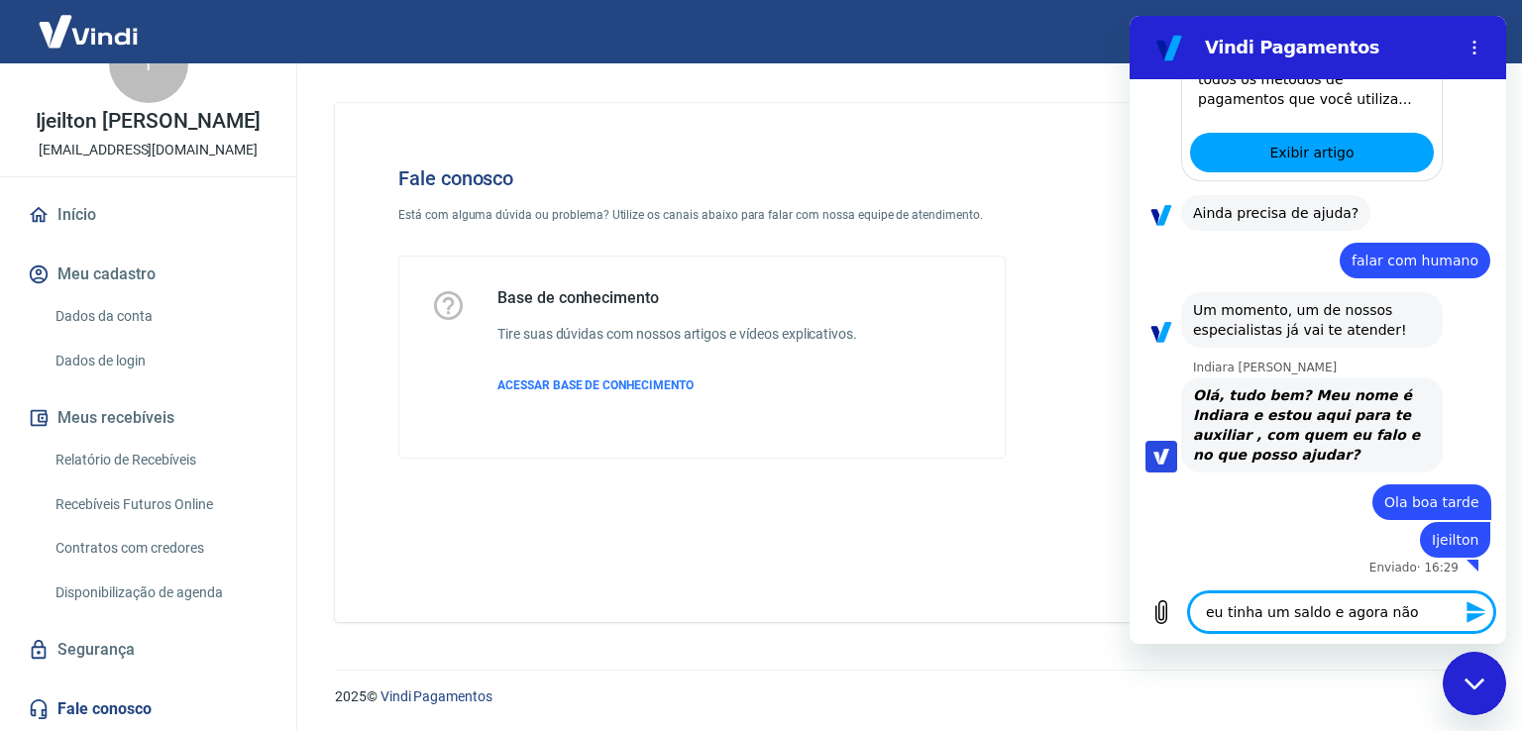
type textarea "x"
type textarea "eu tinha um saldo e agora não e"
type textarea "x"
type textarea "eu tinha um saldo e agora não es"
type textarea "x"
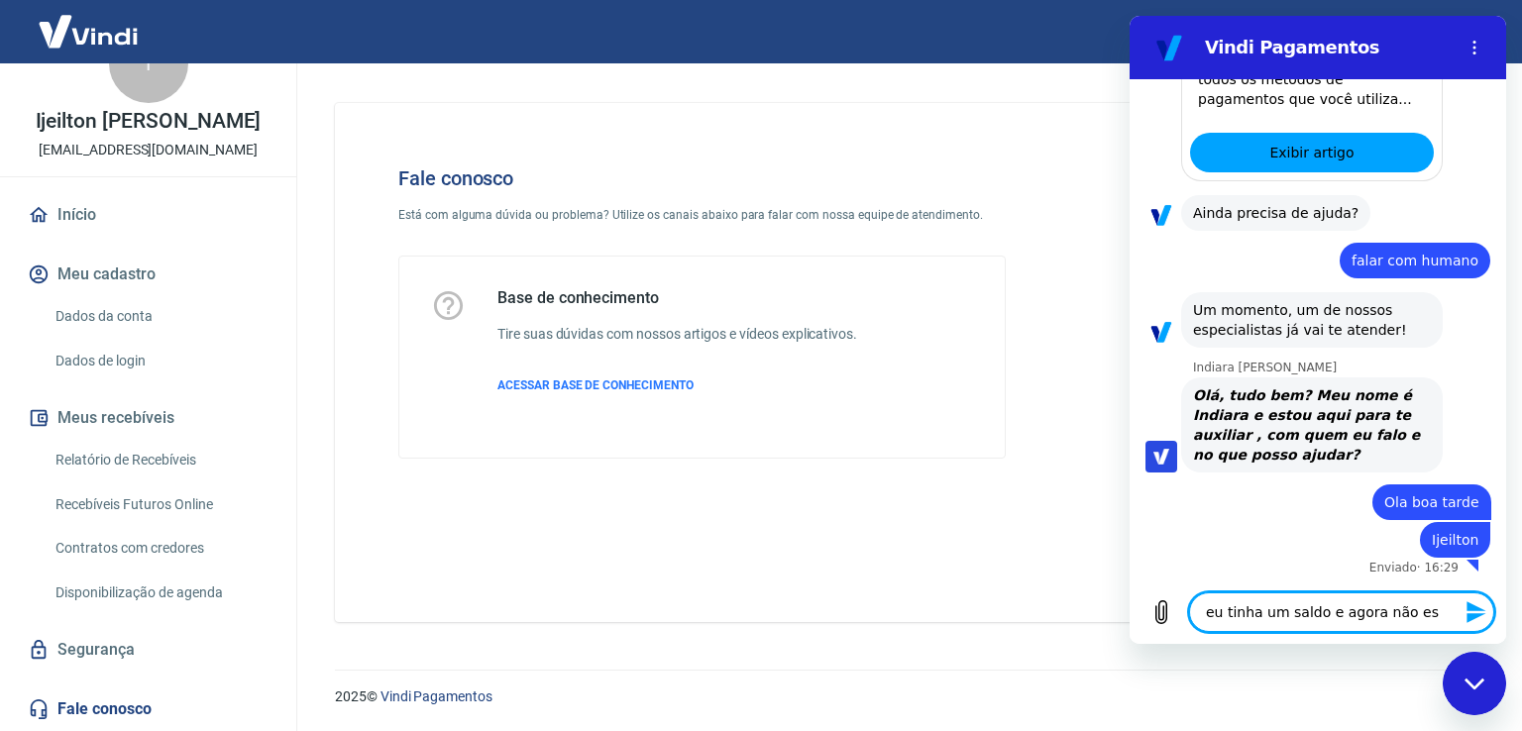
type textarea "eu tinha um saldo e agora não est"
type textarea "x"
type textarea "eu tinha um saldo e agora não esta"
type textarea "x"
type textarea "eu tinha um saldo e agora não esta"
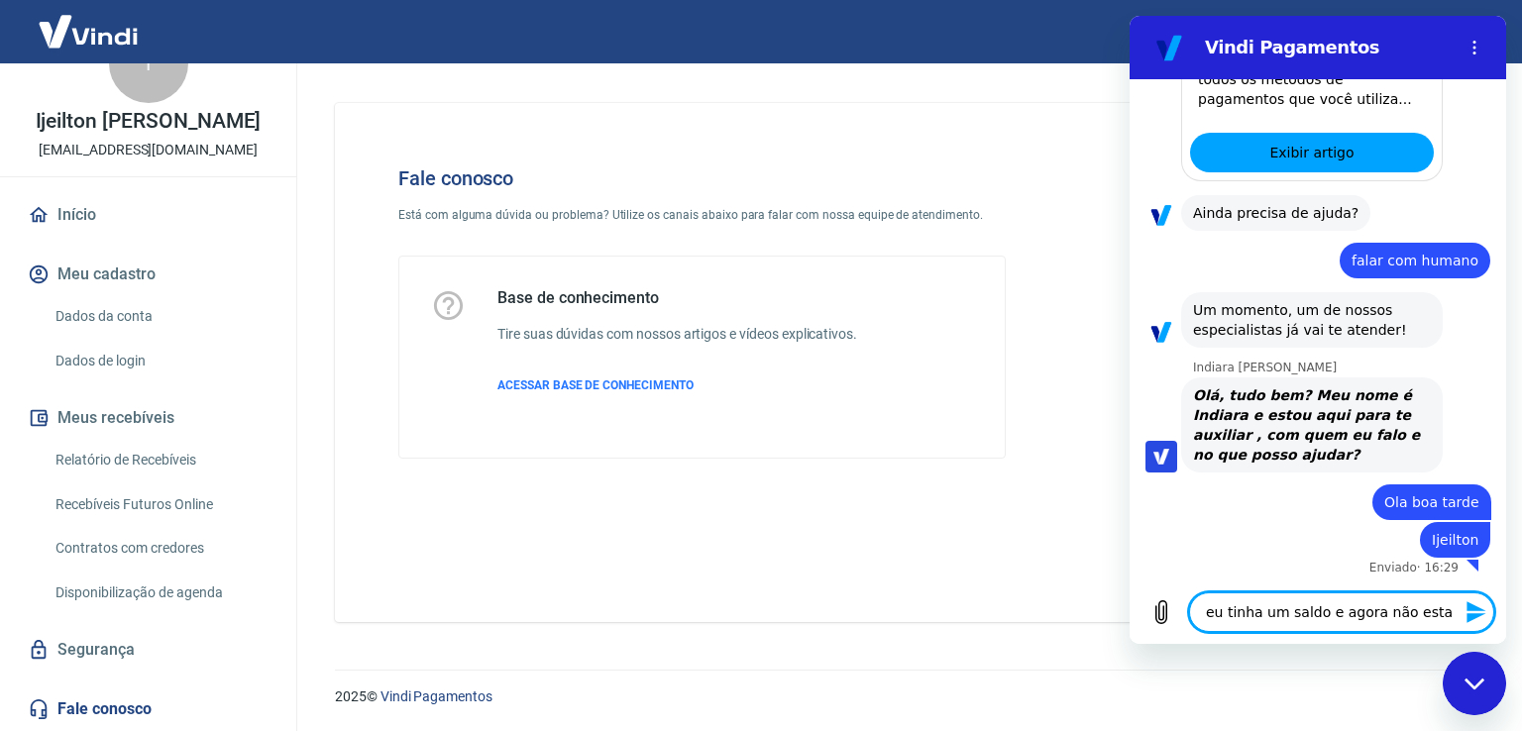
type textarea "x"
type textarea "eu tinha um saldo e agora não esta m"
type textarea "x"
type textarea "eu tinha um saldo e agora não esta ma"
type textarea "x"
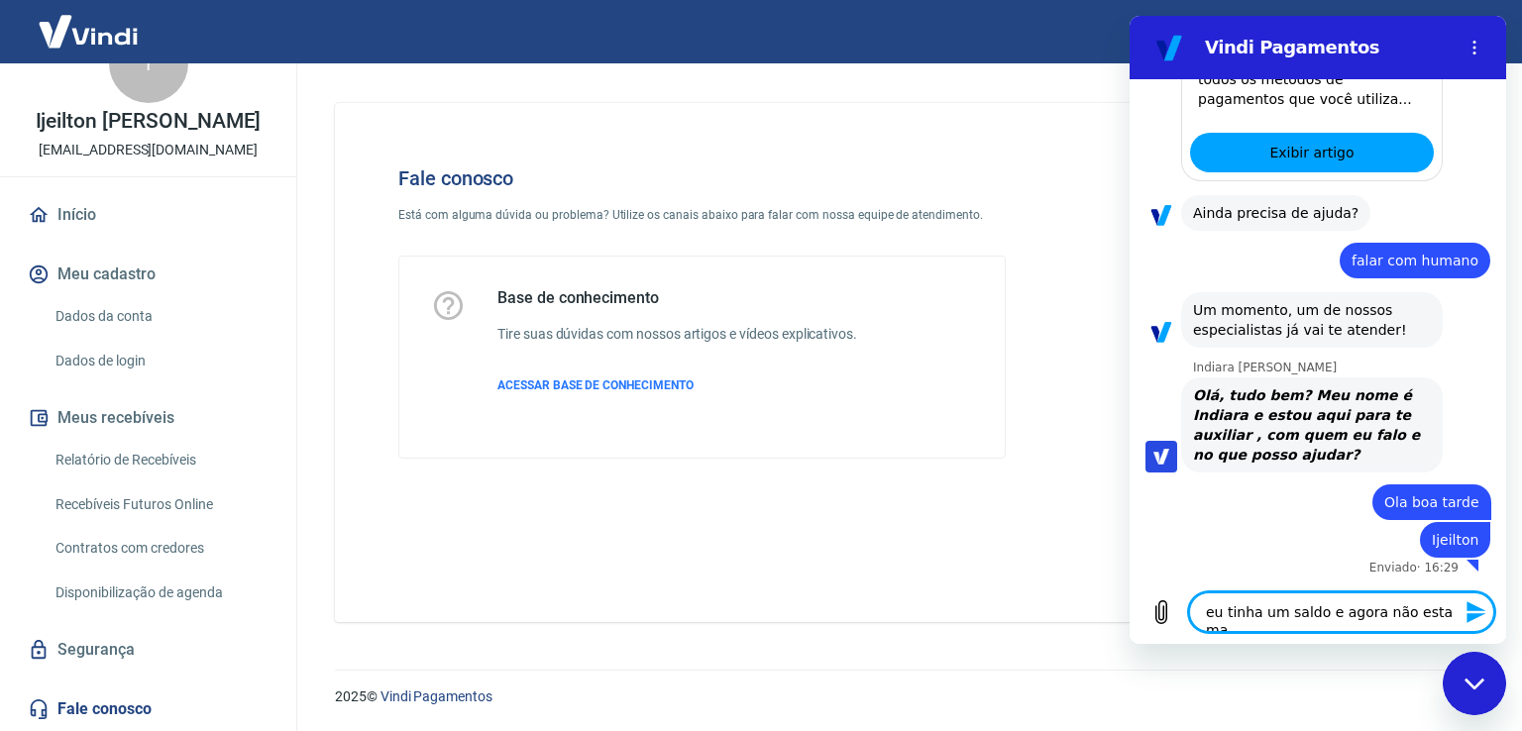
type textarea "eu tinha um saldo e agora não esta mai"
type textarea "x"
type textarea "eu tinha um saldo e agora não esta mais"
type textarea "x"
type textarea "eu tinha um saldo e agora não esta mais"
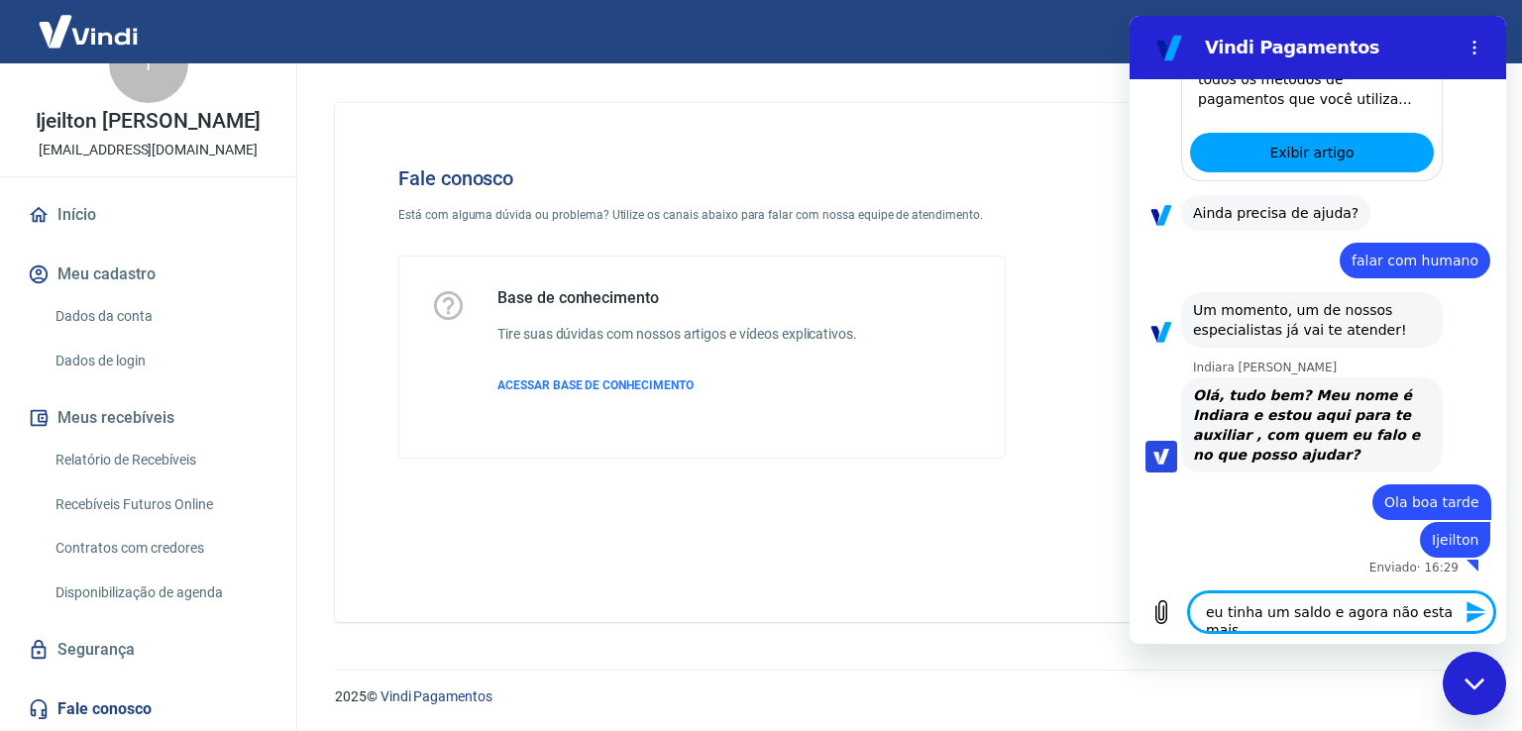
type textarea "x"
type textarea "eu tinha um saldo e agora não esta mais c"
type textarea "x"
type textarea "eu tinha um saldo e agora não esta mais co"
type textarea "x"
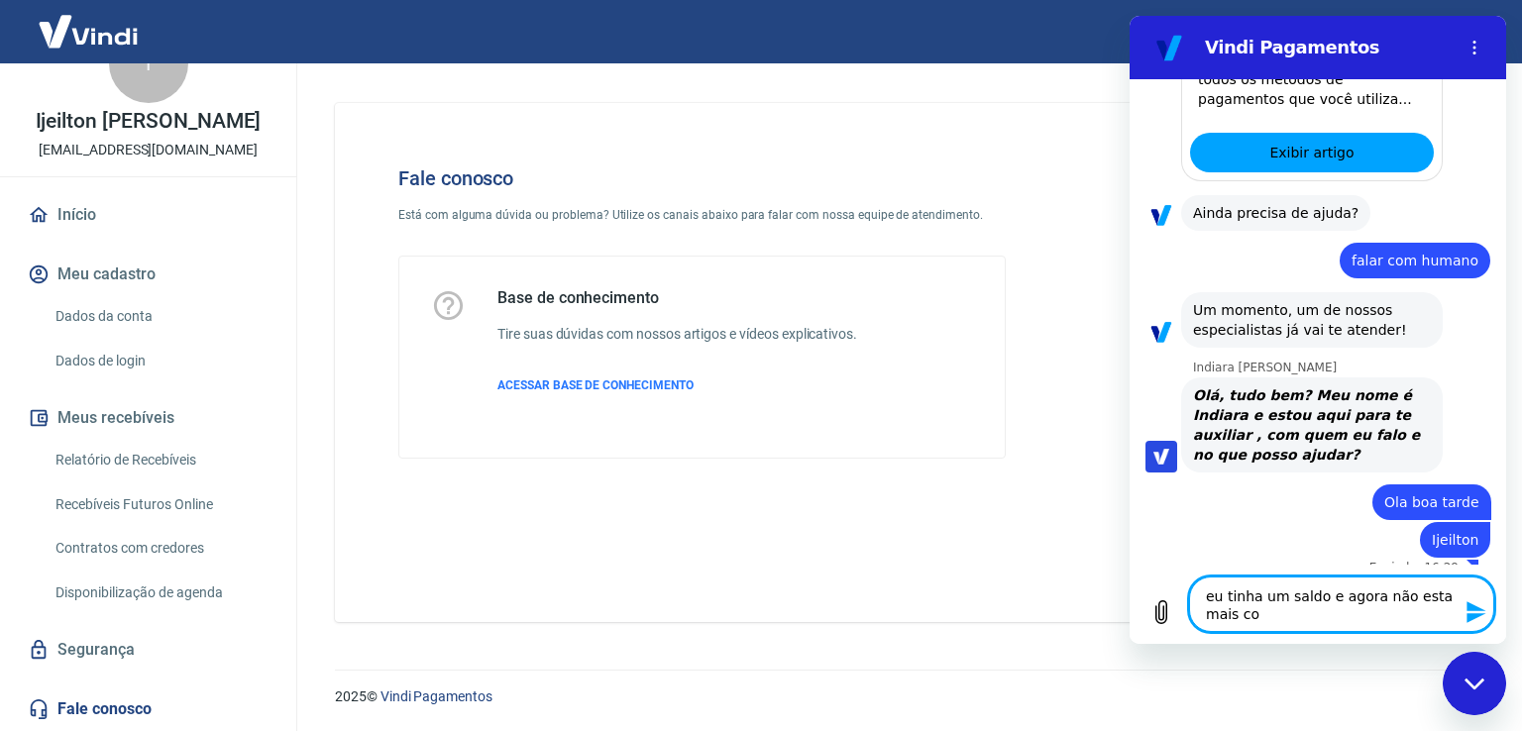
type textarea "eu tinha um saldo e agora não esta mais con"
type textarea "x"
type textarea "eu tinha um saldo e agora não esta mais cons"
type textarea "x"
type textarea "eu tinha um saldo e agora não esta mais const"
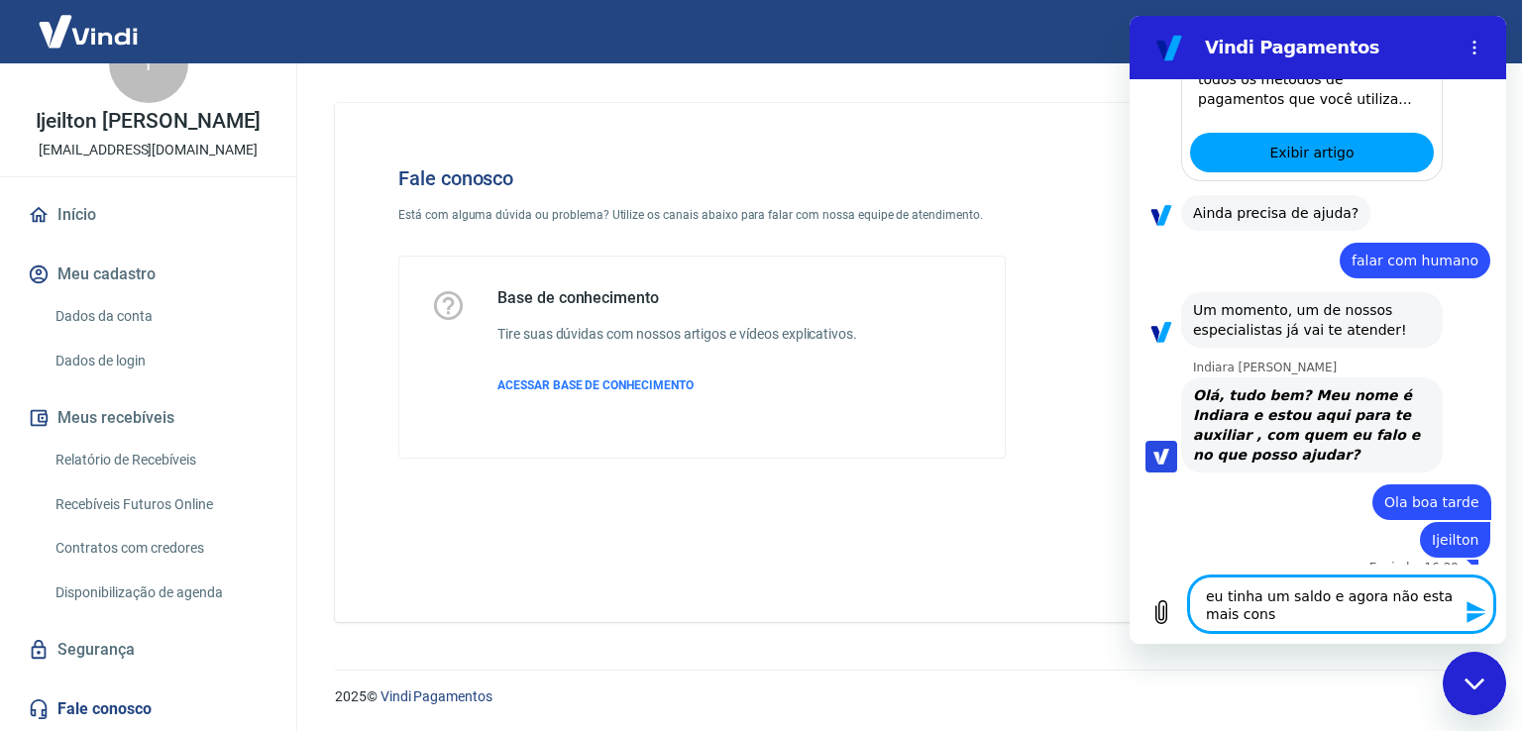
type textarea "x"
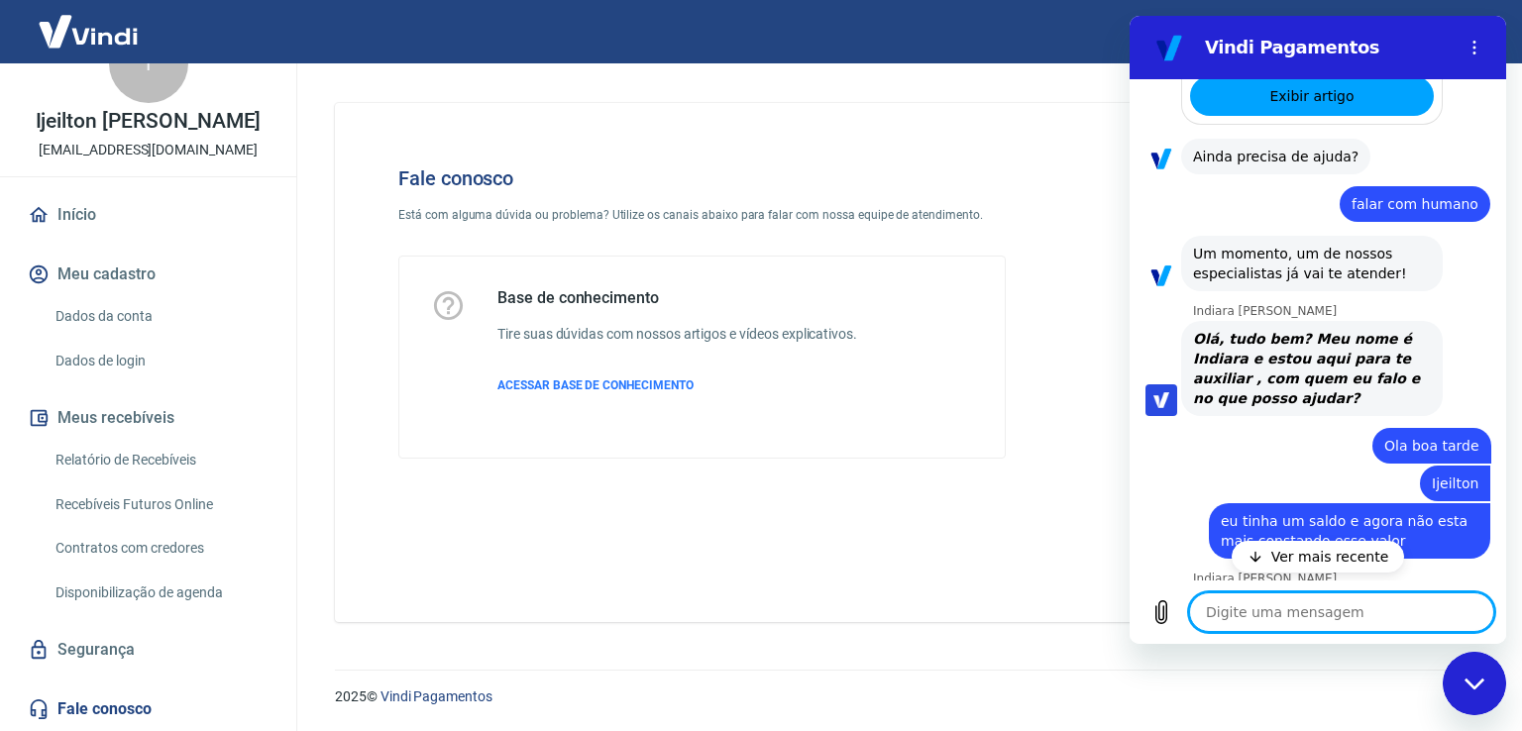
scroll to position [712, 0]
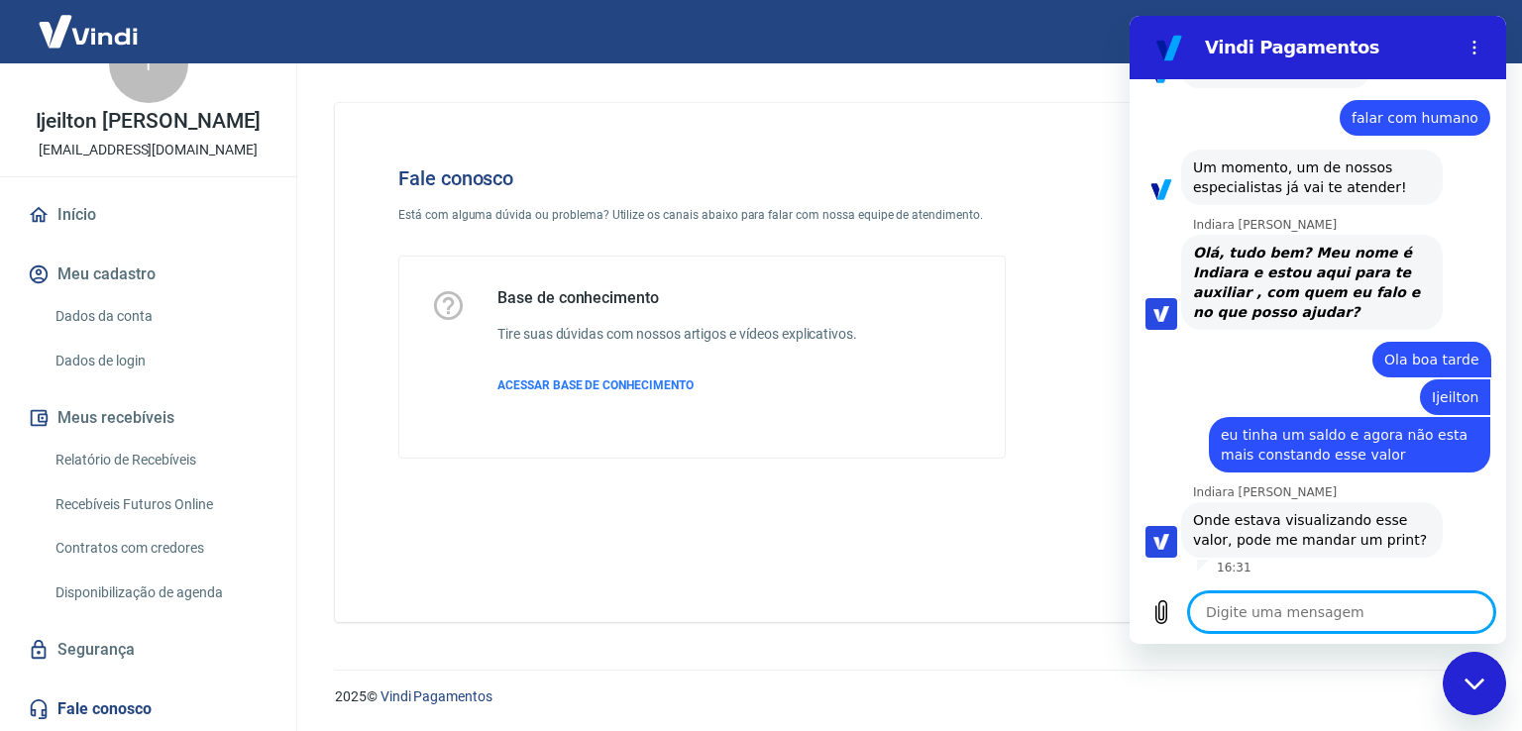
click at [1265, 611] on textarea at bounding box center [1341, 612] width 305 height 40
click at [1298, 622] on textarea at bounding box center [1341, 612] width 305 height 40
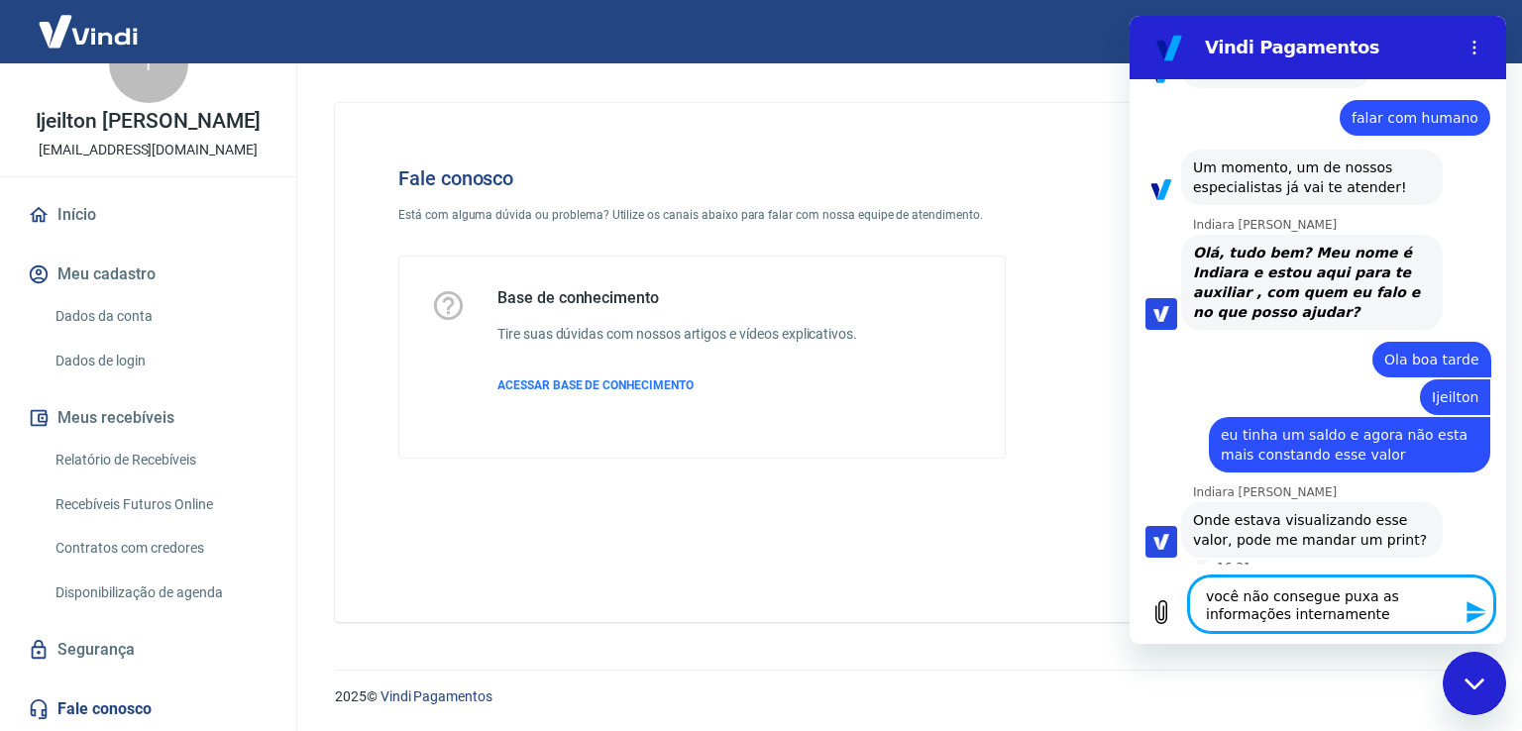
click at [1357, 595] on textarea "você não consegue puxa as informações internamente" at bounding box center [1341, 604] width 305 height 55
drag, startPoint x: 1355, startPoint y: 595, endPoint x: 1328, endPoint y: 599, distance: 28.0
click at [1328, 599] on textarea "você não consegue puxa as informações internamente" at bounding box center [1341, 604] width 305 height 55
drag, startPoint x: 1394, startPoint y: 599, endPoint x: 1378, endPoint y: 599, distance: 15.9
click at [1378, 599] on textarea "você não consegue verificar as informações internamente" at bounding box center [1341, 604] width 305 height 55
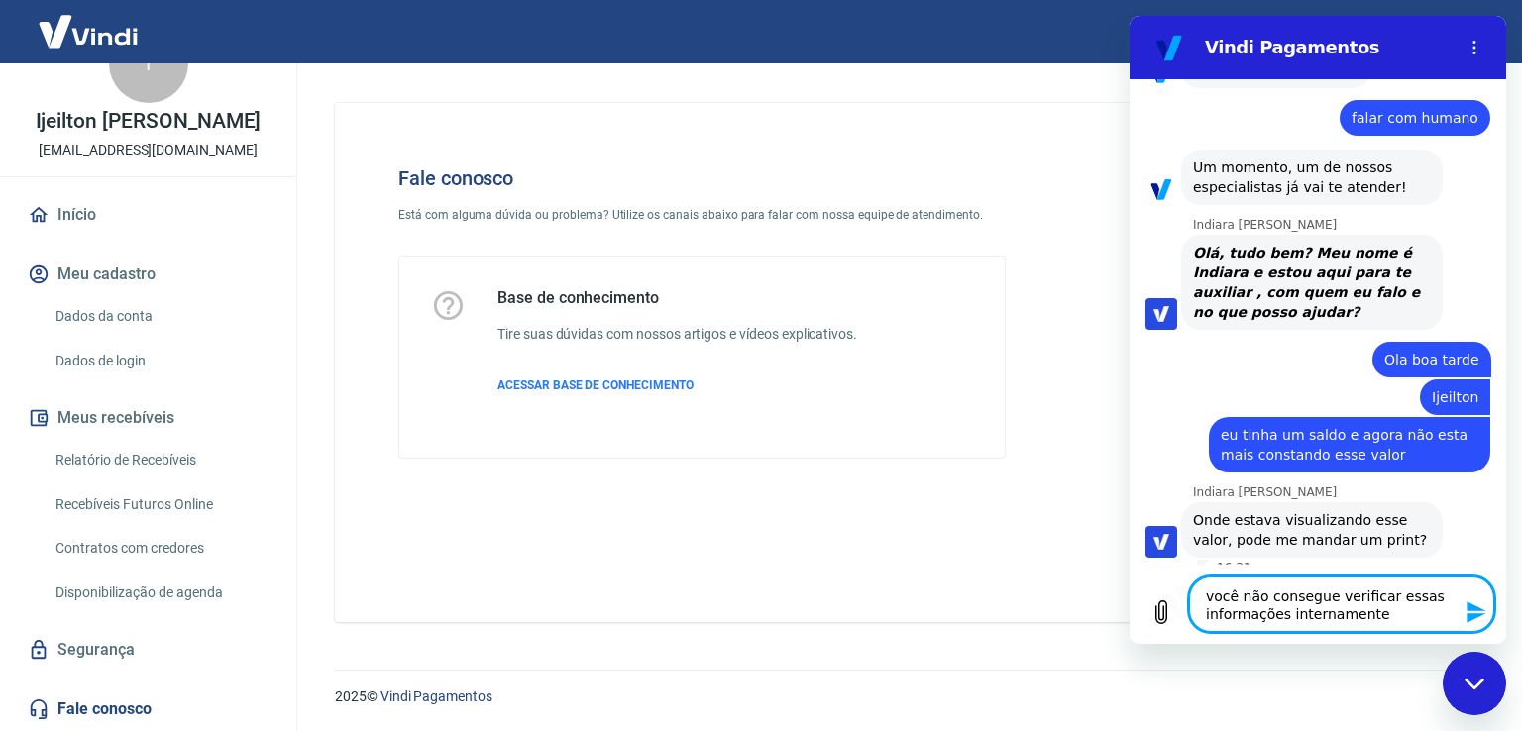
click at [1382, 611] on textarea "você não consegue verificar essas informações internamente" at bounding box center [1341, 604] width 305 height 55
click at [1460, 609] on button "Enviar mensagem" at bounding box center [1474, 612] width 40 height 40
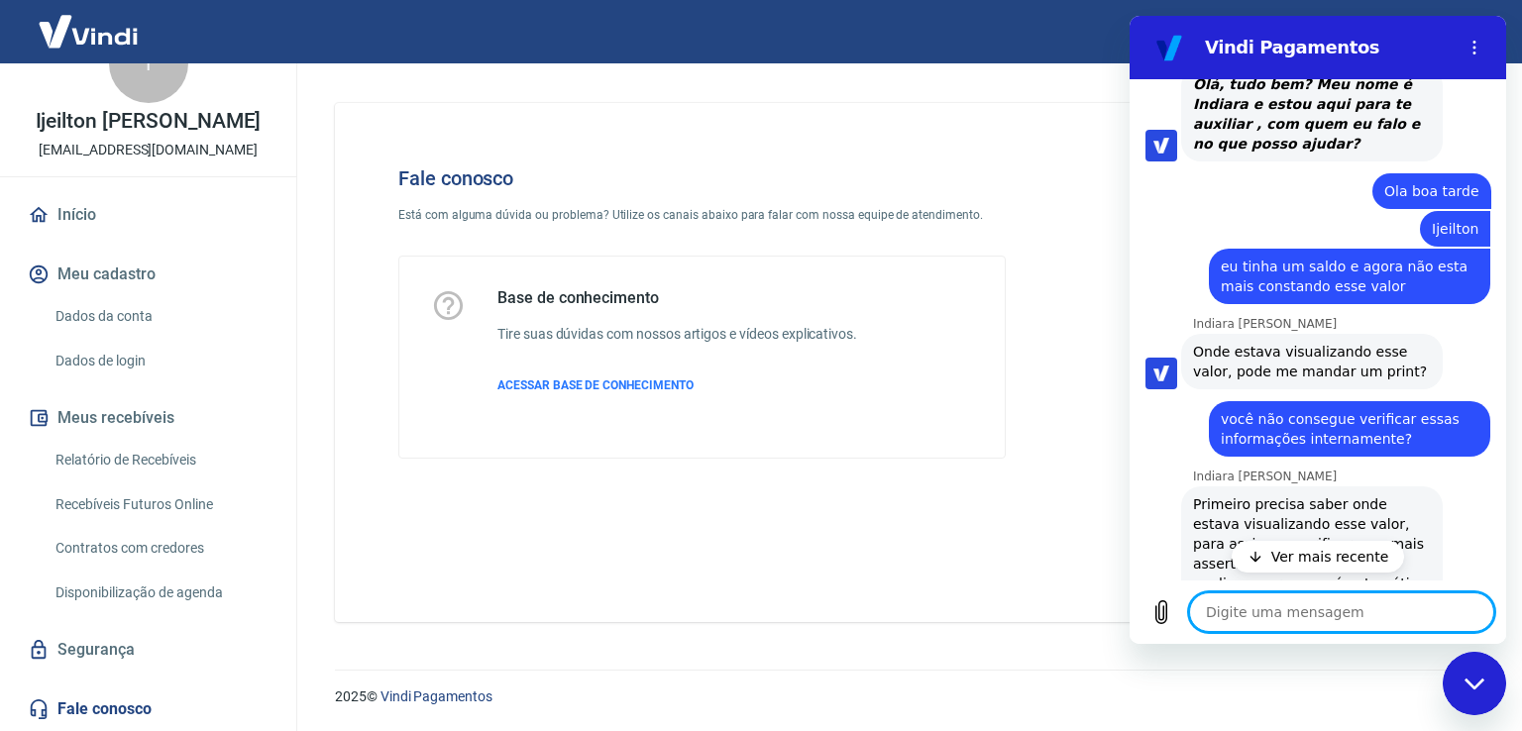
scroll to position [983, 0]
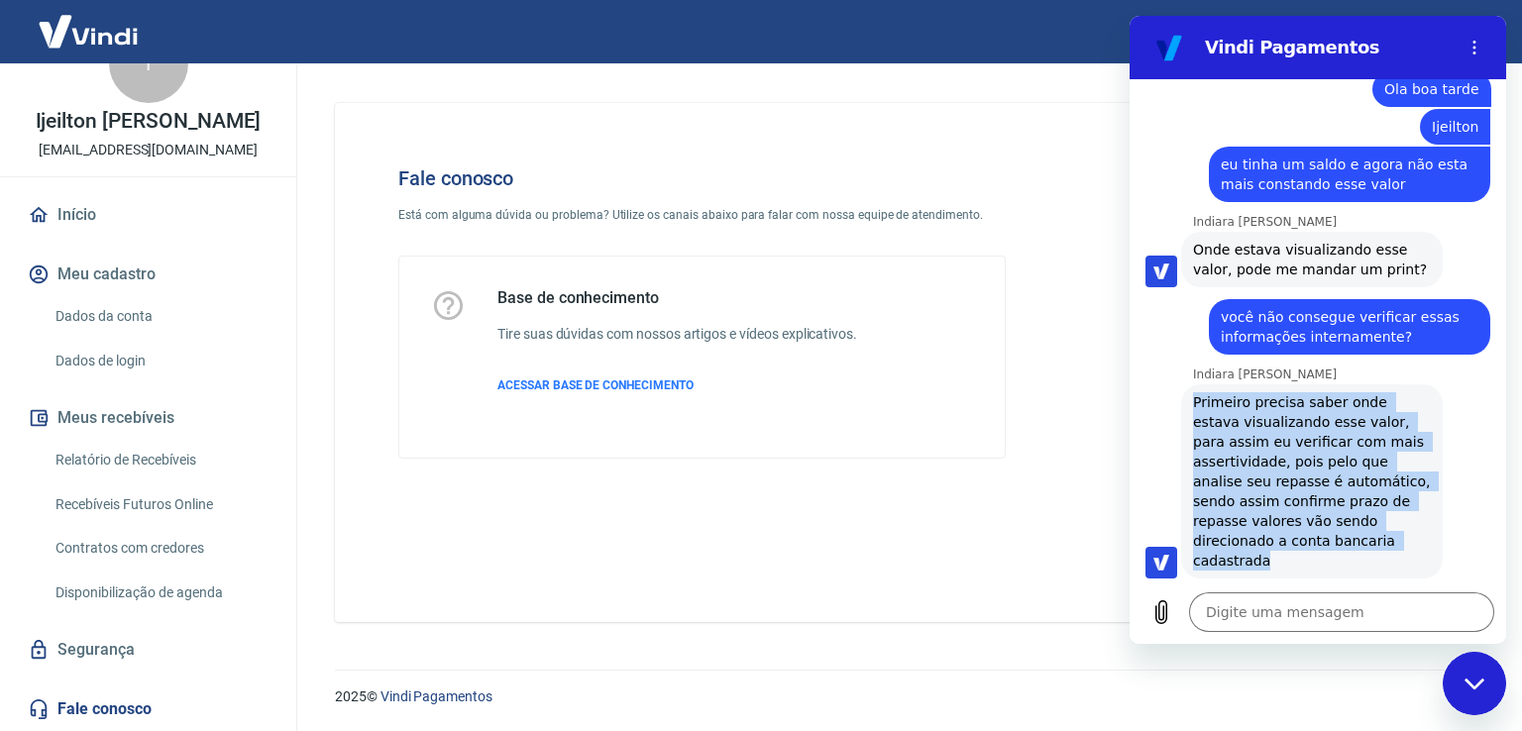
drag, startPoint x: 1269, startPoint y: 545, endPoint x: 1187, endPoint y: 401, distance: 165.5
click at [1187, 401] on div "Indiara Carla diz: Primeiro precisa saber onde estava visualizando esse valor, …" at bounding box center [1312, 481] width 262 height 194
copy span "Primeiro precisa saber onde estava visualizando esse valor, para assim eu verif…"
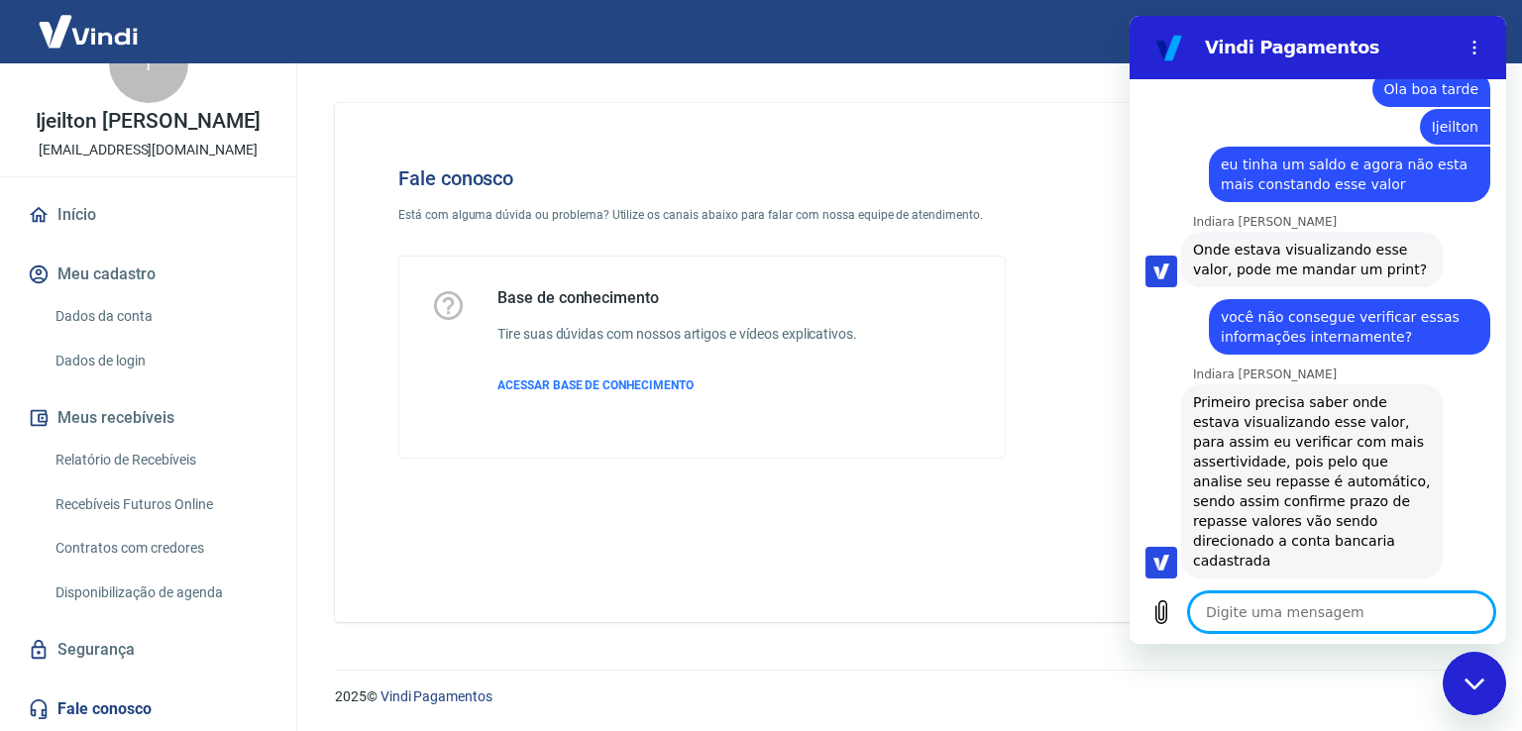
click at [1249, 613] on textarea at bounding box center [1341, 612] width 305 height 40
paste textarea "O valor que menciono estava disponível no painel da Conta Digital Vindi antes d…"
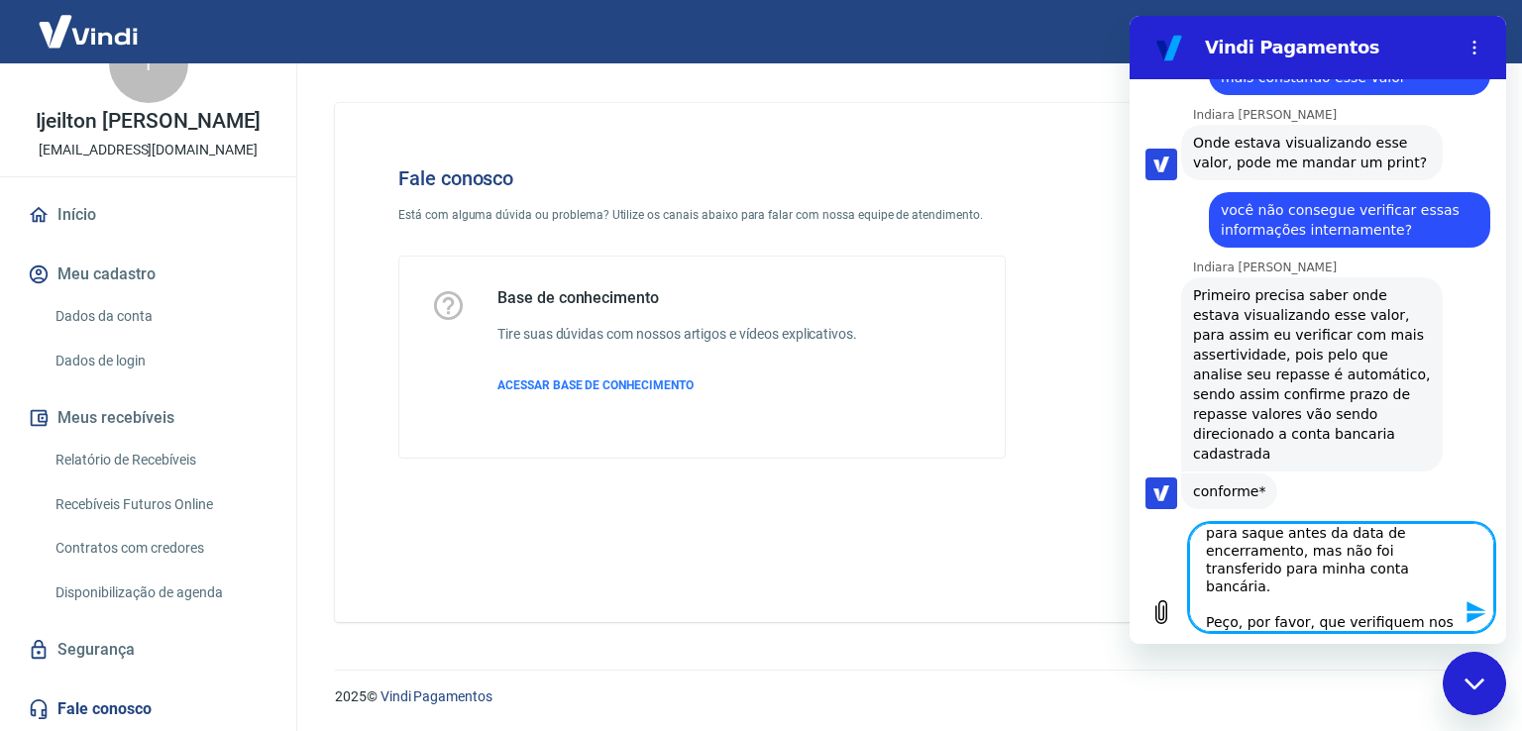
scroll to position [144, 0]
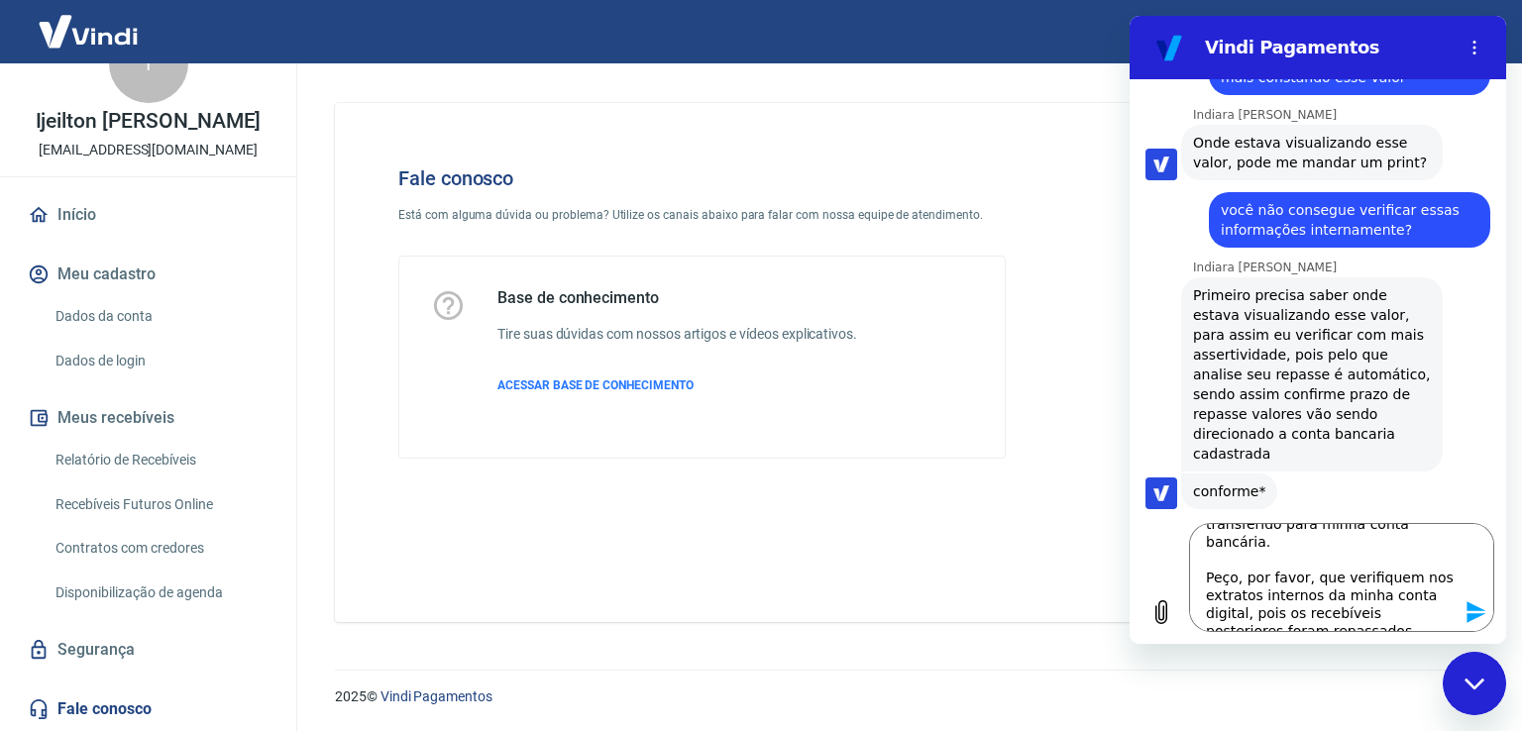
click at [1474, 609] on icon "Enviar mensagem" at bounding box center [1475, 612] width 19 height 22
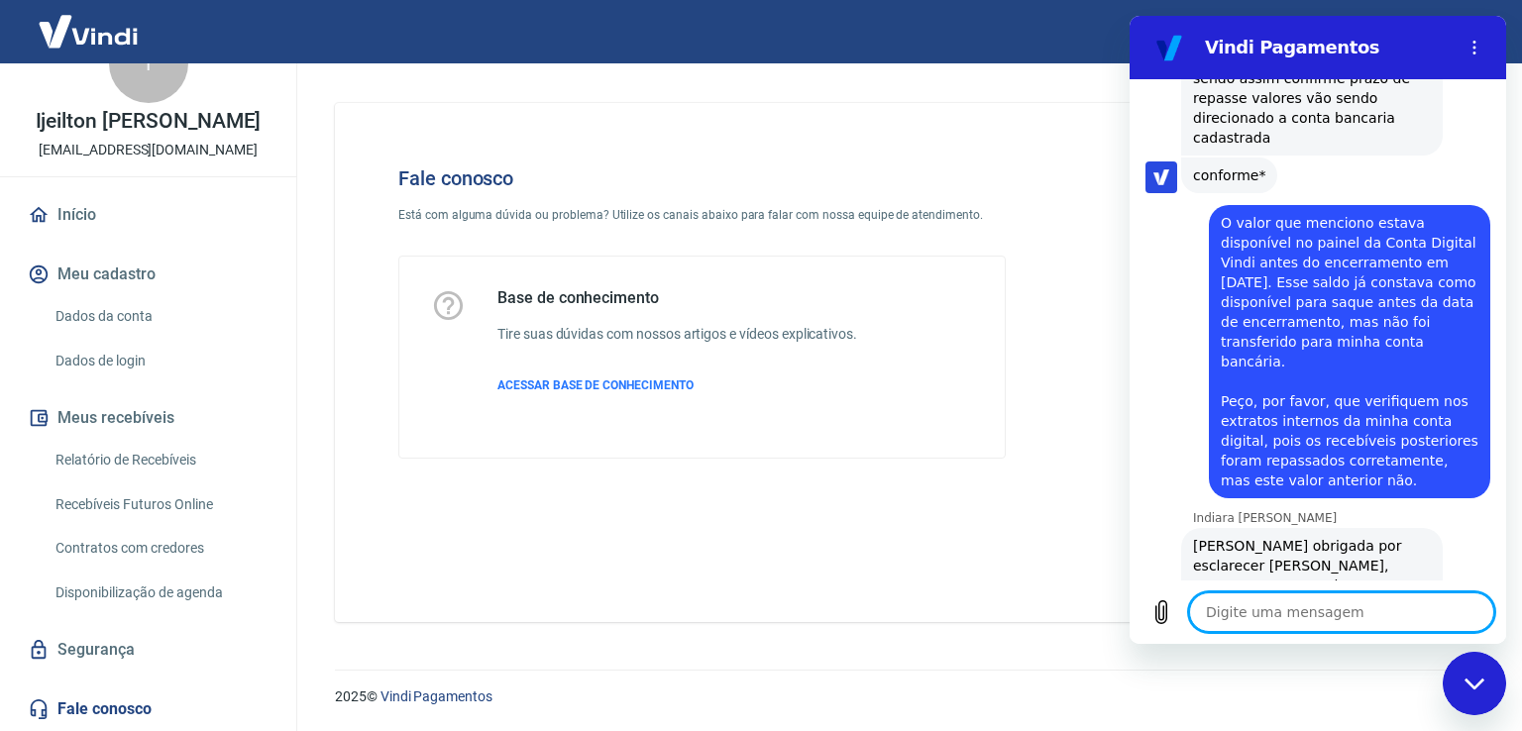
scroll to position [1510, 0]
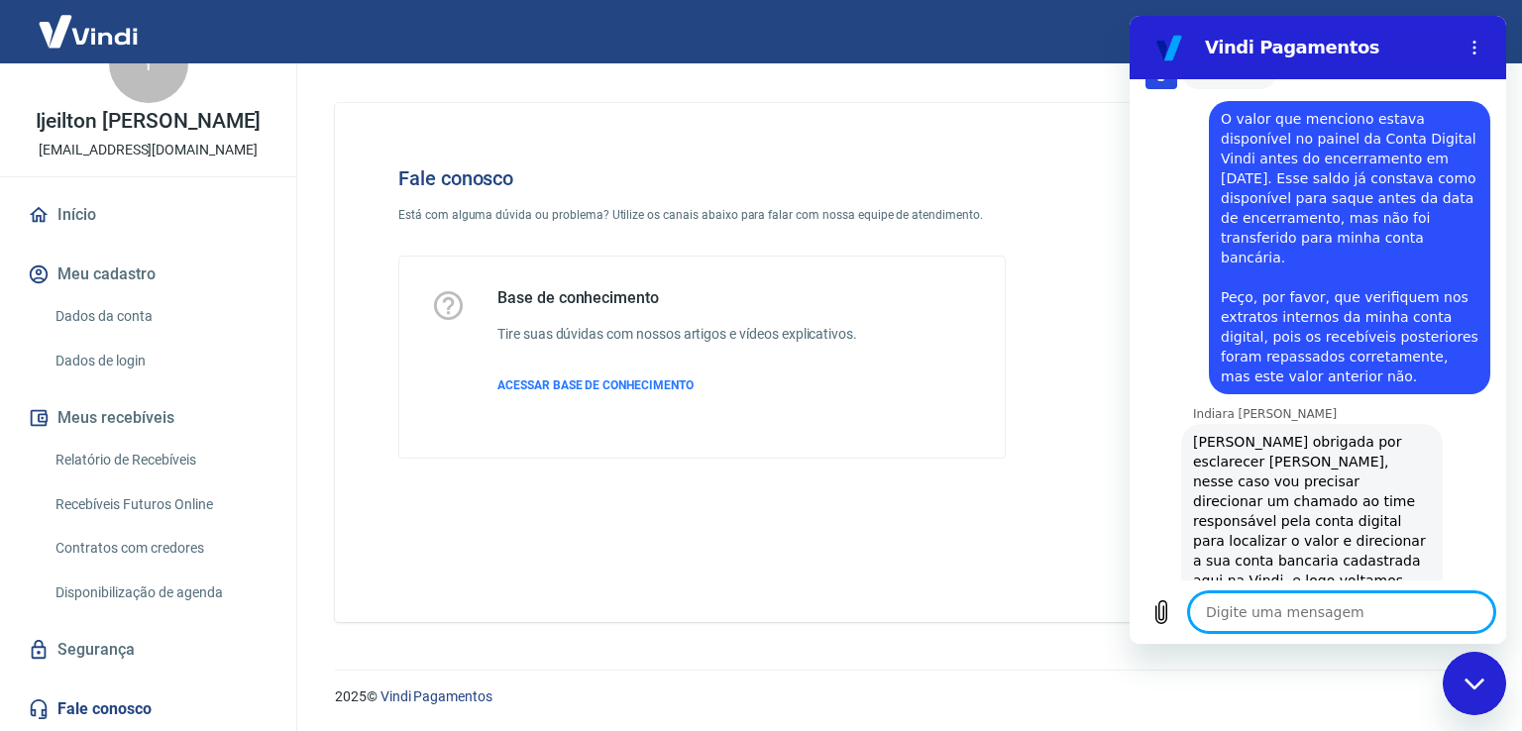
click at [1284, 620] on textarea at bounding box center [1341, 612] width 305 height 40
click at [1471, 617] on icon "Enviar mensagem" at bounding box center [1475, 612] width 19 height 22
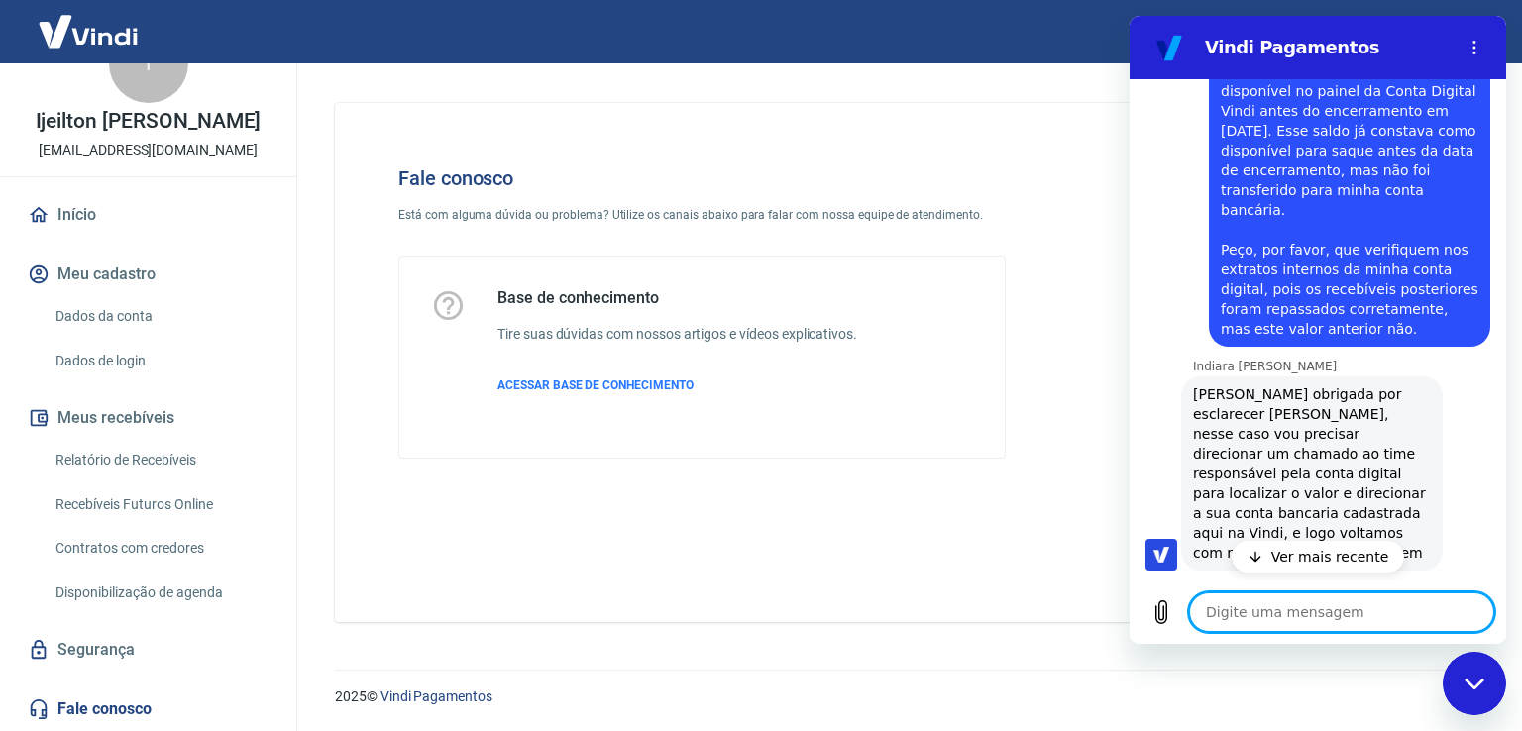
scroll to position [1664, 0]
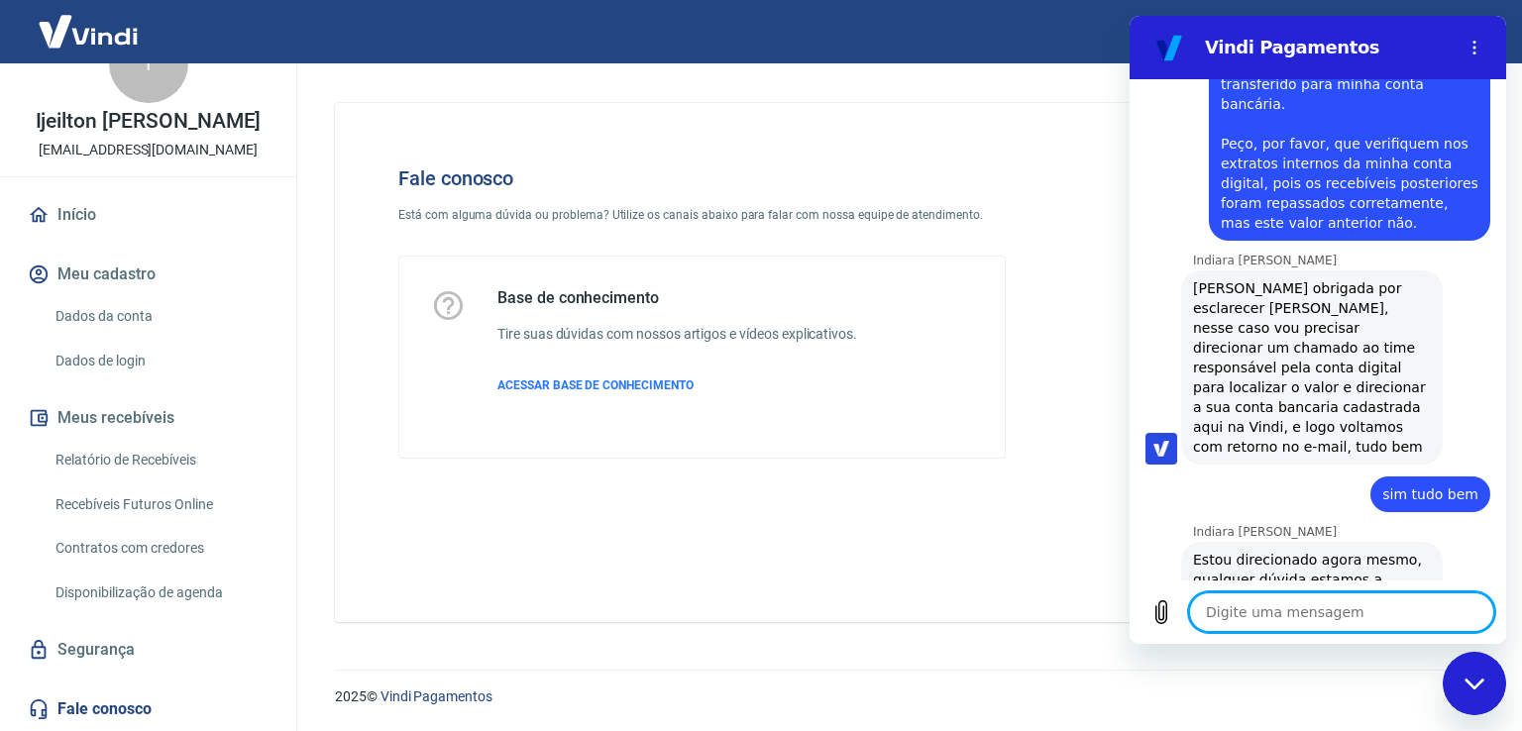
click at [1261, 611] on textarea at bounding box center [1341, 612] width 305 height 40
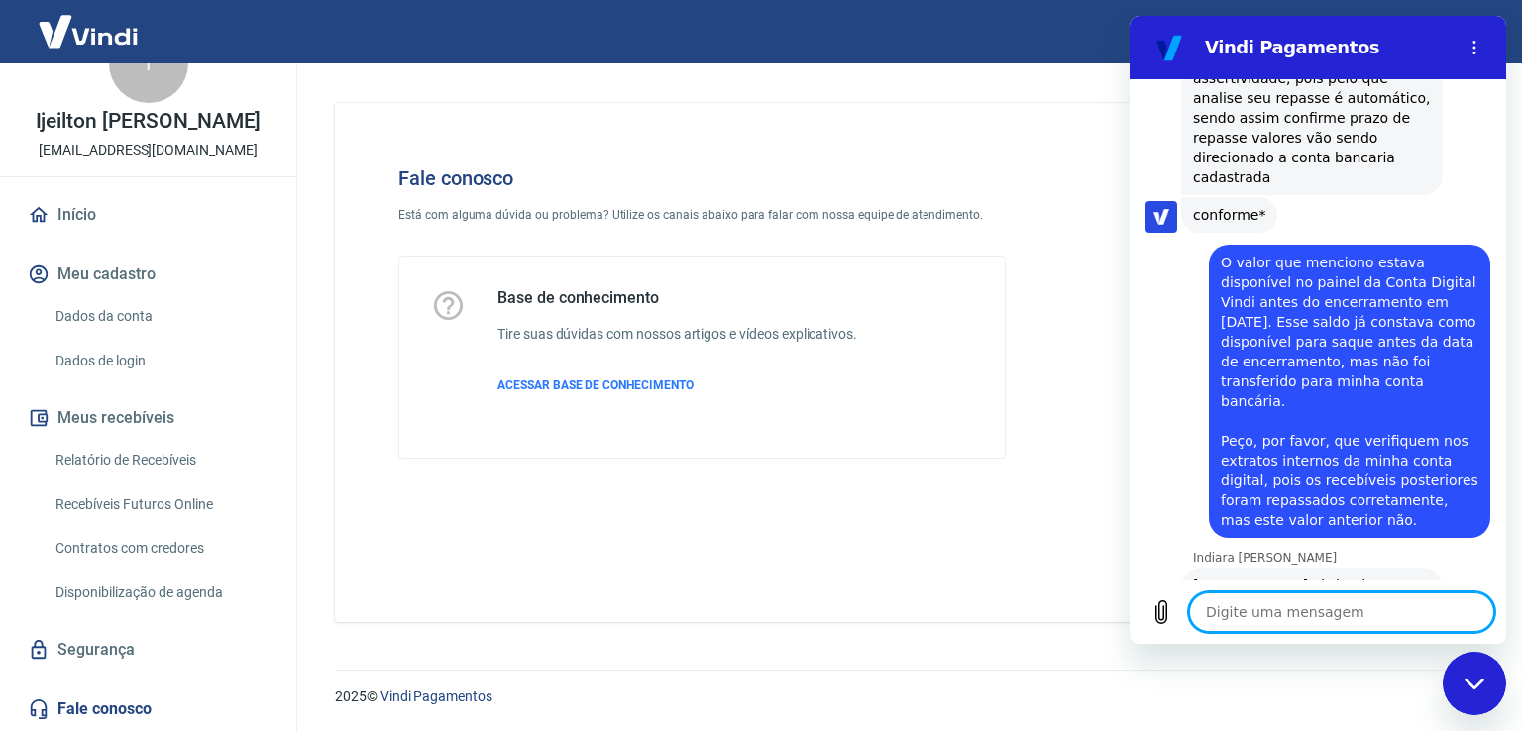
scroll to position [970, 0]
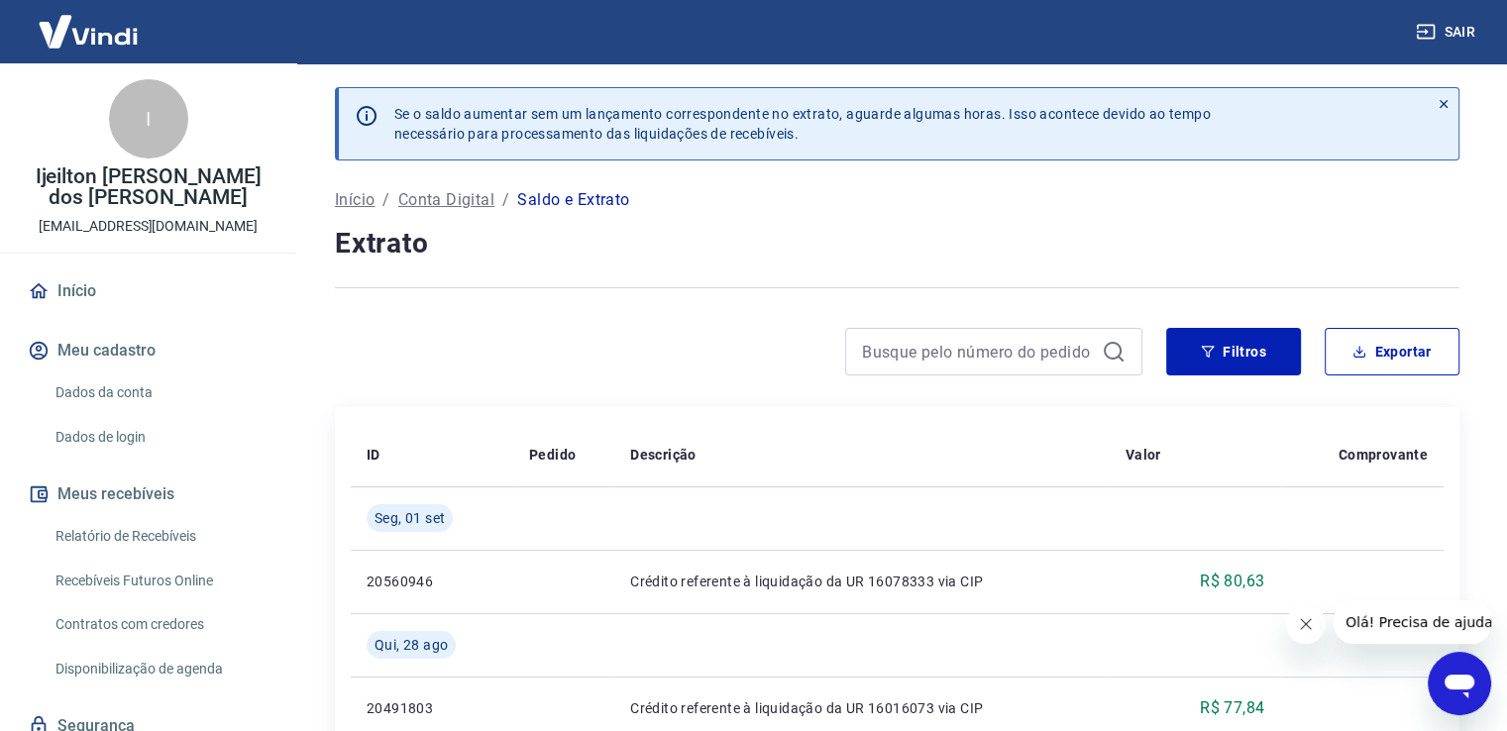
click at [456, 199] on p "Conta Digital" at bounding box center [446, 200] width 96 height 24
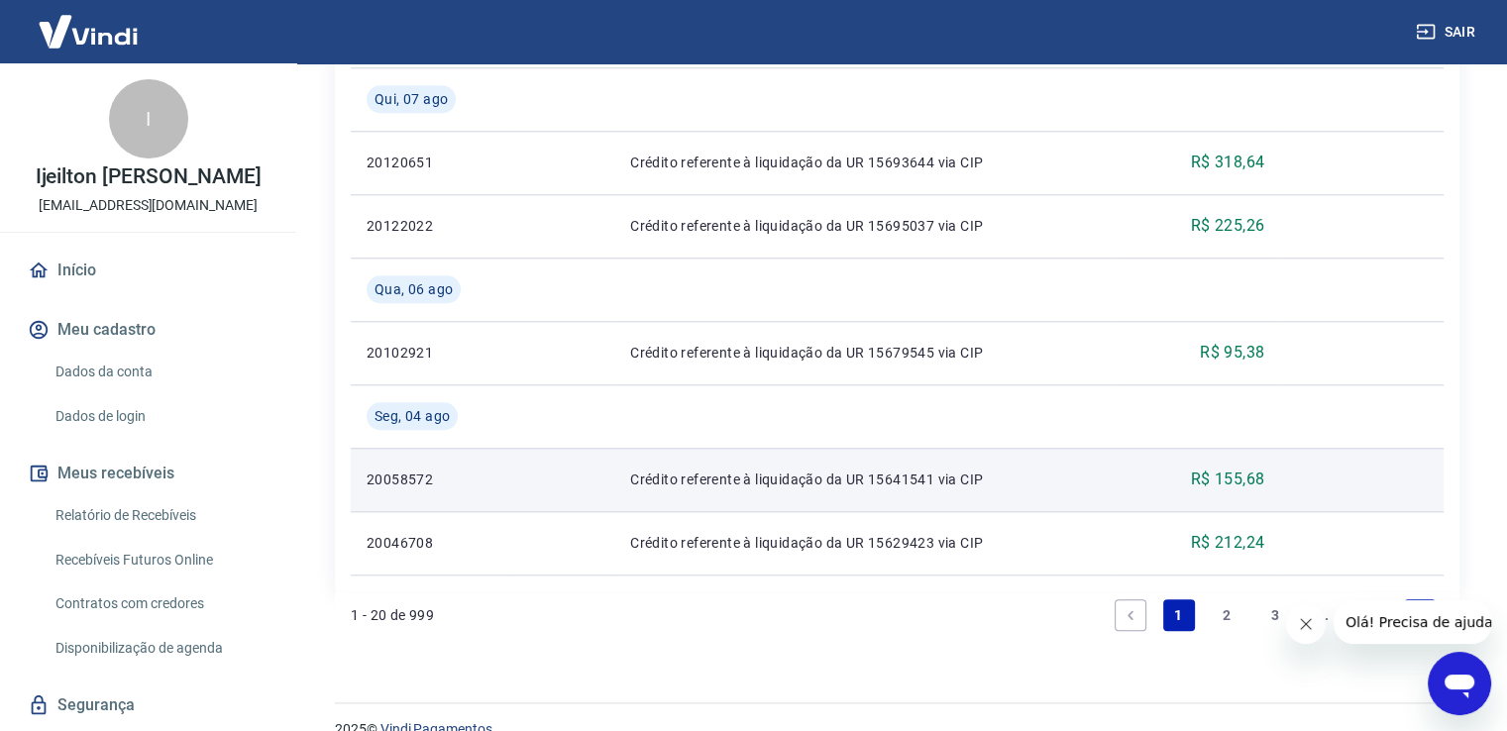
scroll to position [1973, 0]
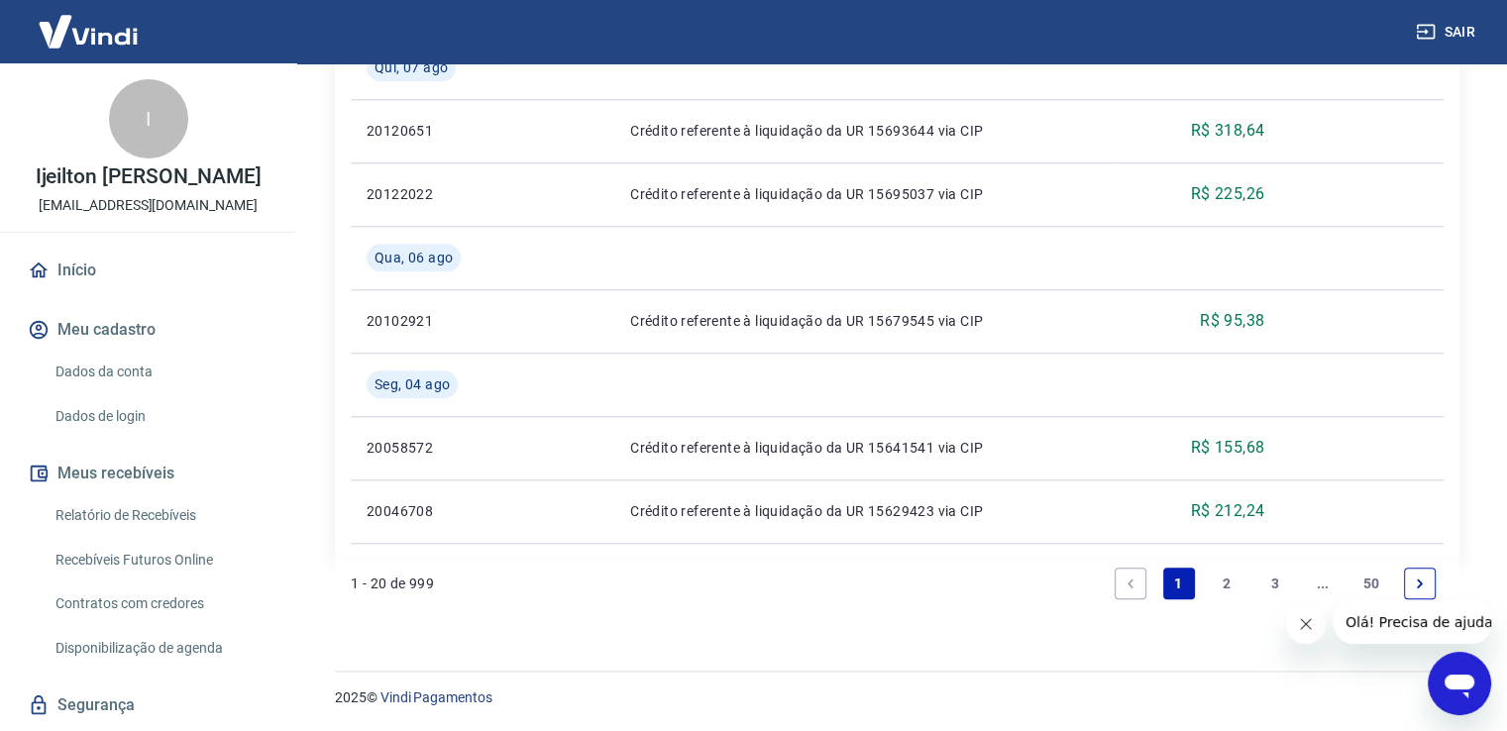
click at [1293, 625] on button "Fechar mensagem da empresa" at bounding box center [1306, 624] width 40 height 40
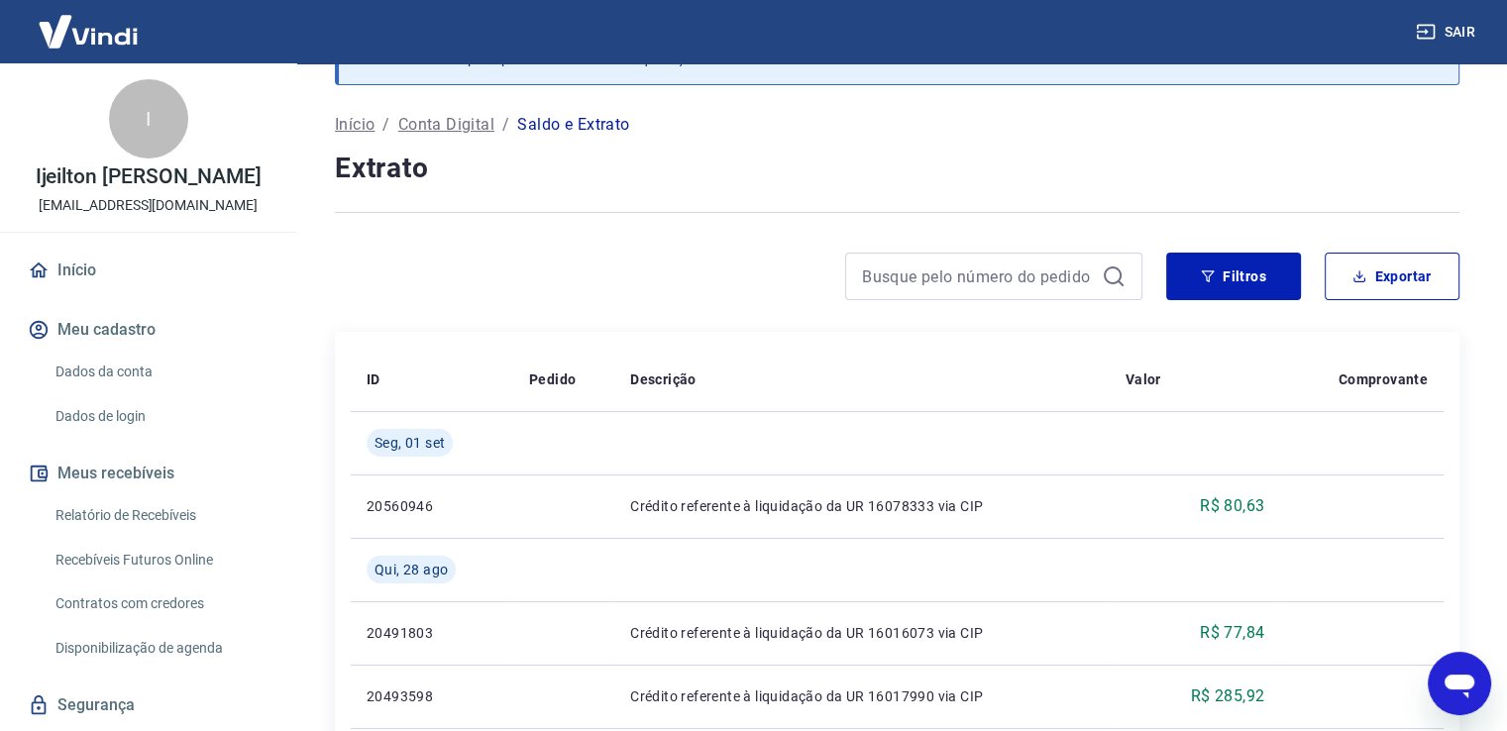
scroll to position [0, 0]
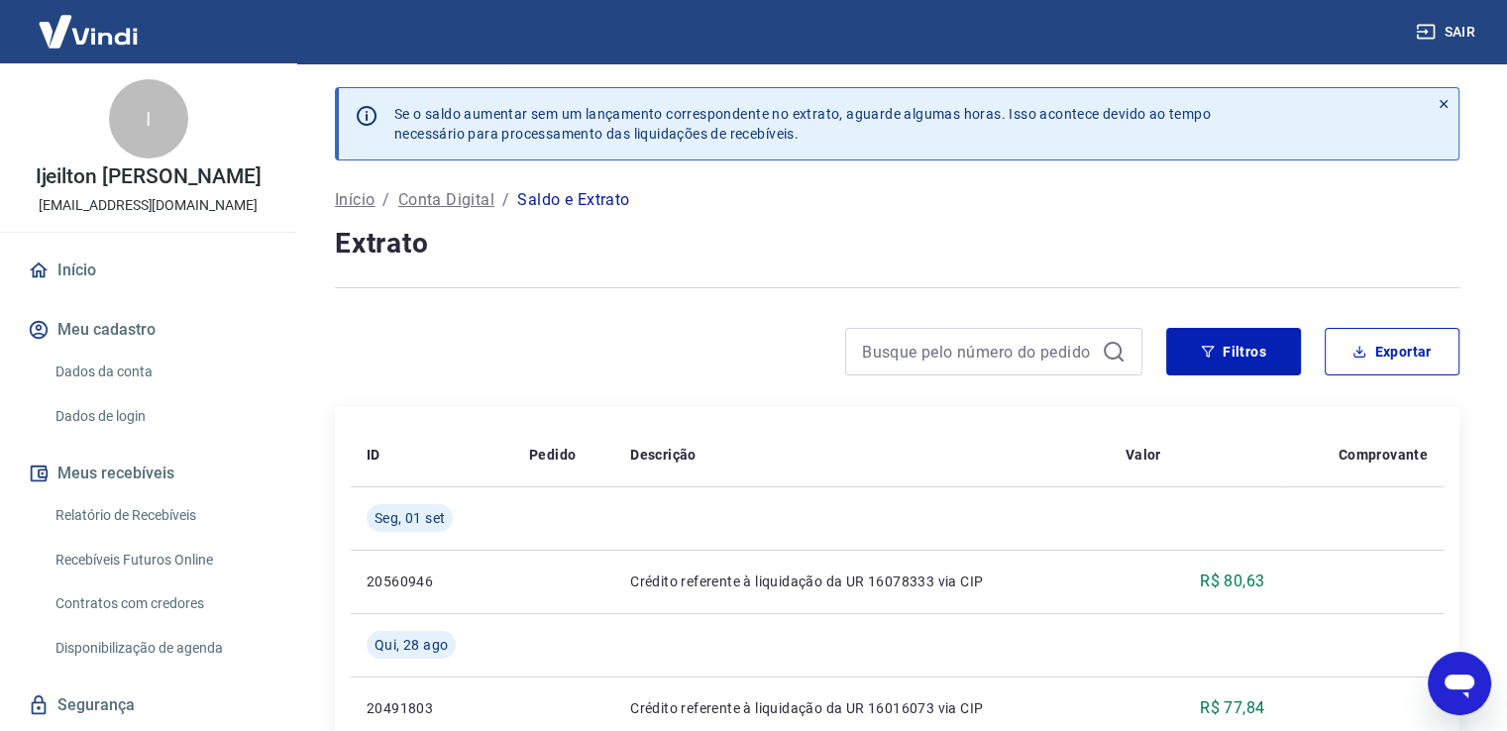
click at [98, 29] on img at bounding box center [88, 31] width 129 height 60
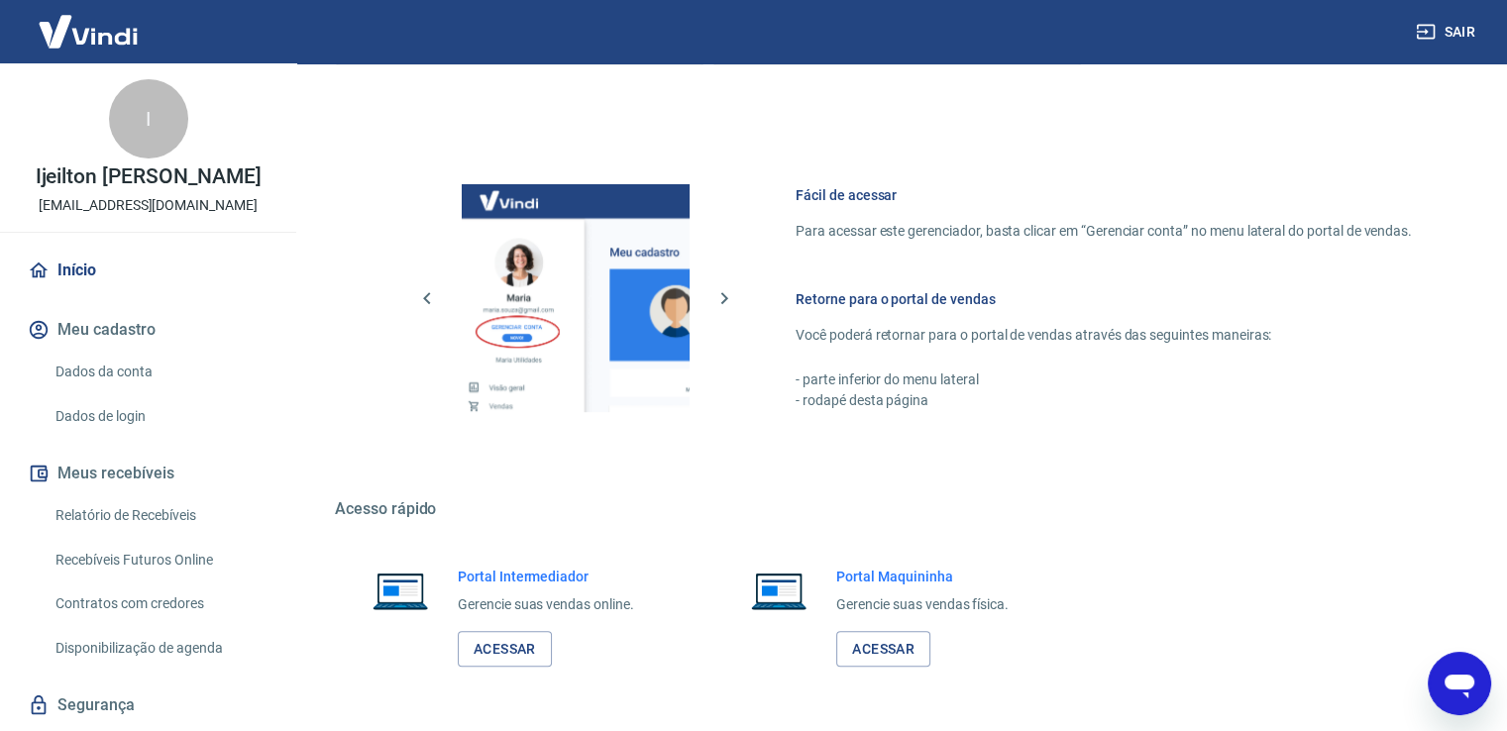
scroll to position [1038, 0]
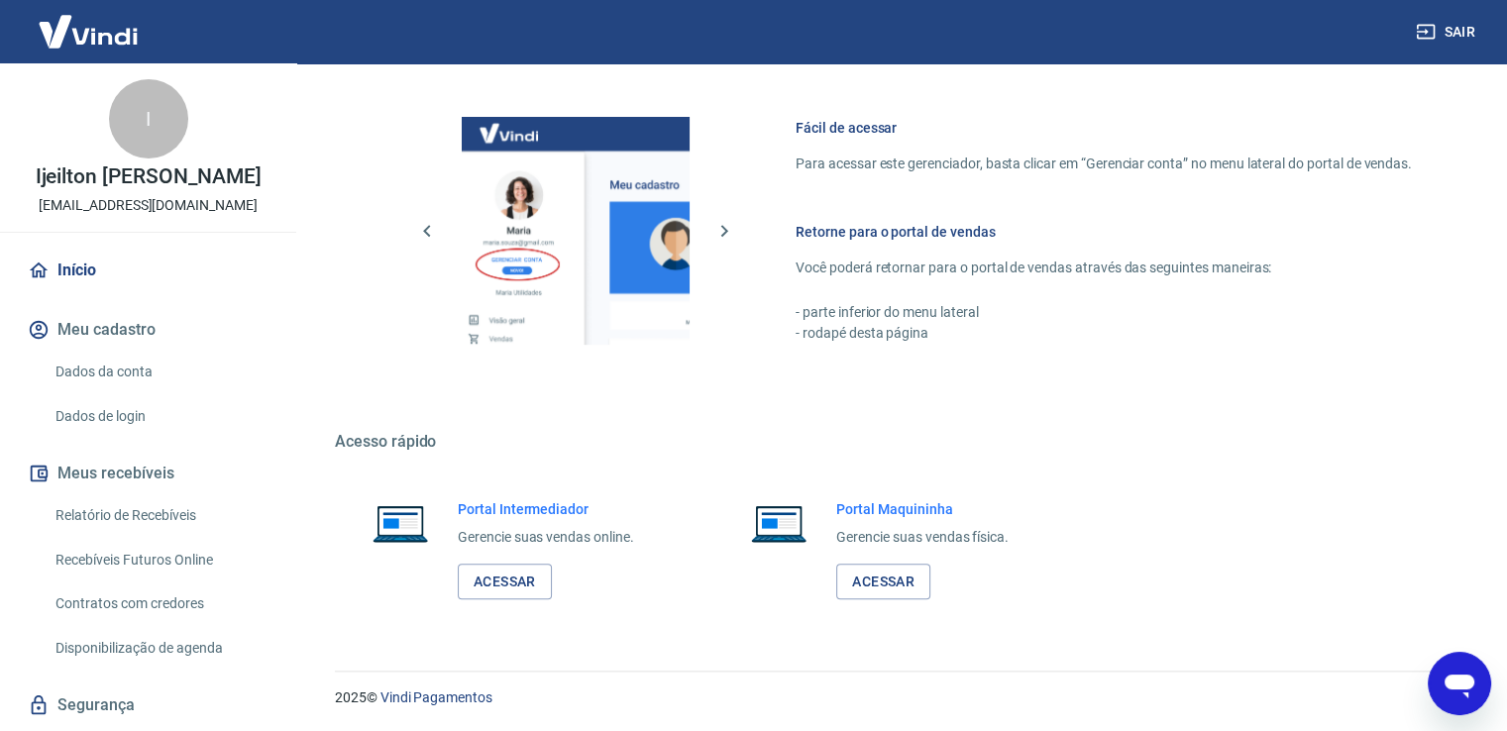
drag, startPoint x: 499, startPoint y: 589, endPoint x: 507, endPoint y: 547, distance: 42.4
click at [499, 591] on link "Acessar" at bounding box center [505, 582] width 94 height 37
